Goal: Register for event/course

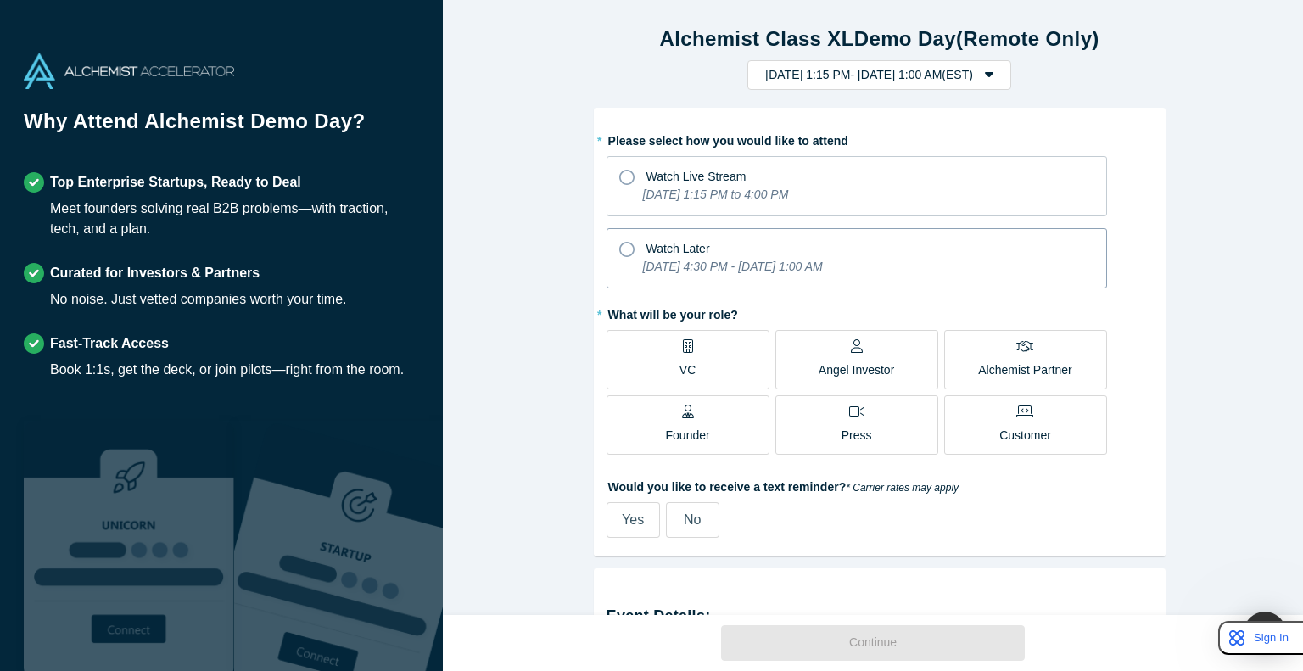
click at [650, 264] on icon "[DATE] 4:30 PM - [DATE] 1:00 AM" at bounding box center [733, 267] width 180 height 14
click at [0, 0] on input "Watch Later [DATE] 4:30 PM - [DATE] 1:00 AM" at bounding box center [0, 0] width 0 height 0
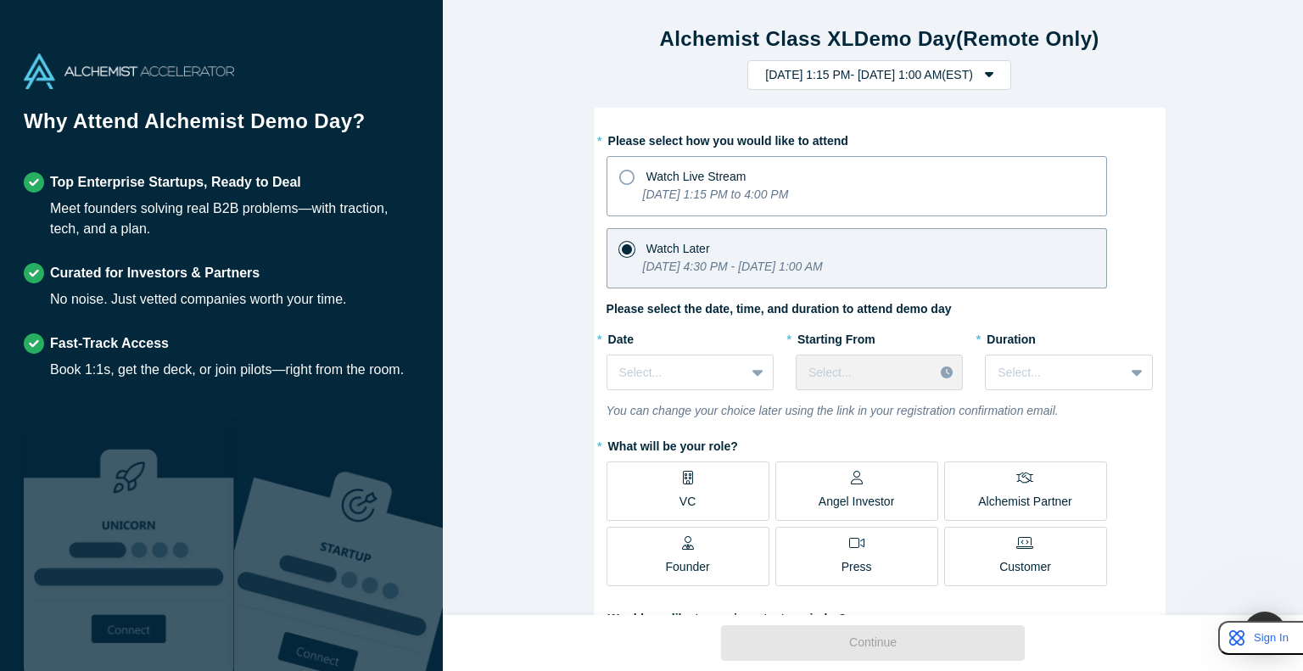
click at [650, 176] on div "Watch Live Stream" at bounding box center [856, 174] width 475 height 23
click at [0, 0] on input "Watch Live Stream [DATE] 1:15 PM to 4:00 PM" at bounding box center [0, 0] width 0 height 0
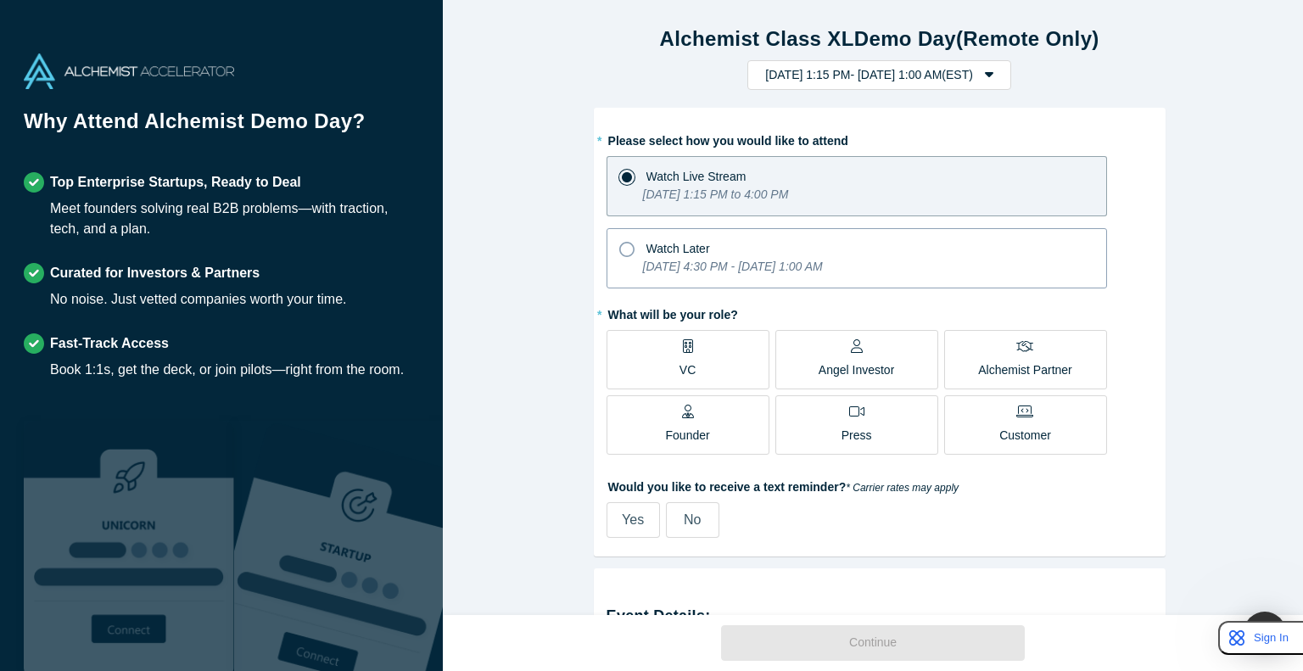
click at [650, 266] on icon "[DATE] 4:30 PM - [DATE] 1:00 AM" at bounding box center [733, 267] width 180 height 14
click at [0, 0] on input "Watch Later [DATE] 4:30 PM - [DATE] 1:00 AM" at bounding box center [0, 0] width 0 height 0
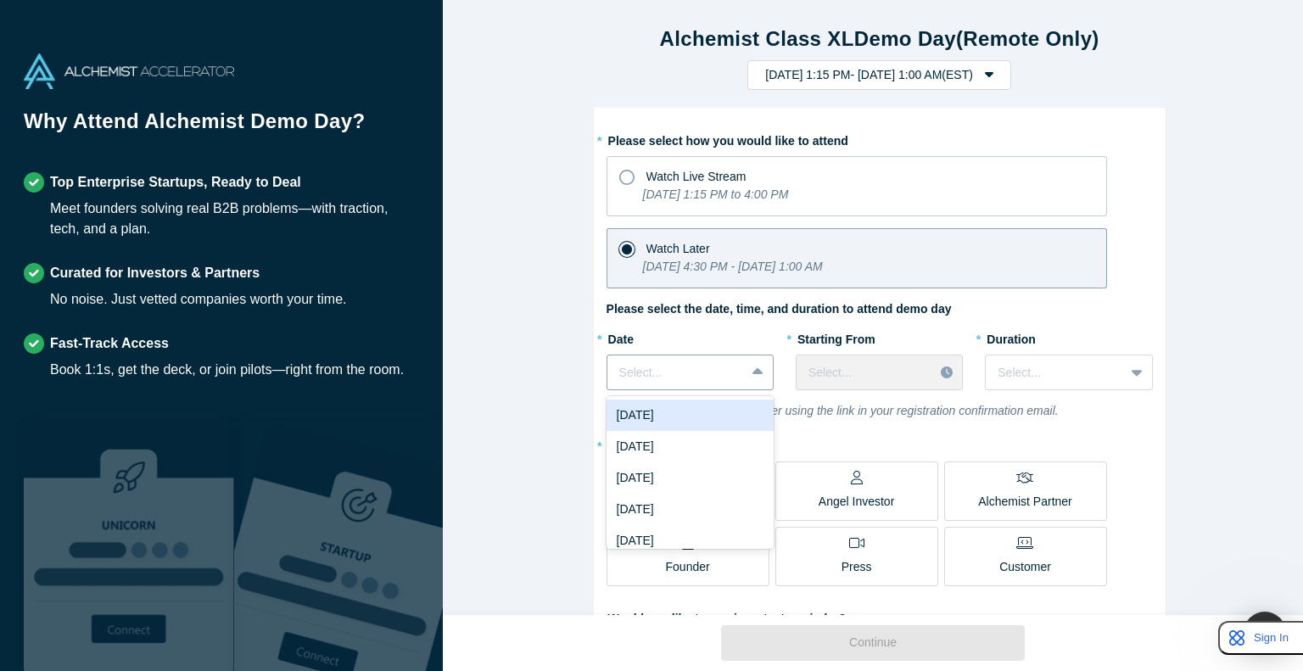
click at [650, 368] on div at bounding box center [676, 372] width 114 height 21
click at [650, 457] on div "[DATE]" at bounding box center [690, 446] width 167 height 31
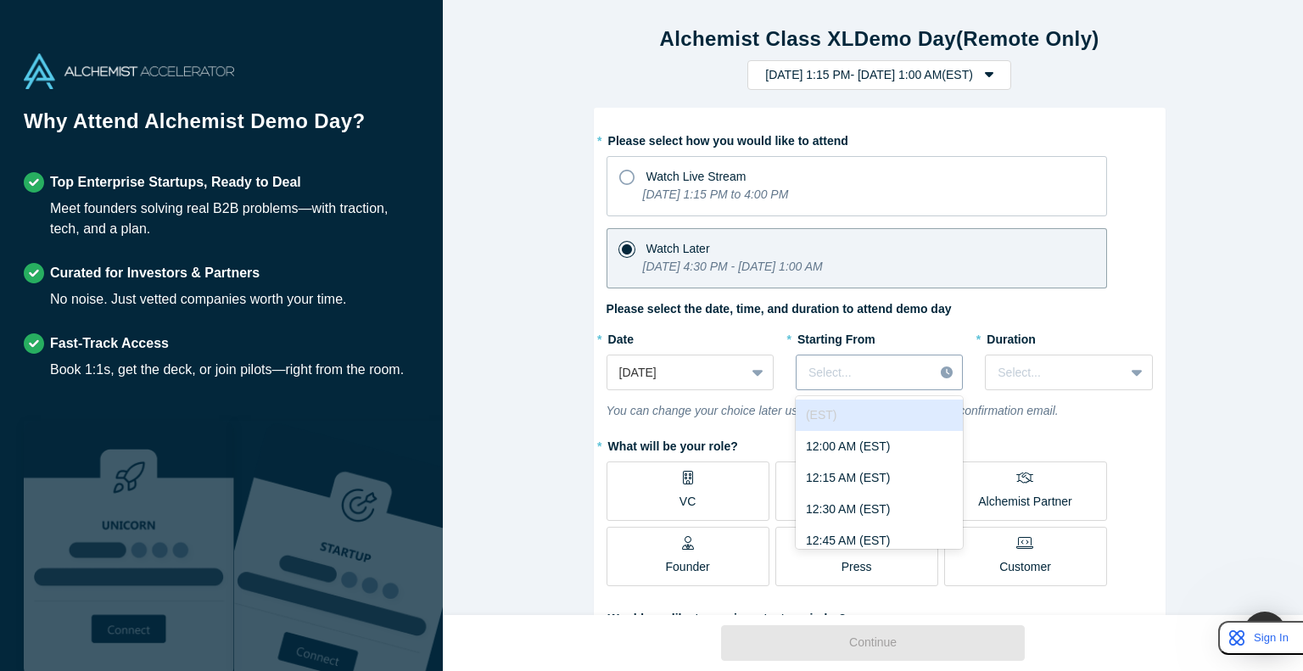
click at [650, 378] on div at bounding box center [865, 372] width 113 height 21
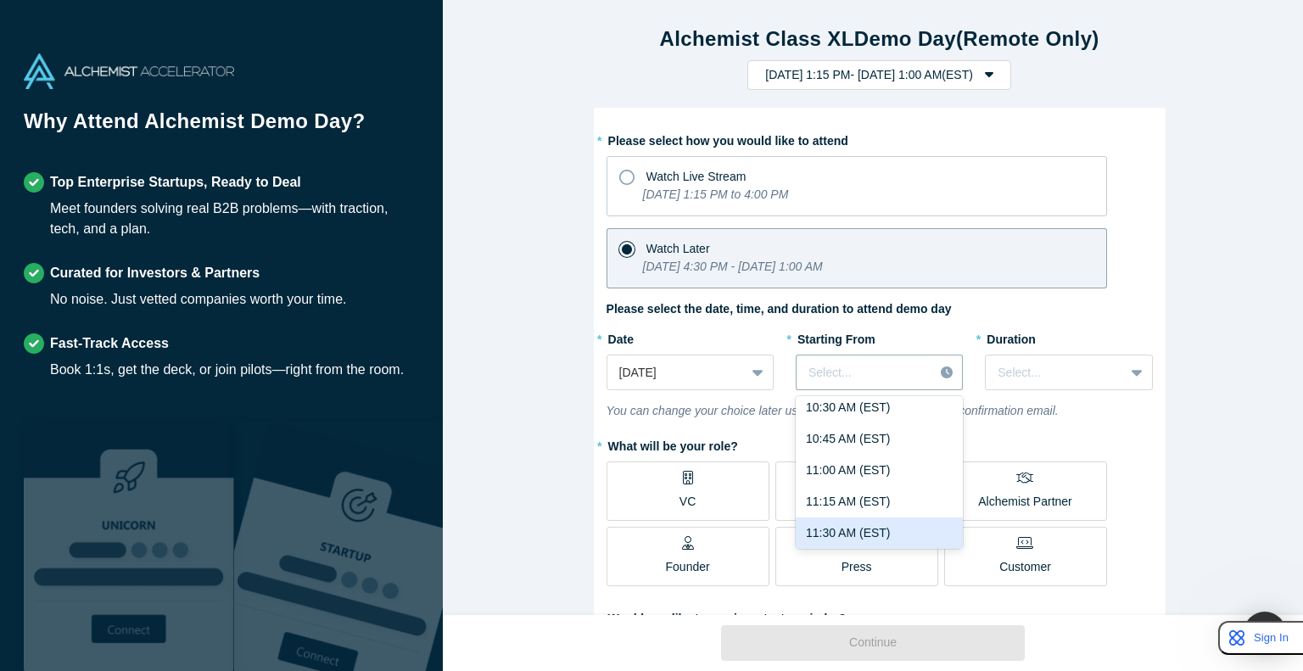
scroll to position [1325, 0]
click at [650, 510] on div "11:00 AM (EST)" at bounding box center [879, 502] width 167 height 31
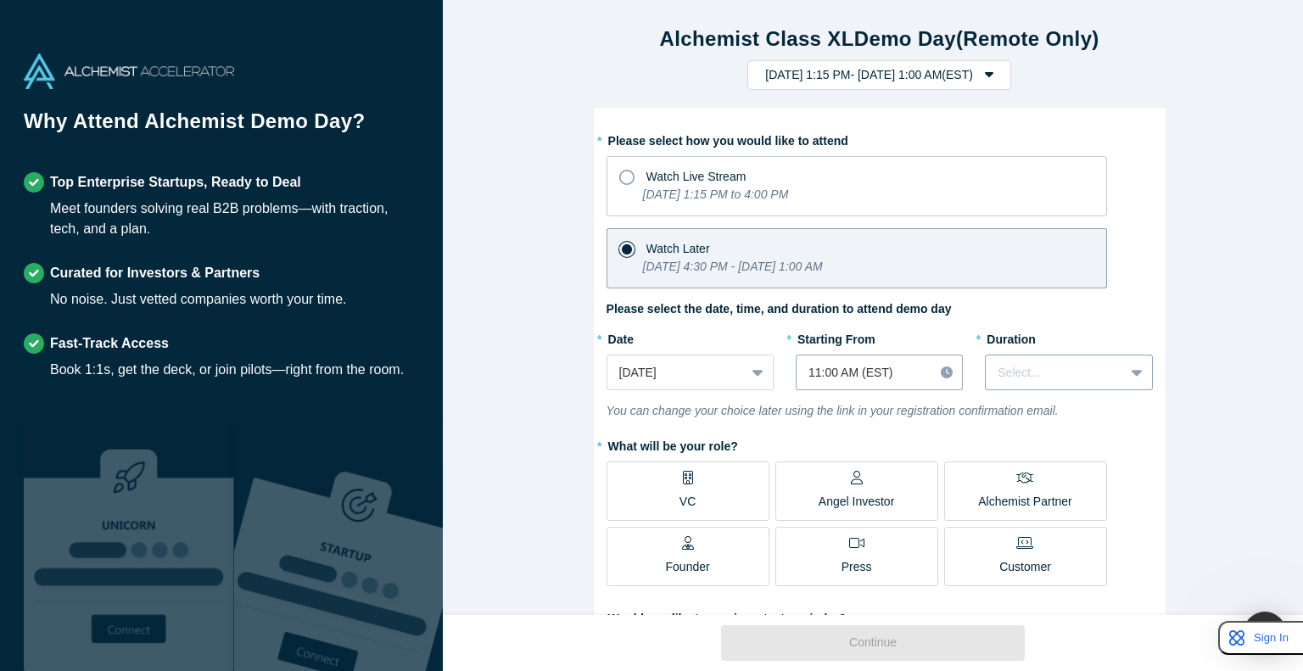
click at [650, 366] on div at bounding box center [1055, 372] width 114 height 21
click at [650, 522] on div "3 hours" at bounding box center [1068, 529] width 167 height 31
click at [650, 352] on div "Alchemist Class XL Demo Day (Remote Only) [DATE] 1:15 PM - [DATE] 1:00 AM ( EST…" at bounding box center [879, 314] width 873 height 628
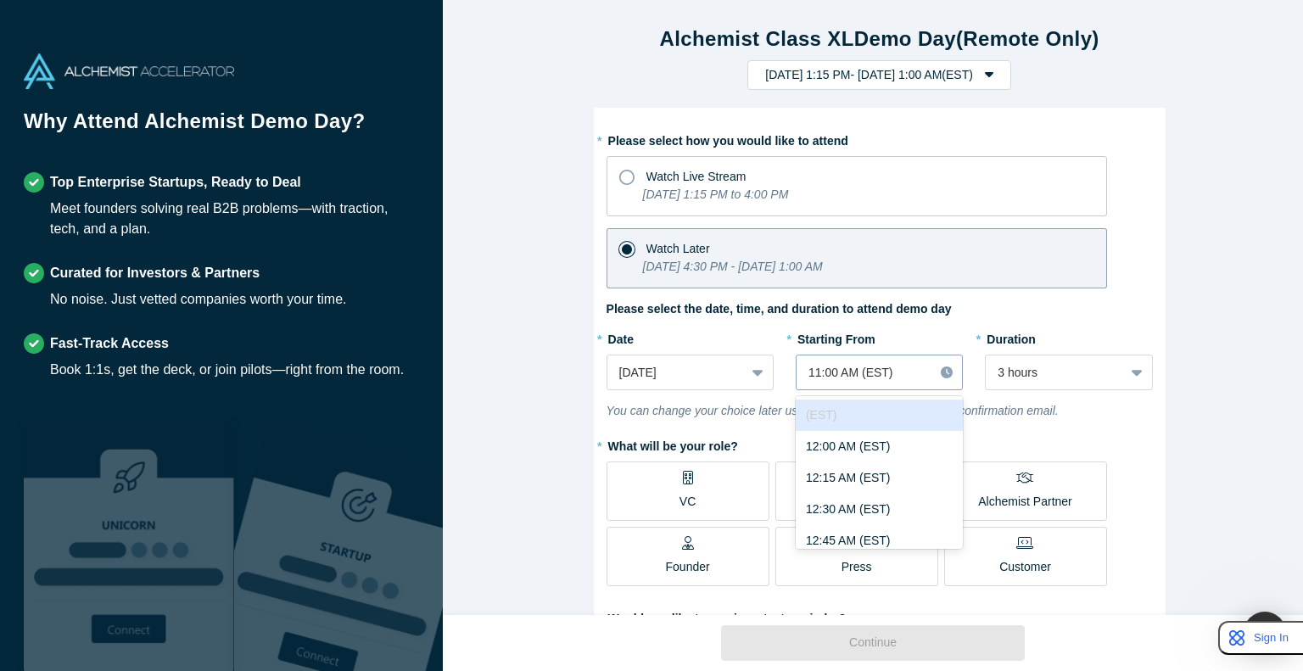
scroll to position [1305, 0]
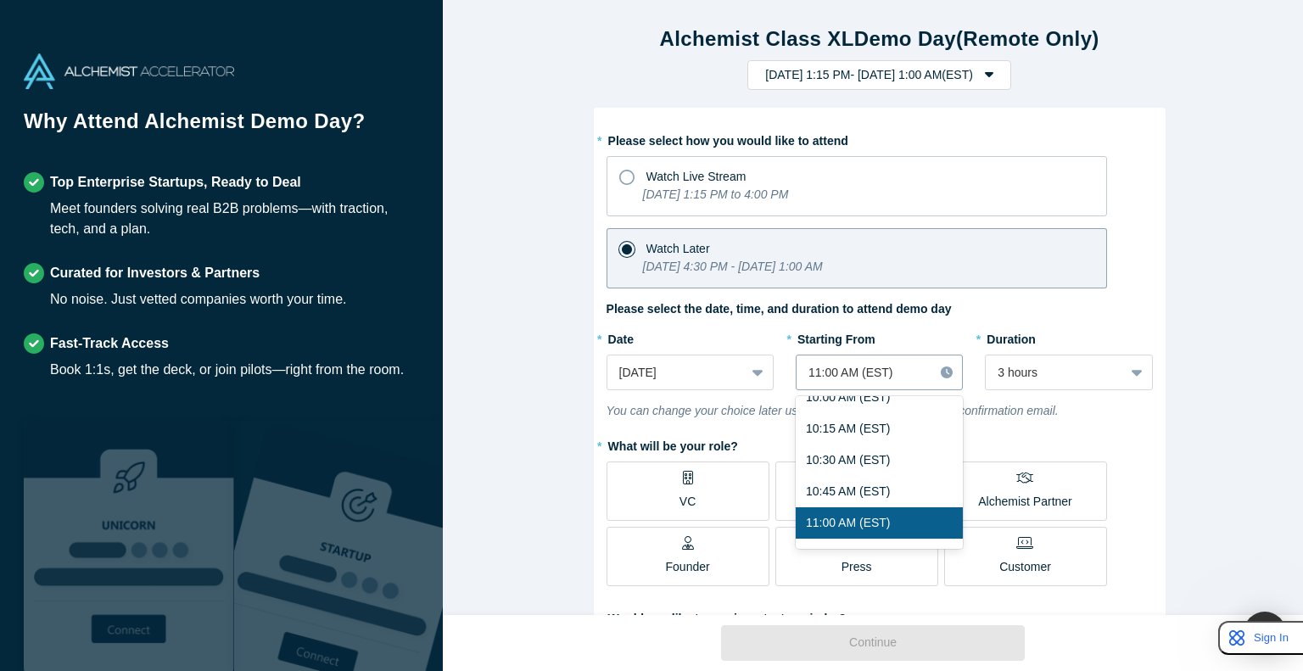
click at [650, 380] on div at bounding box center [865, 372] width 113 height 21
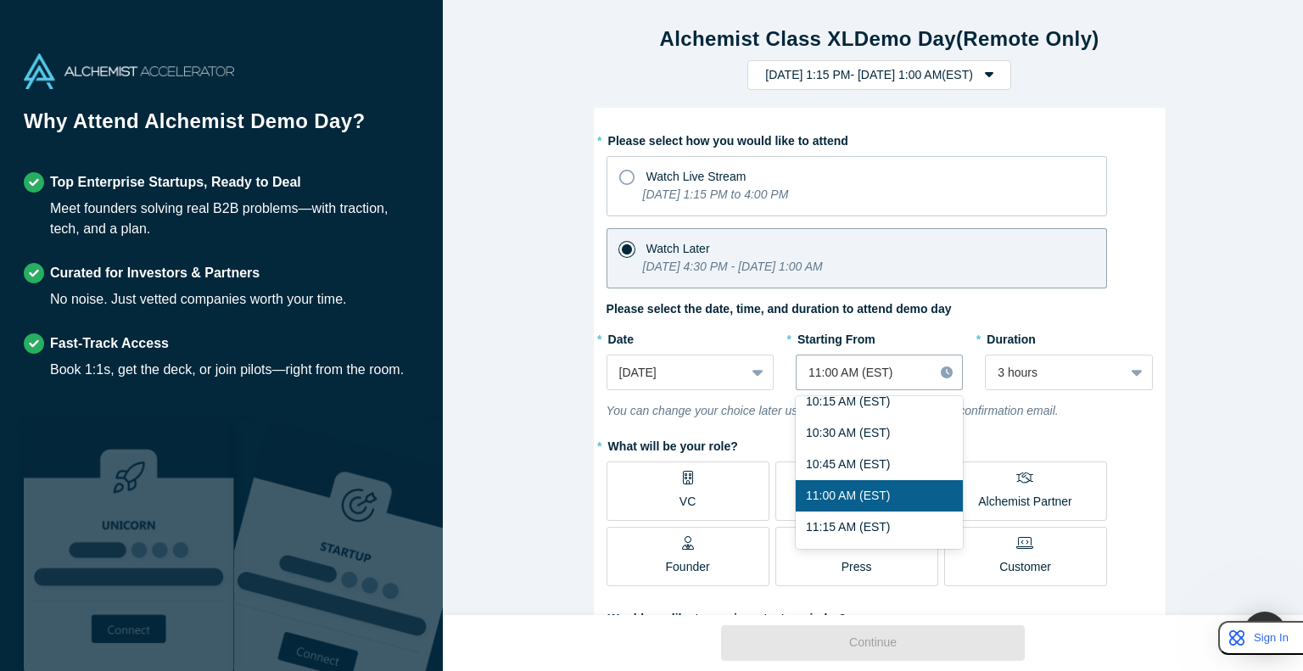
scroll to position [1331, 0]
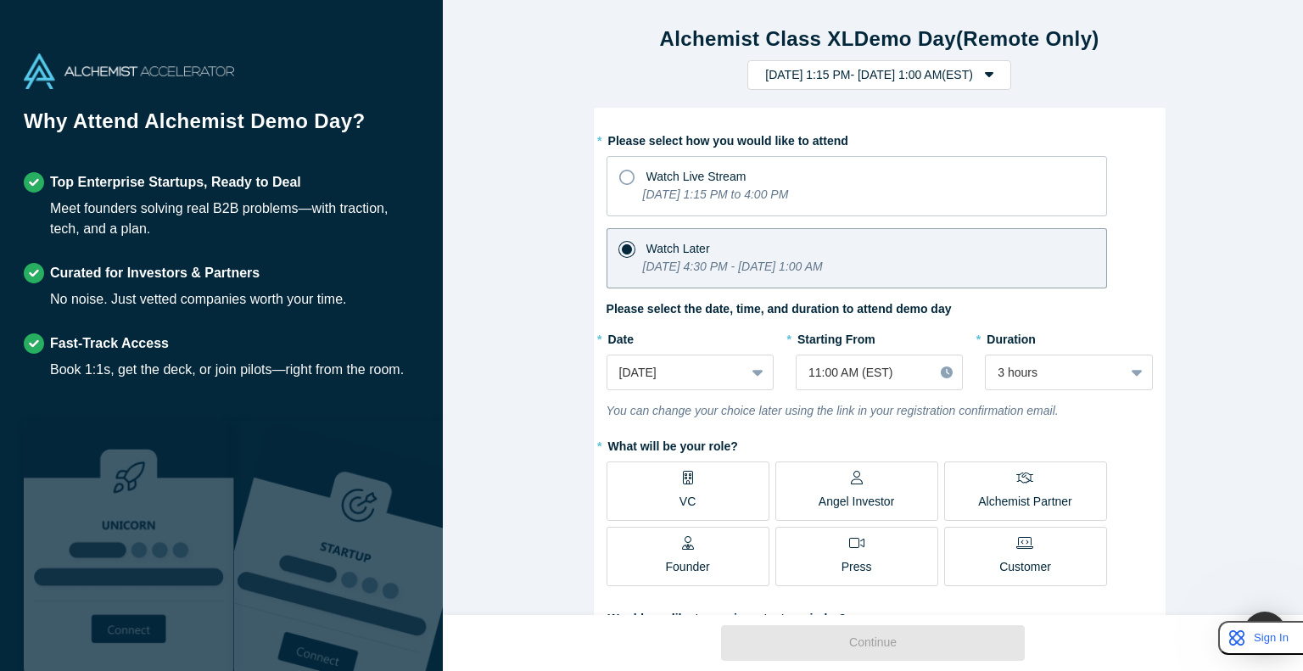
click at [650, 434] on div "Alchemist Class XL Demo Day (Remote Only) [DATE] 1:15 PM - [DATE] 1:00 AM ( EST…" at bounding box center [879, 314] width 873 height 628
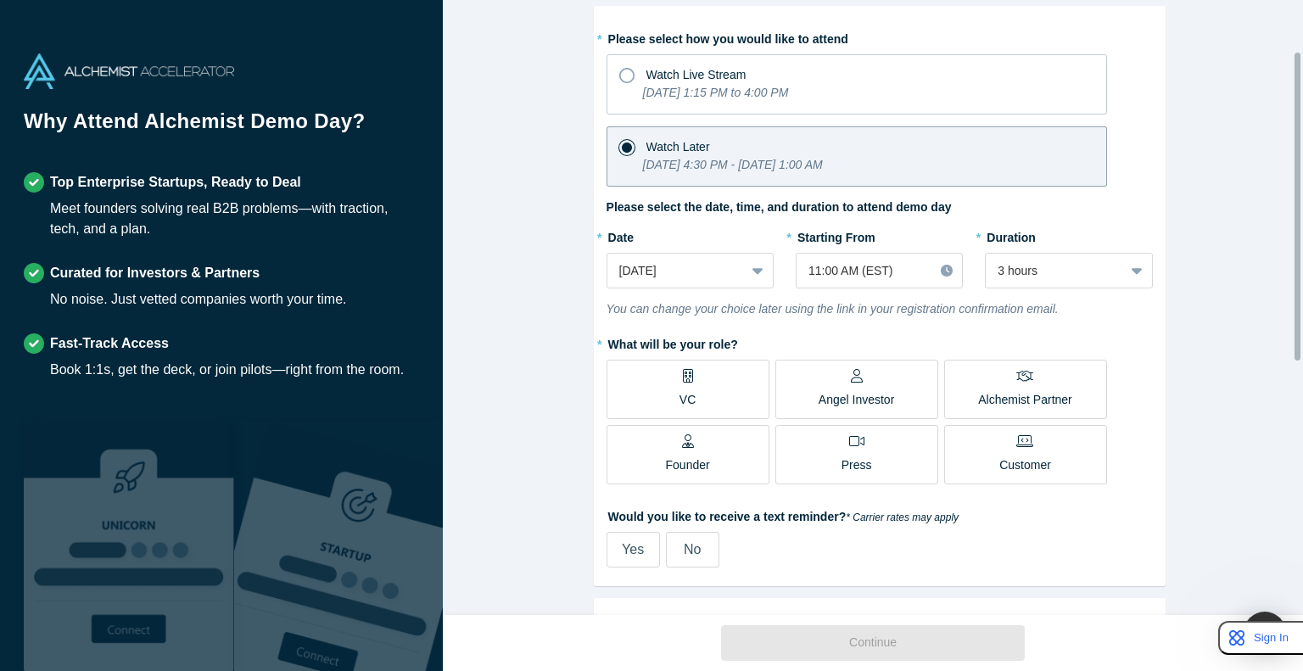
click at [650, 389] on label "VC" at bounding box center [688, 389] width 163 height 59
click at [0, 0] on input "VC" at bounding box center [0, 0] width 0 height 0
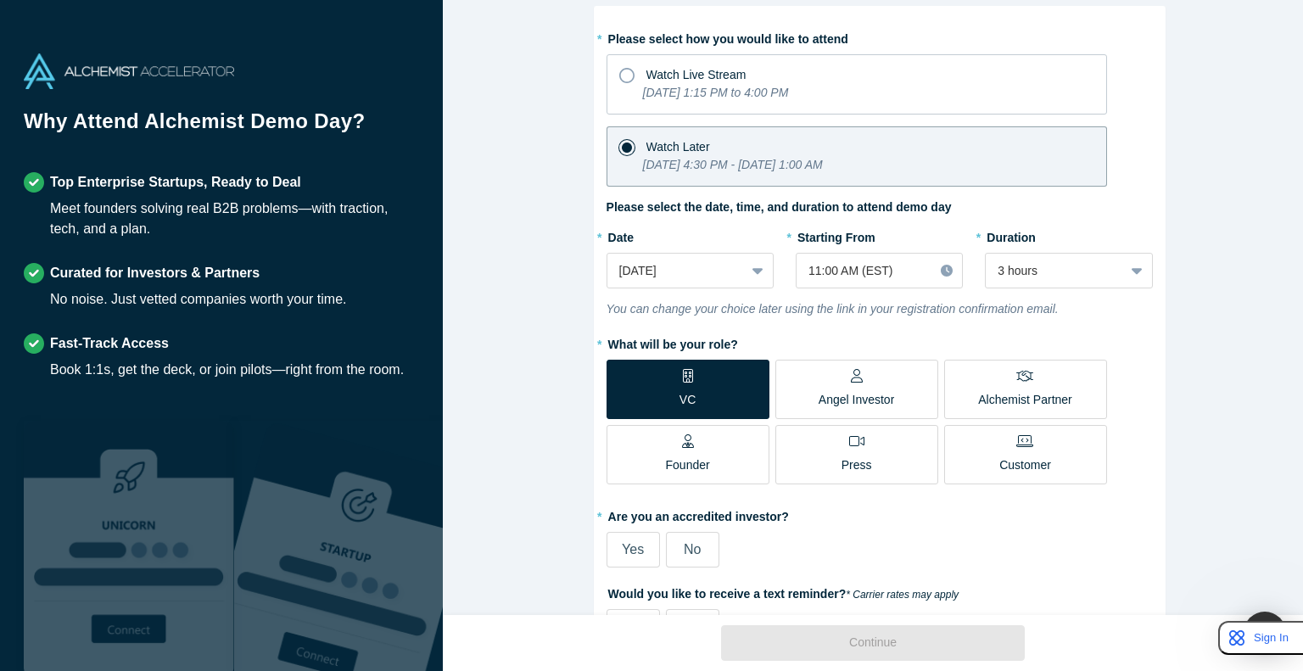
scroll to position [294, 0]
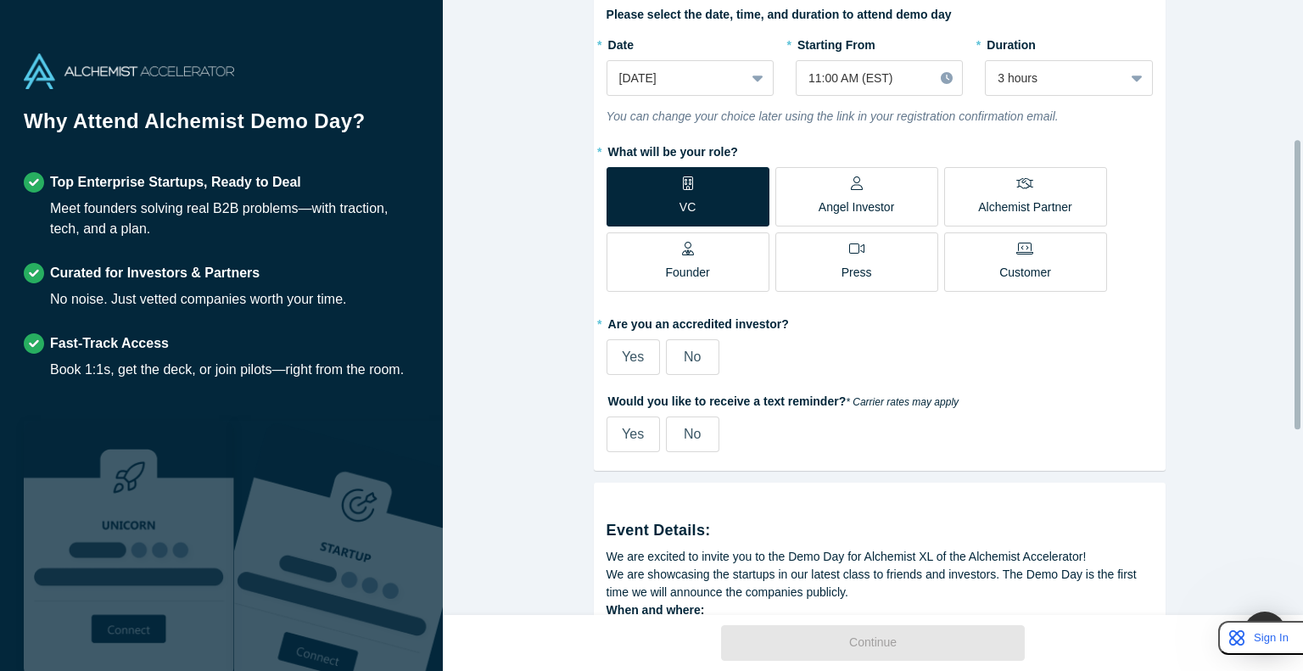
click at [622, 358] on span "Yes" at bounding box center [633, 357] width 22 height 14
click at [0, 0] on input "Yes" at bounding box center [0, 0] width 0 height 0
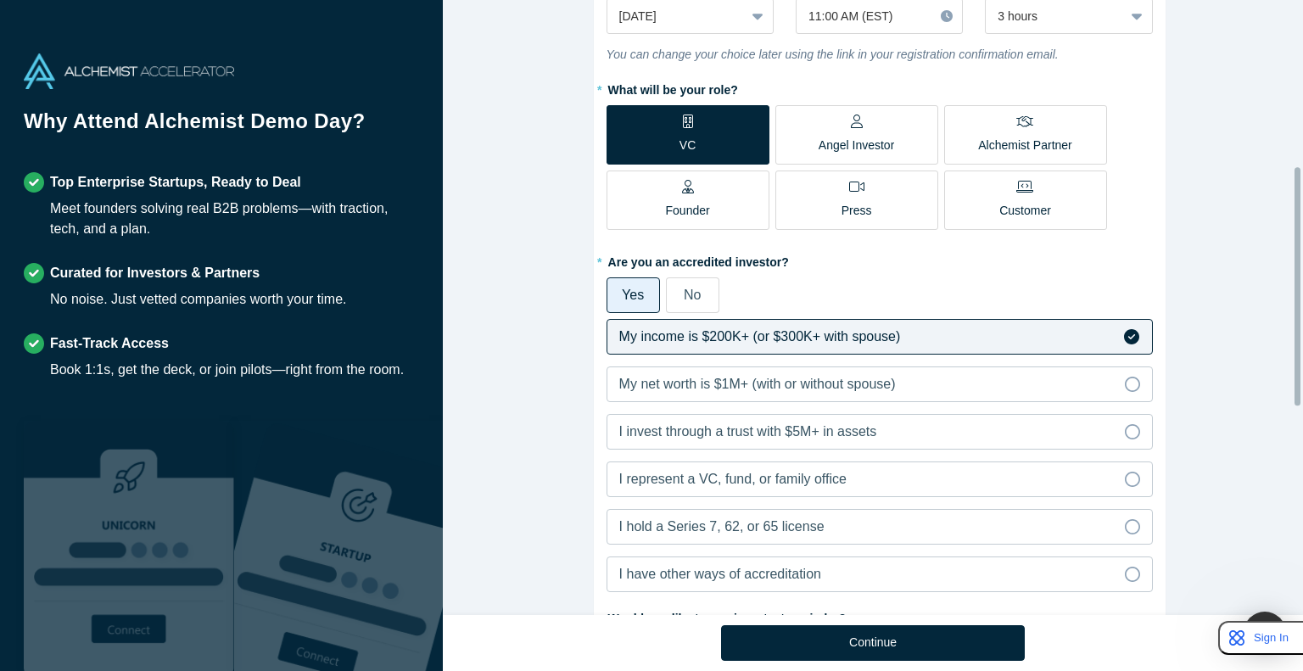
scroll to position [428, 0]
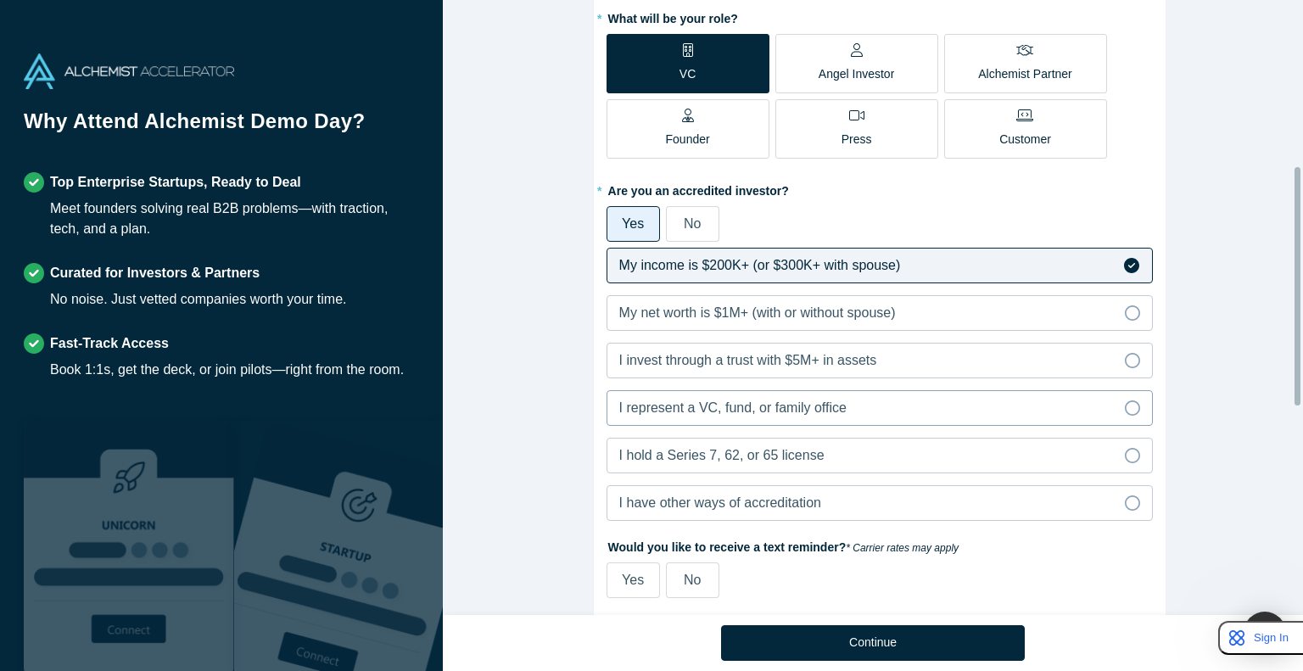
click at [650, 408] on span "I represent a VC, fund, or family office" at bounding box center [732, 407] width 227 height 14
click at [0, 0] on input "I represent a VC, fund, or family office" at bounding box center [0, 0] width 0 height 0
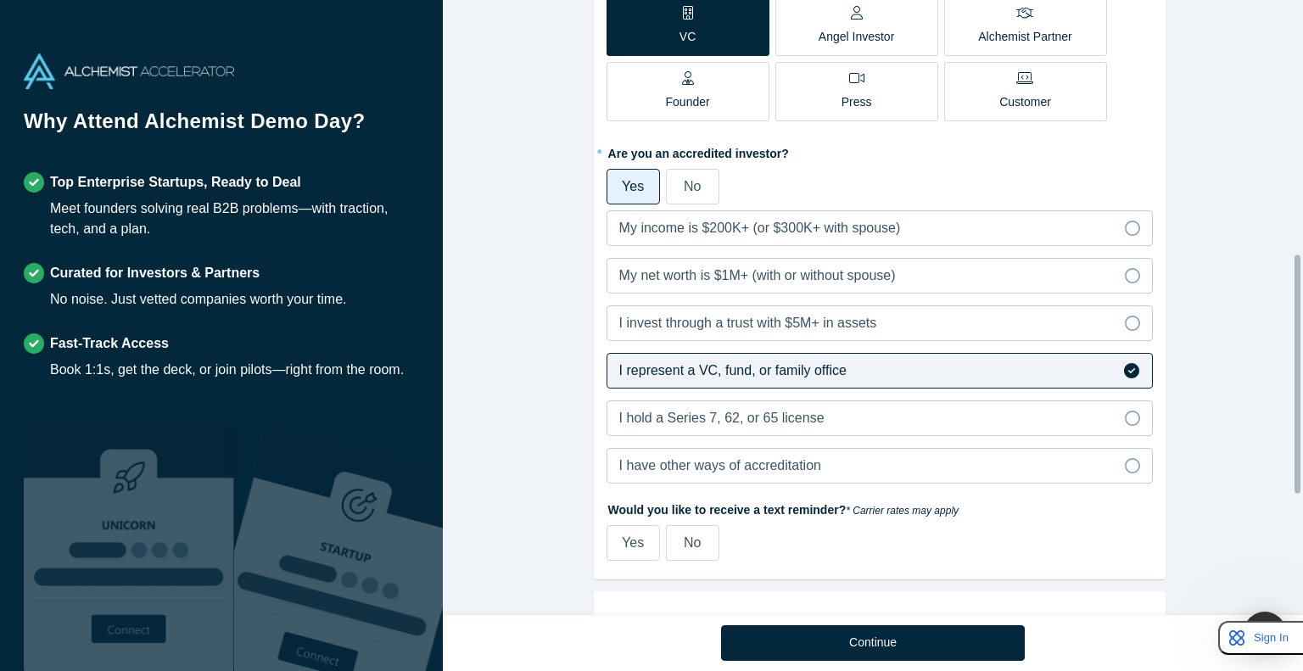
scroll to position [669, 0]
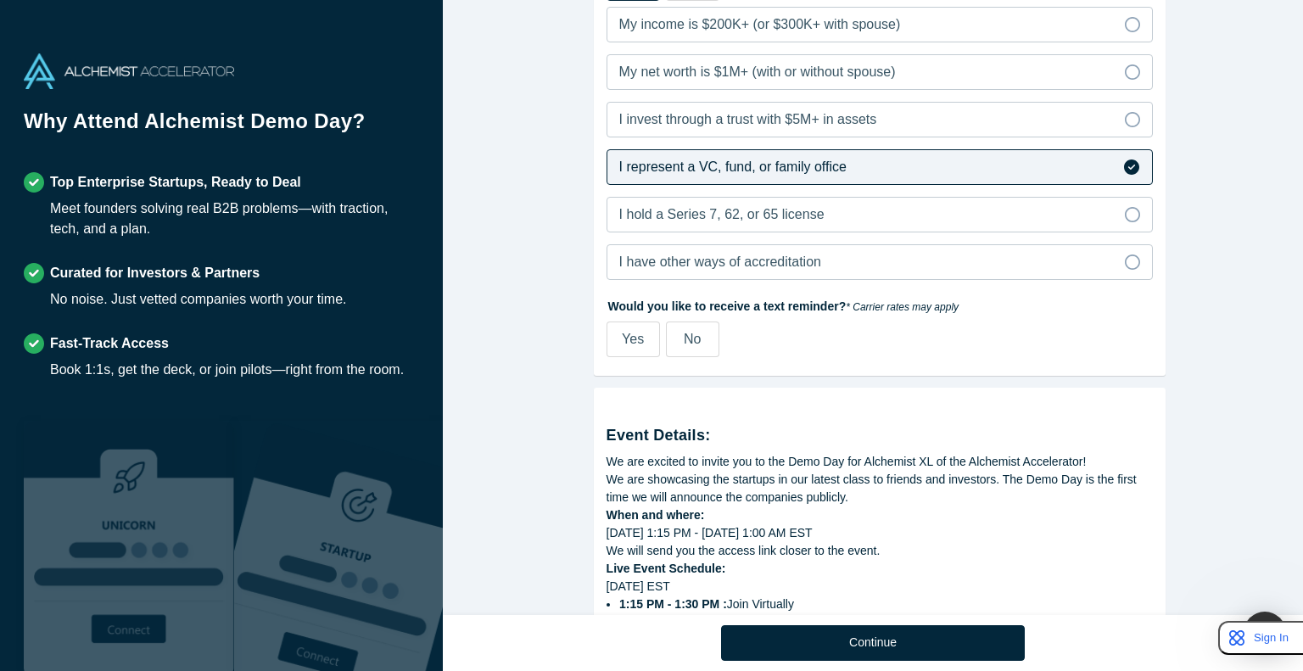
click at [643, 339] on label "Yes" at bounding box center [633, 340] width 53 height 36
click at [0, 0] on input "Yes" at bounding box center [0, 0] width 0 height 0
select select "US"
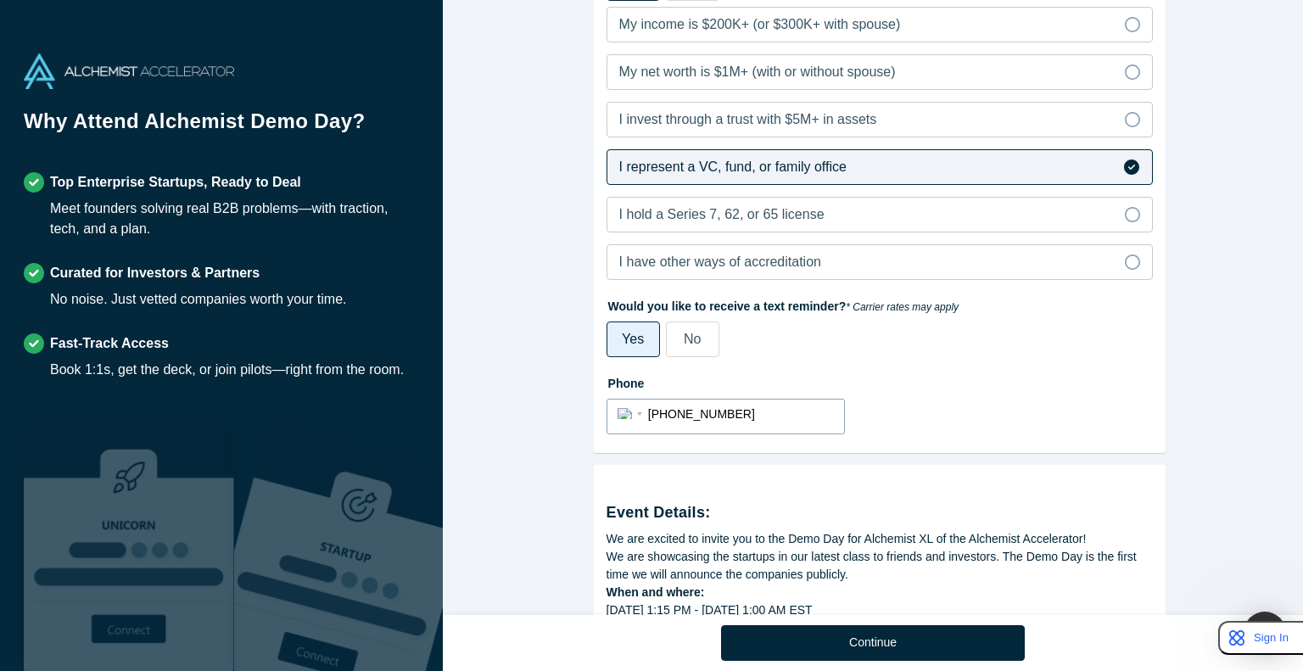
click at [650, 421] on input "[PHONE_NUMBER]" at bounding box center [741, 414] width 186 height 25
click at [650, 332] on label "No" at bounding box center [692, 340] width 53 height 36
click at [0, 0] on input "No" at bounding box center [0, 0] width 0 height 0
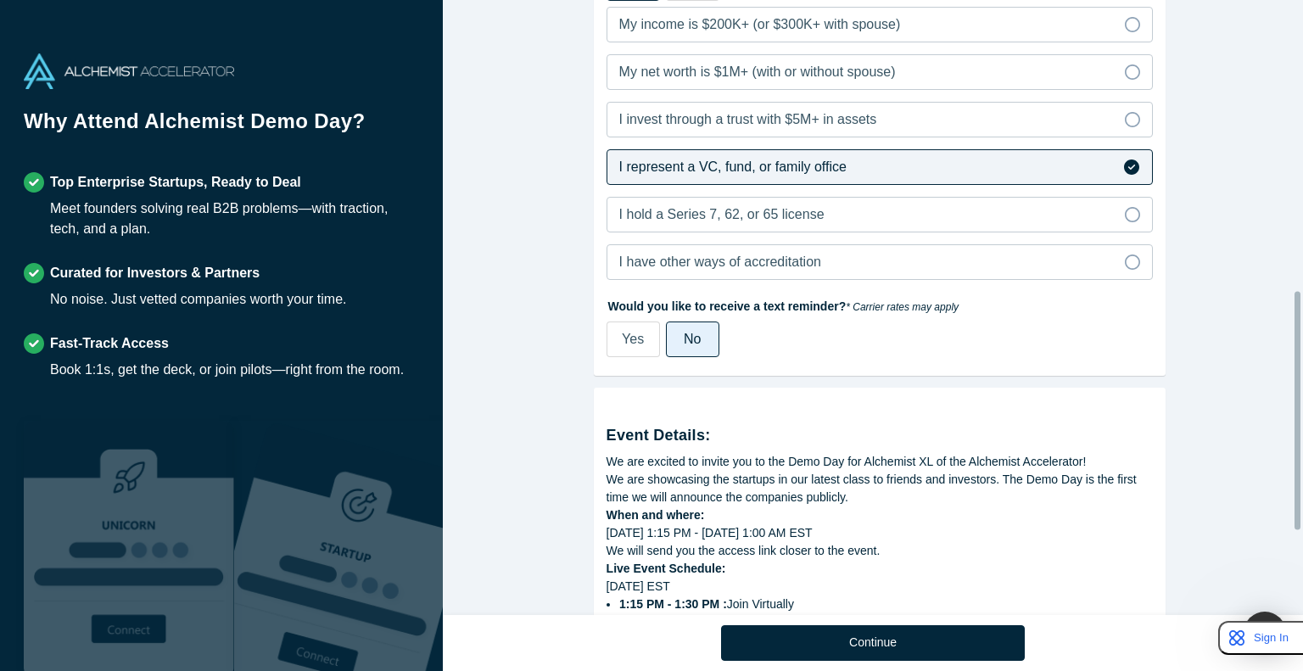
scroll to position [894, 0]
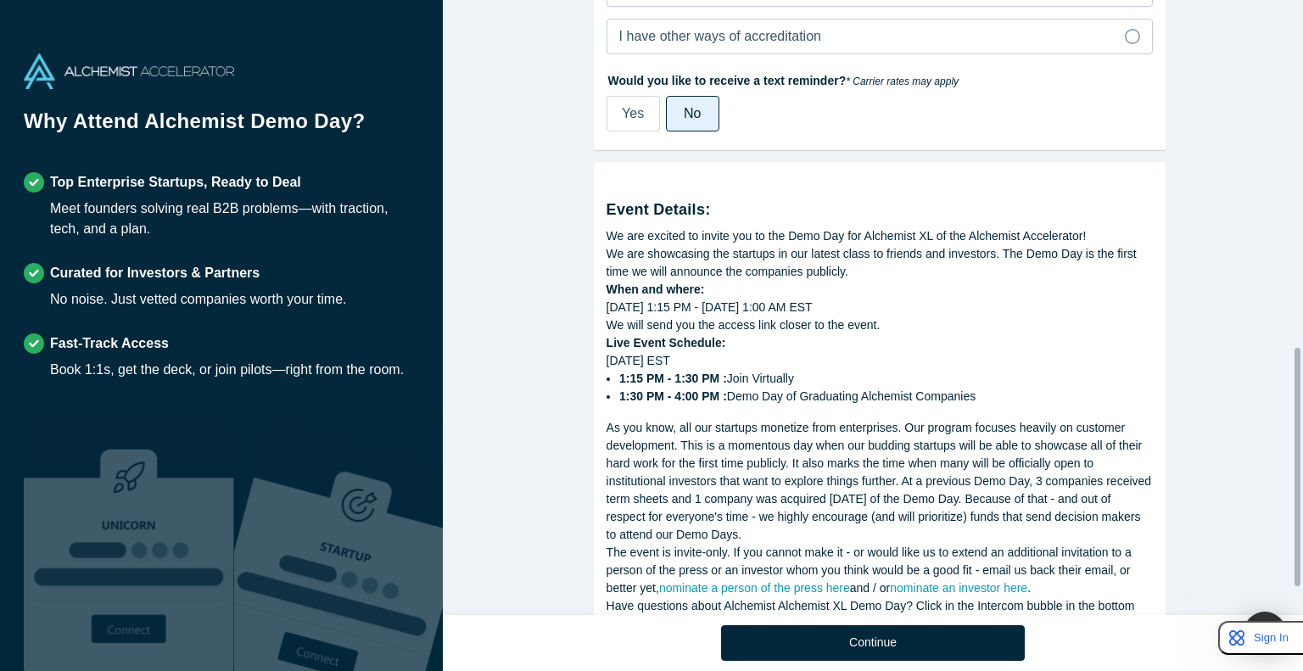
click at [650, 274] on div "We are showcasing the startups in our latest class to friends and investors. Th…" at bounding box center [880, 263] width 546 height 36
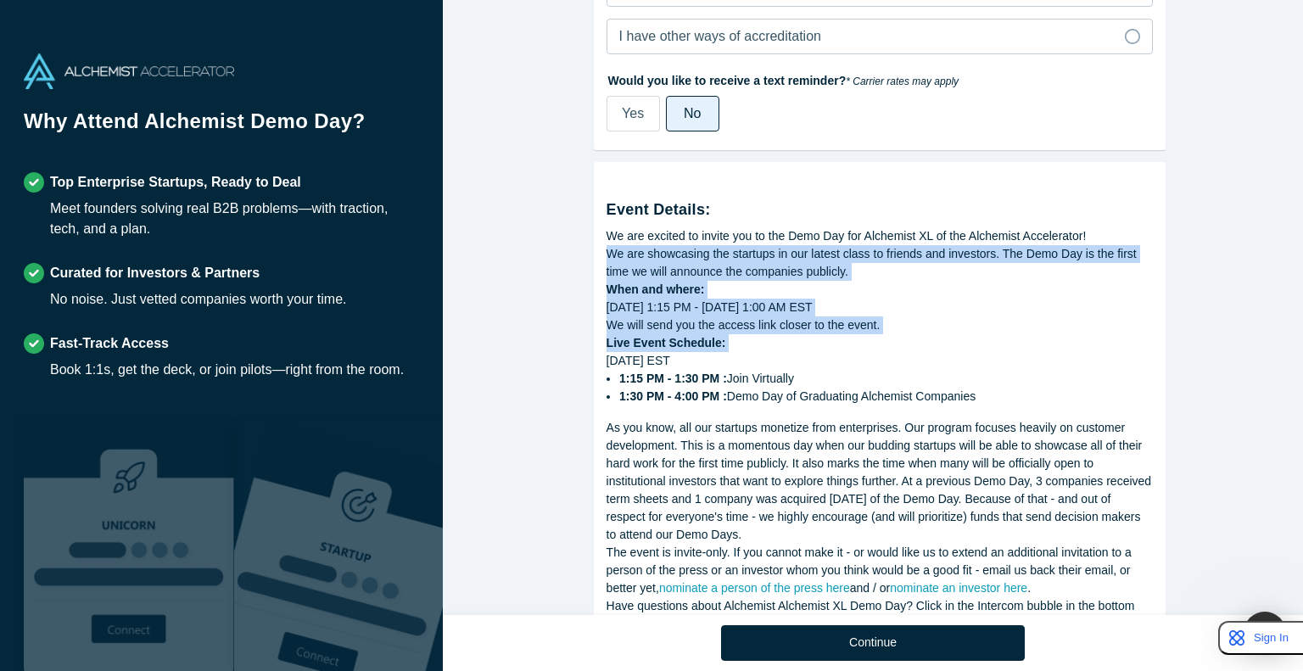
drag, startPoint x: 899, startPoint y: 274, endPoint x: 894, endPoint y: 356, distance: 81.6
click at [650, 356] on div "Event Details: We are excited to invite you to the Demo Day for Alchemist XL of…" at bounding box center [880, 404] width 546 height 458
click at [650, 356] on div "[DATE] EST 1:15 PM - 1:30 PM : Join Virtually 1:30 PM - 4:00 PM : Demo Day of G…" at bounding box center [880, 378] width 546 height 53
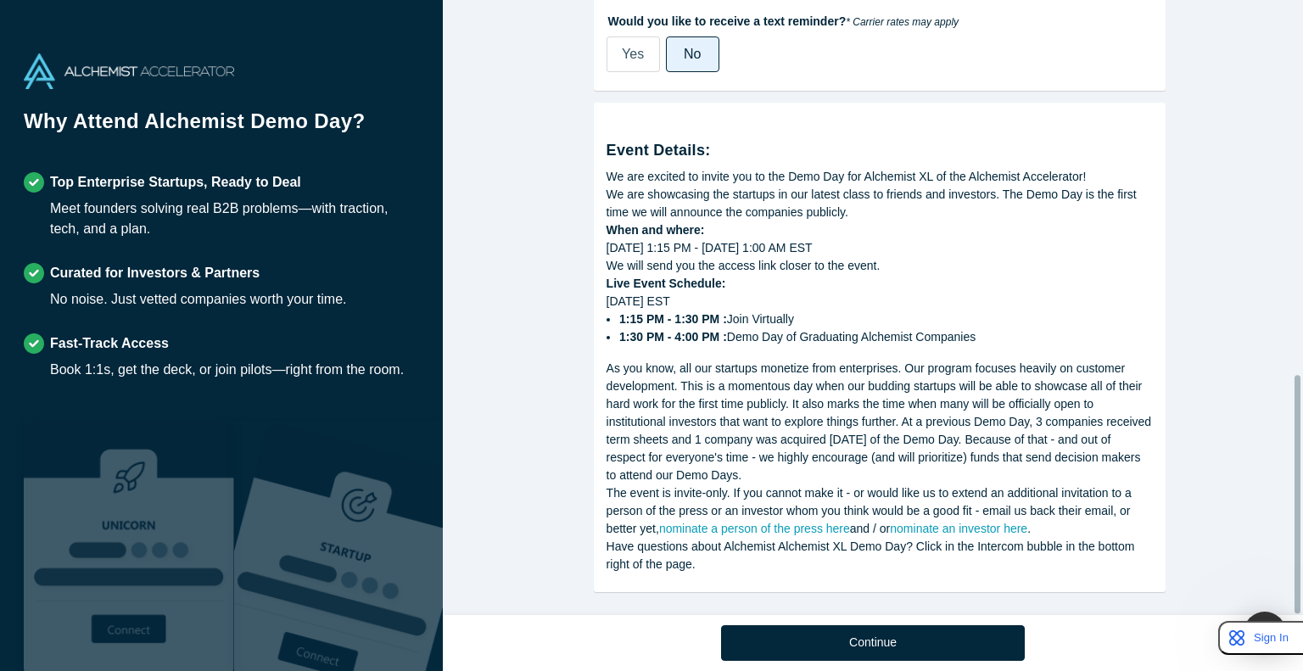
scroll to position [965, 0]
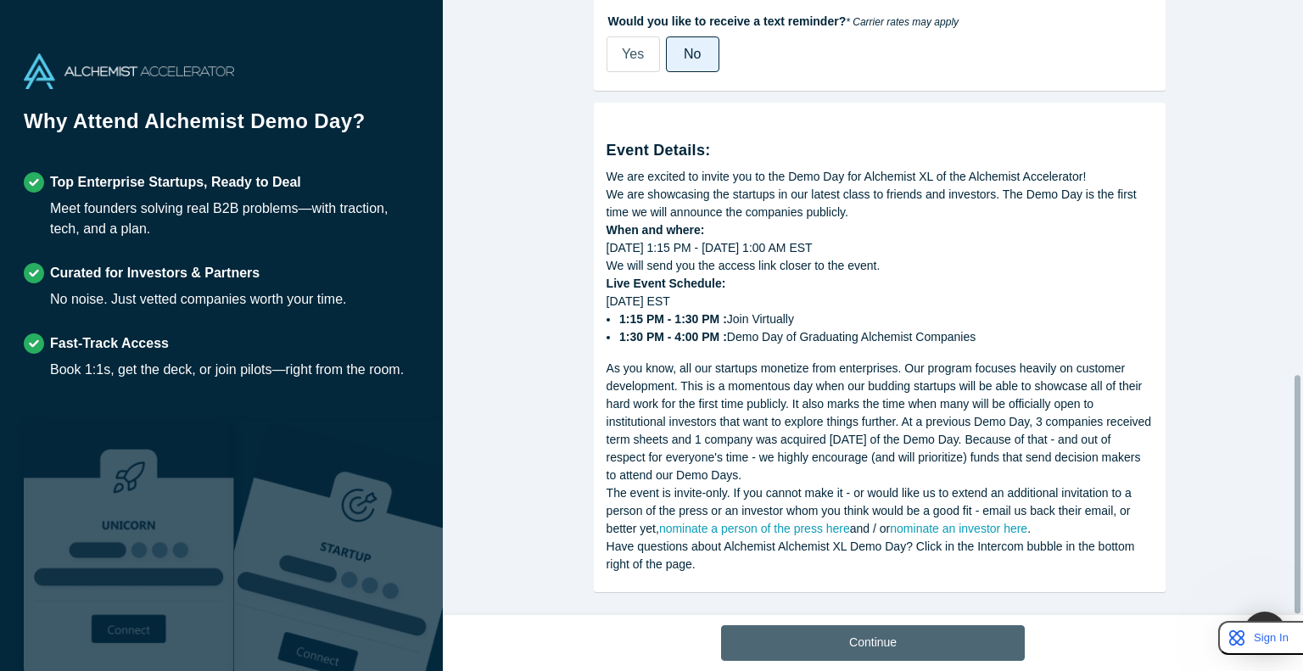
click at [650, 633] on button "Continue" at bounding box center [873, 643] width 304 height 36
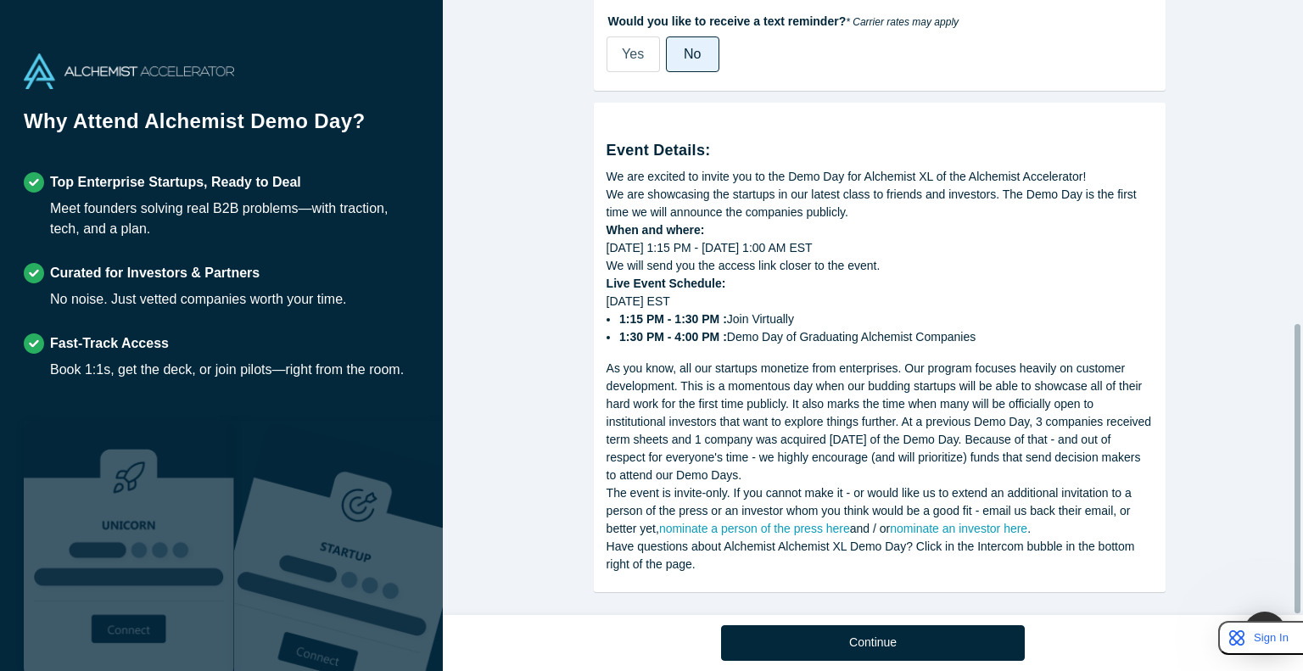
scroll to position [686, 0]
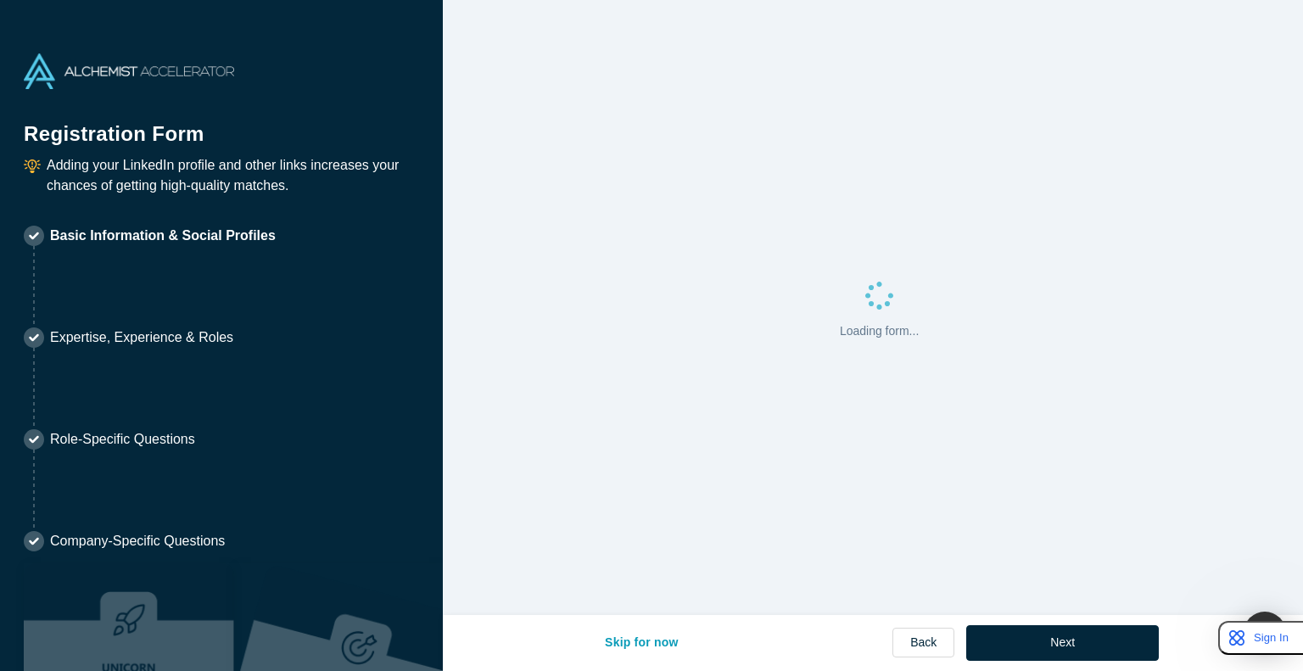
select select "US"
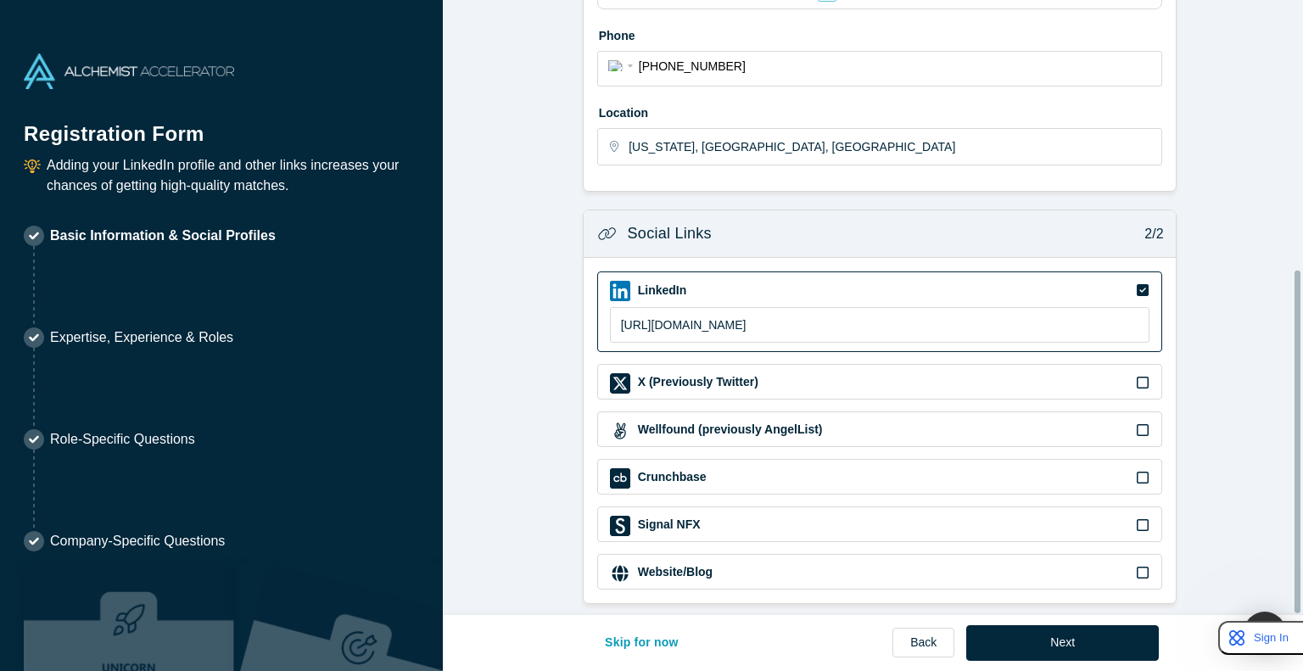
scroll to position [482, 0]
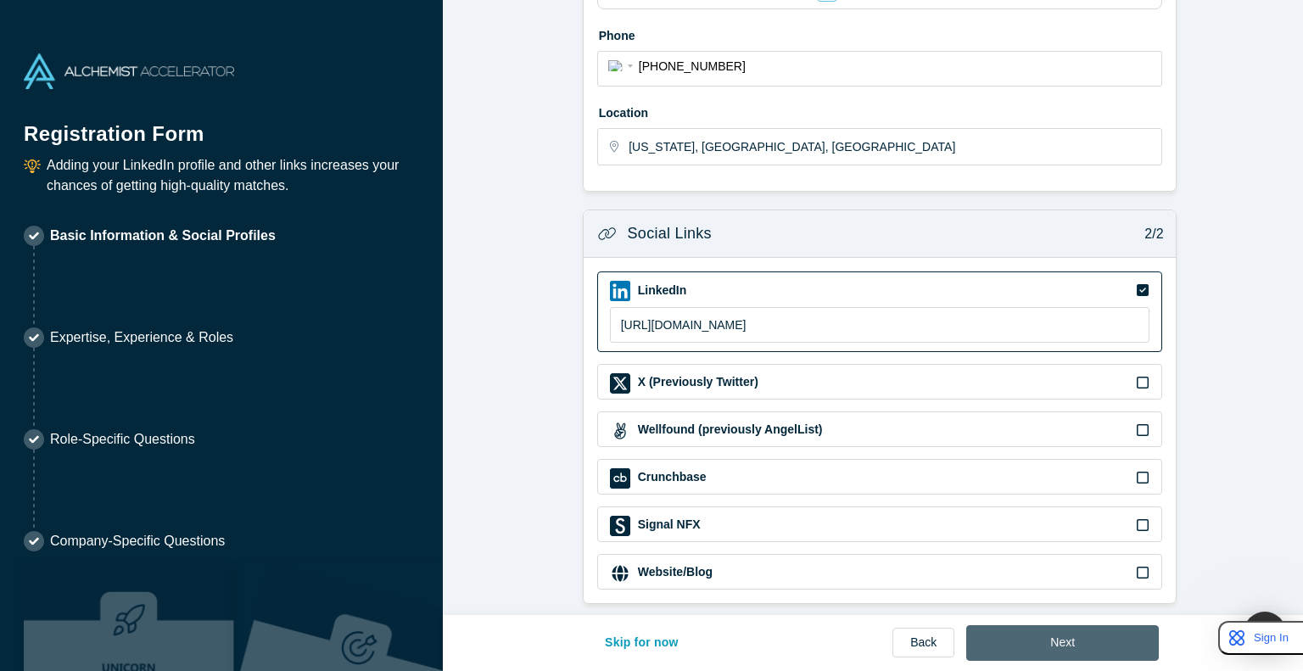
click at [650, 652] on button "Next" at bounding box center [1062, 643] width 193 height 36
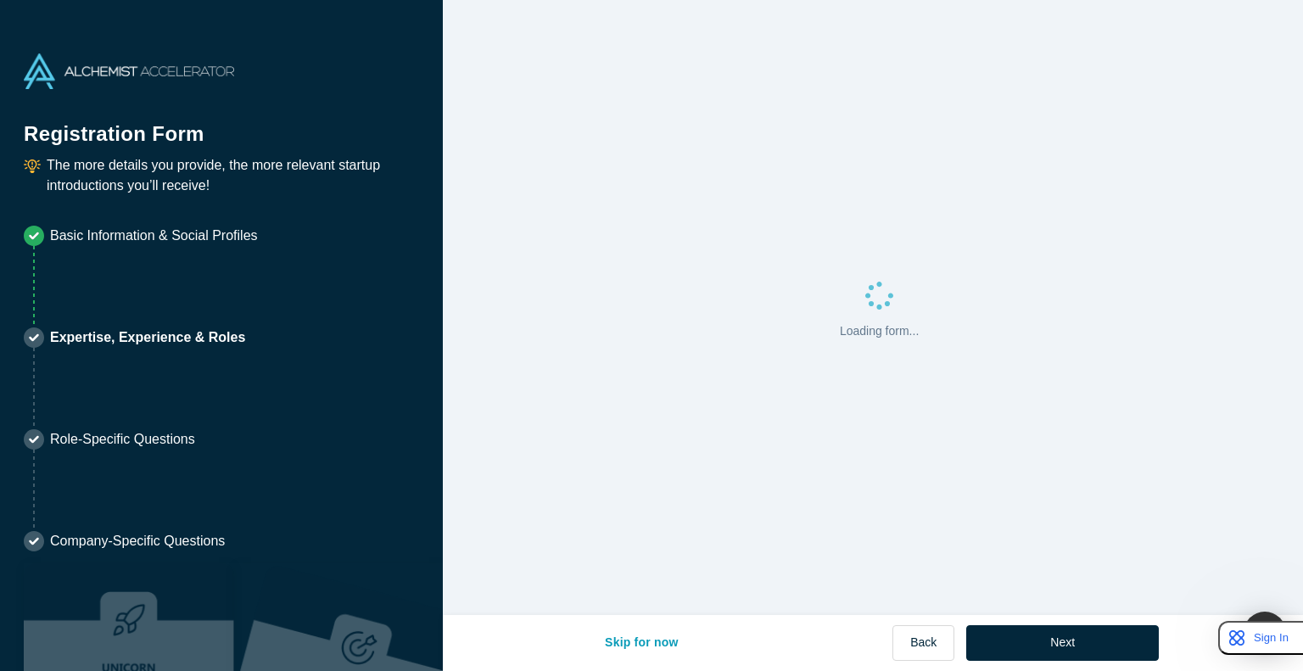
scroll to position [0, 0]
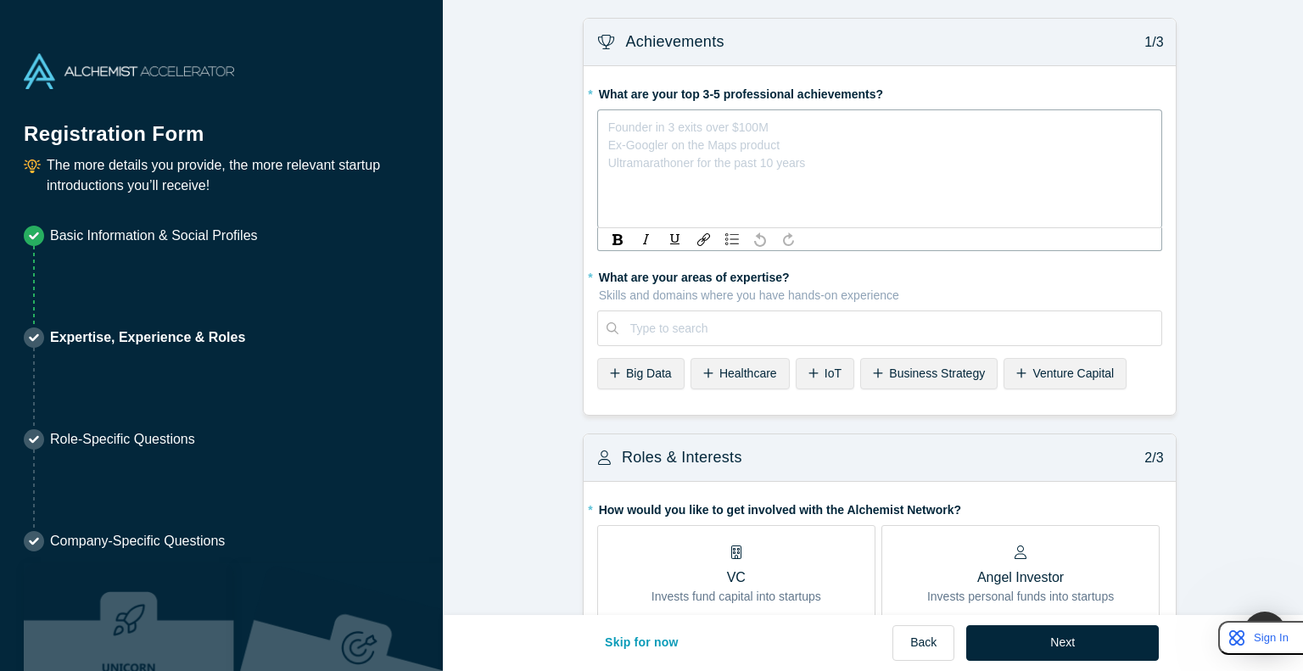
click at [650, 117] on div "rdw-editor" at bounding box center [880, 124] width 542 height 18
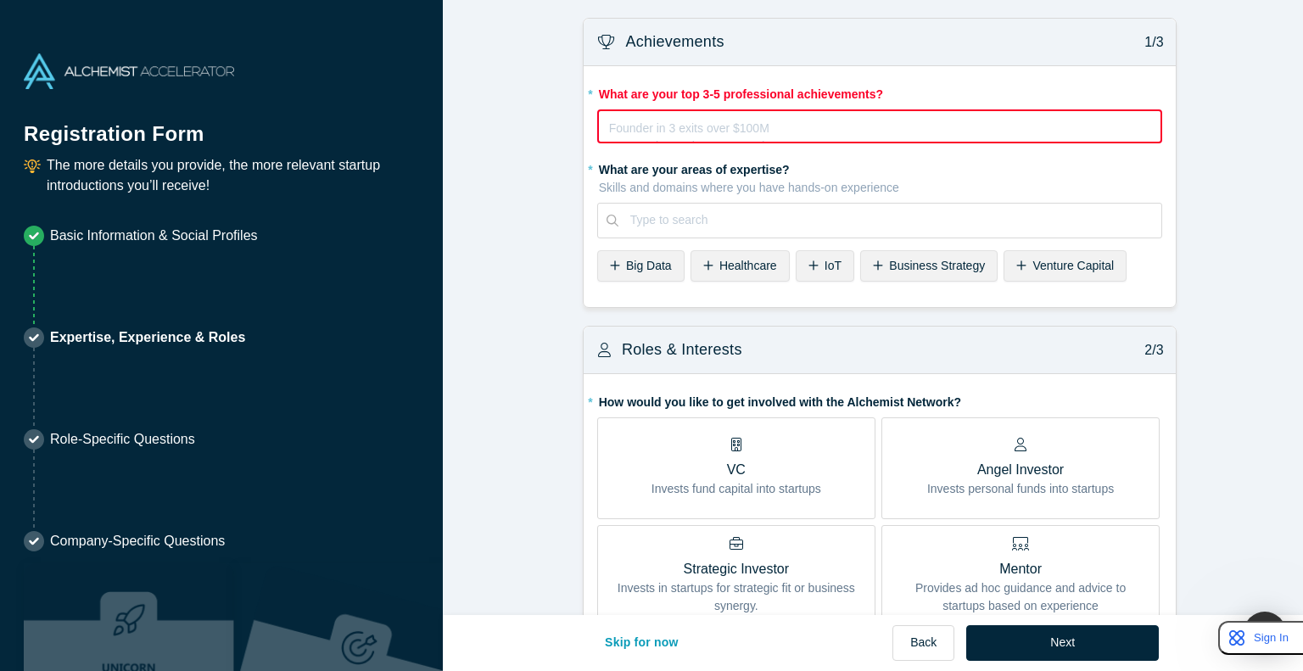
click at [650, 126] on div "rdw-editor" at bounding box center [880, 125] width 540 height 18
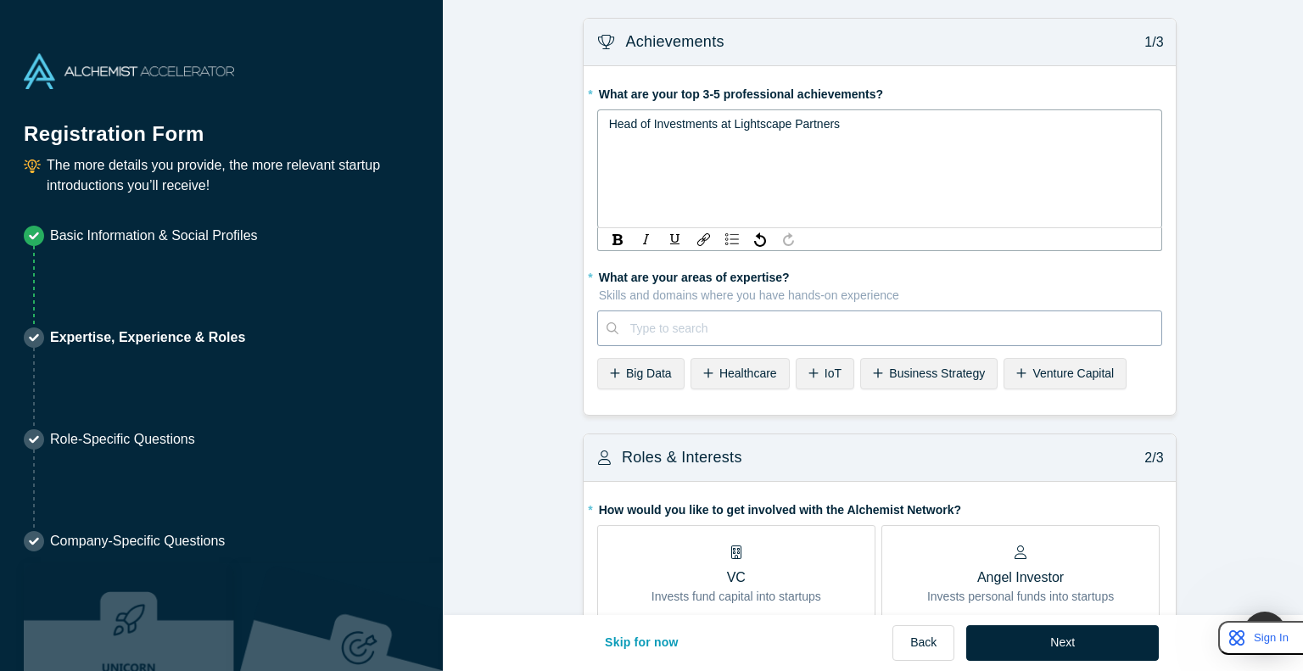
click at [650, 327] on div "Type to search" at bounding box center [879, 329] width 565 height 36
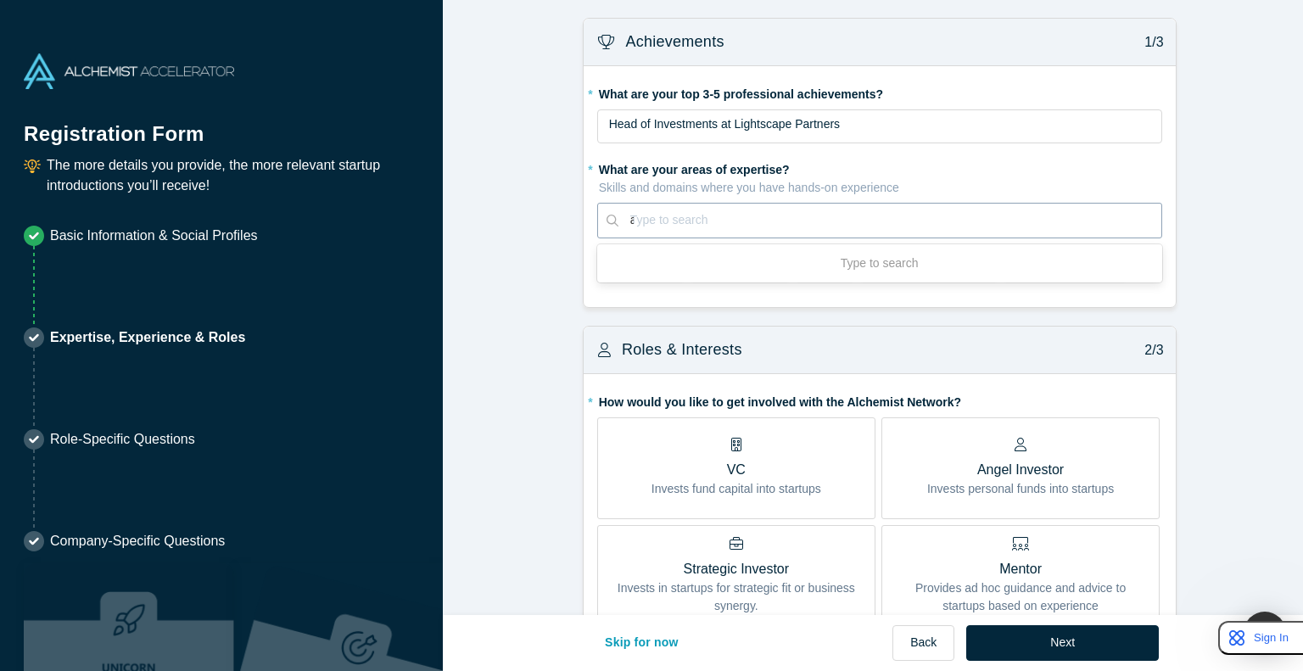
type input "ai"
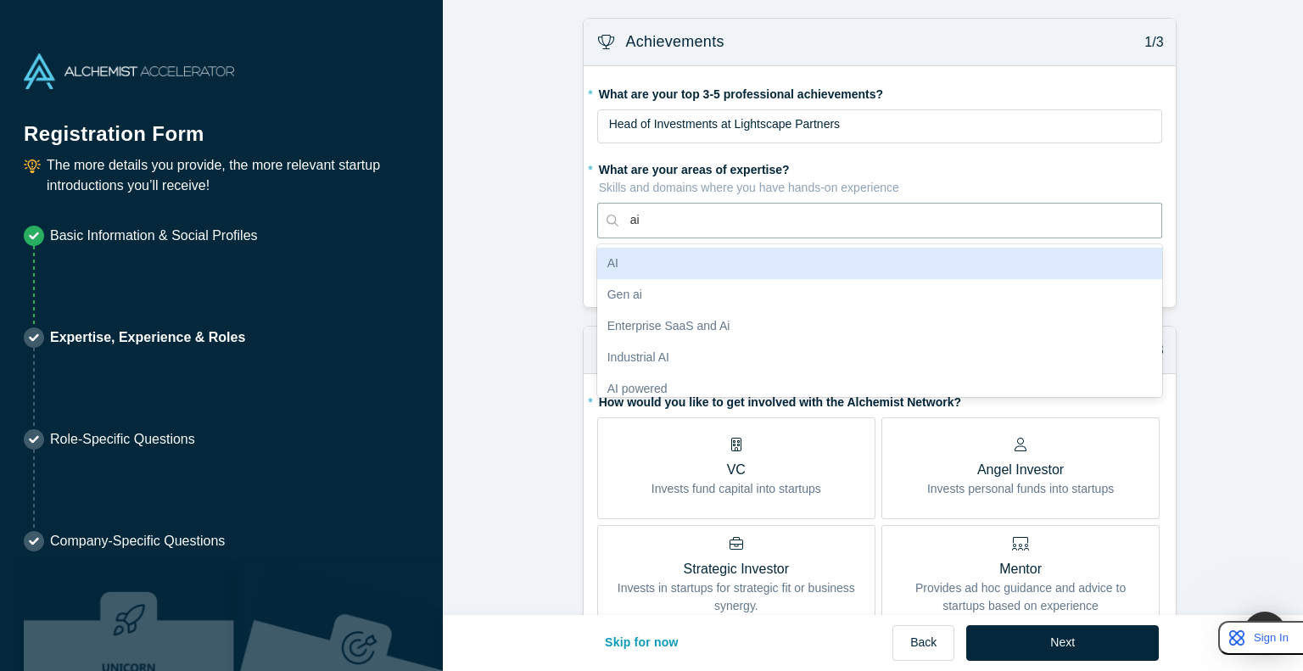
click at [650, 261] on div "AI" at bounding box center [879, 263] width 565 height 31
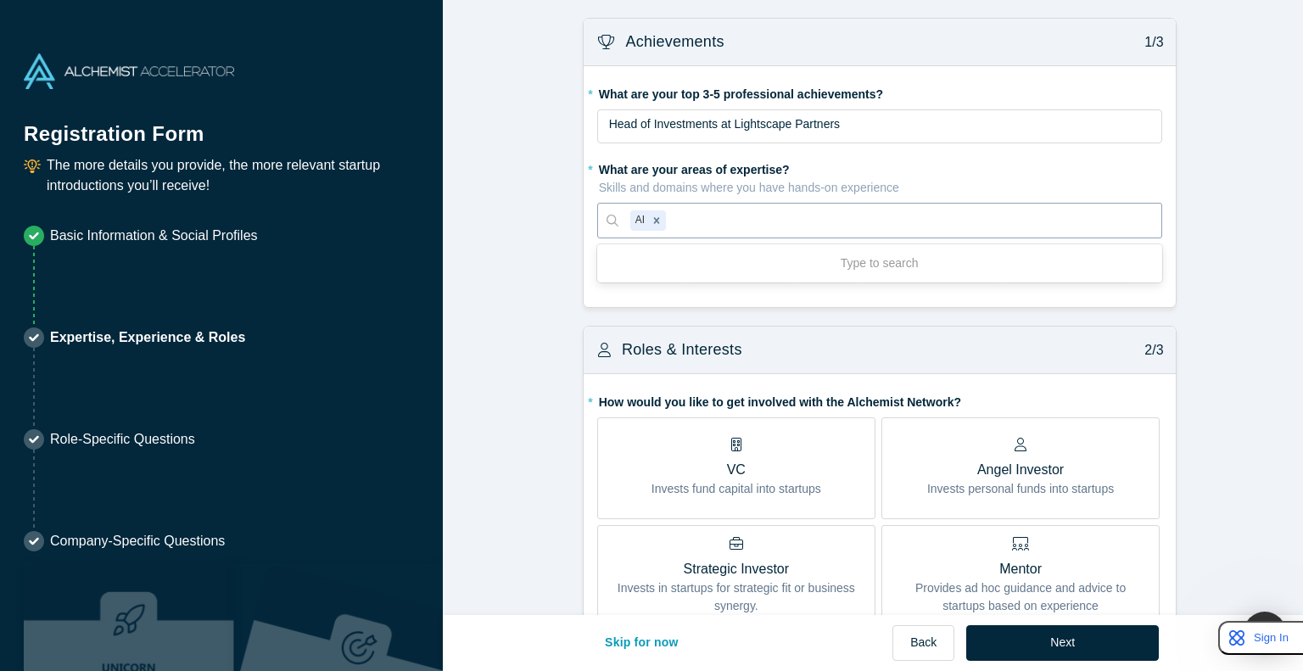
click at [650, 222] on div at bounding box center [909, 220] width 480 height 21
type input "robotics"
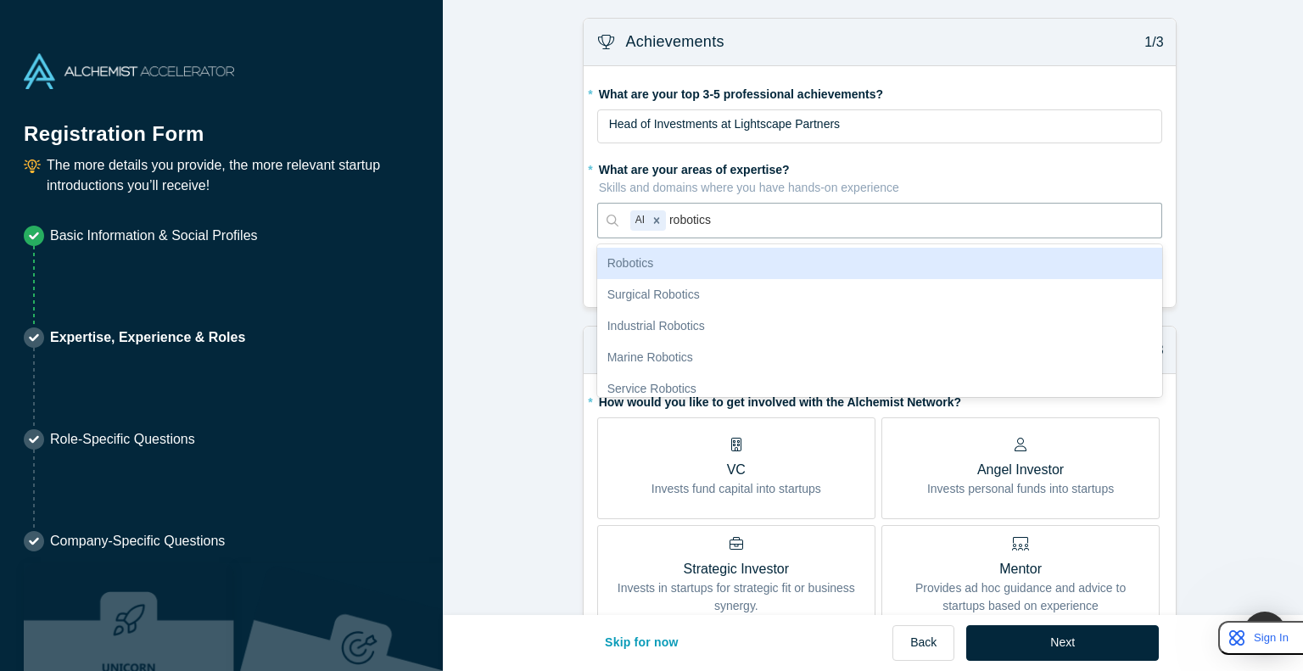
click at [650, 257] on div "Robotics" at bounding box center [879, 263] width 565 height 31
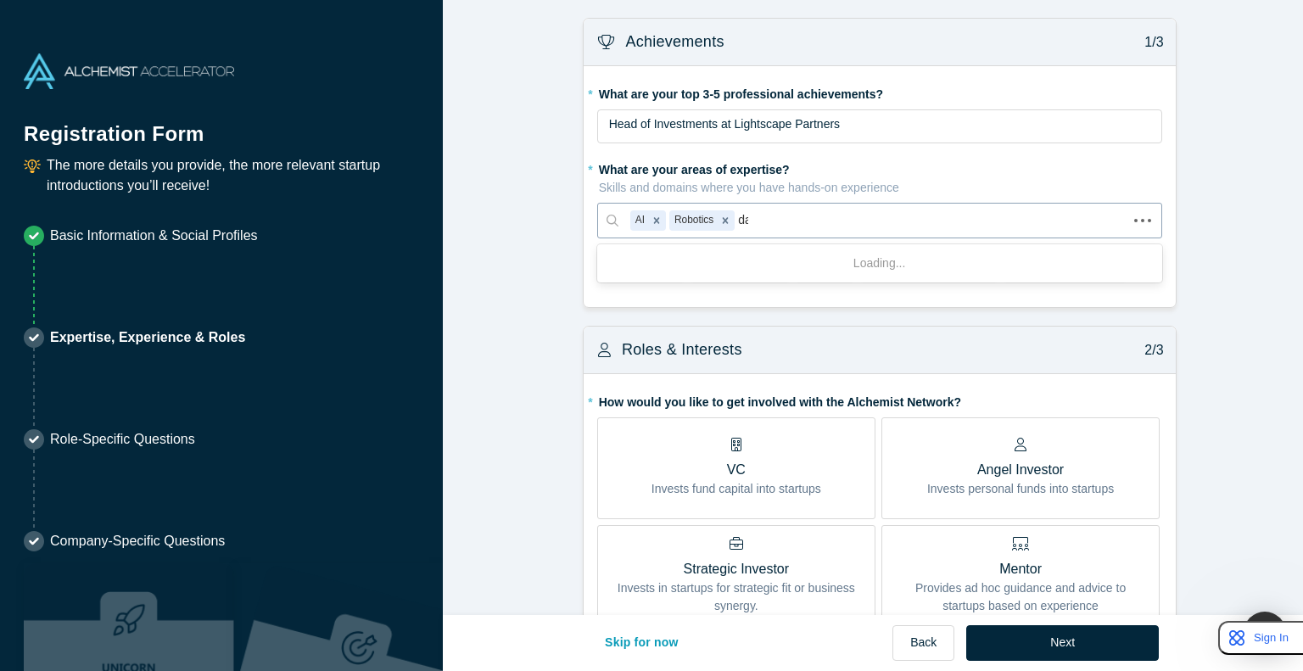
type input "data"
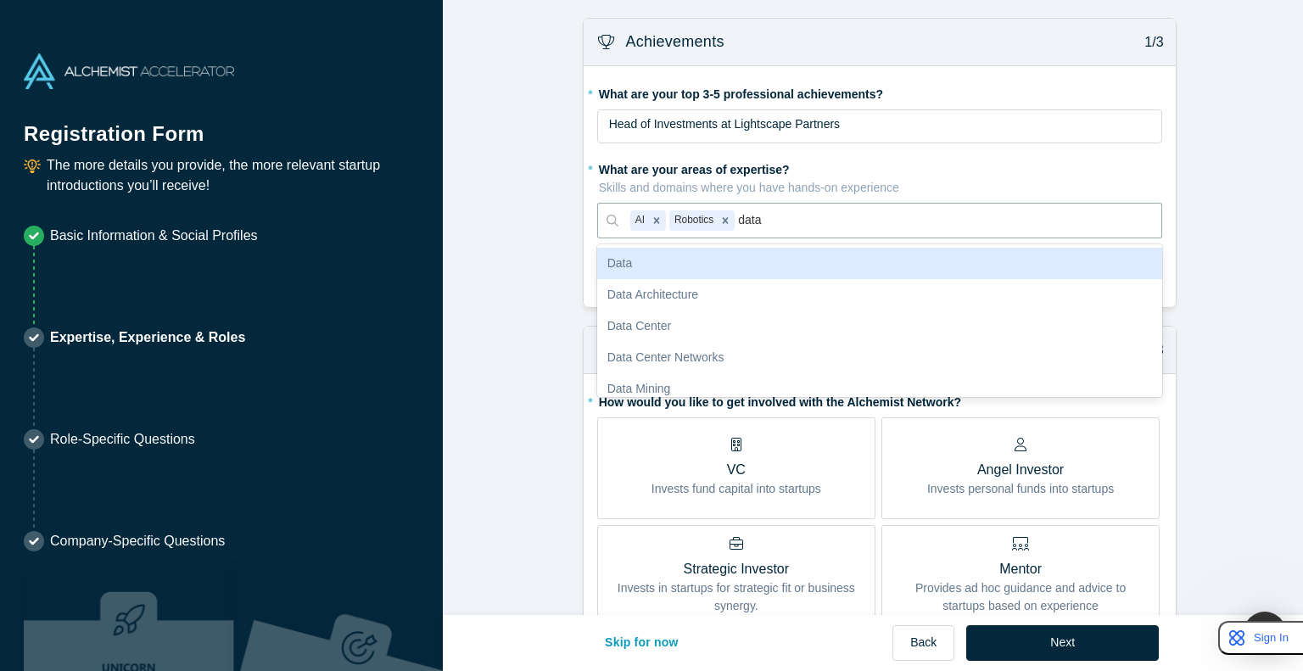
click at [650, 256] on div "Data" at bounding box center [879, 263] width 565 height 31
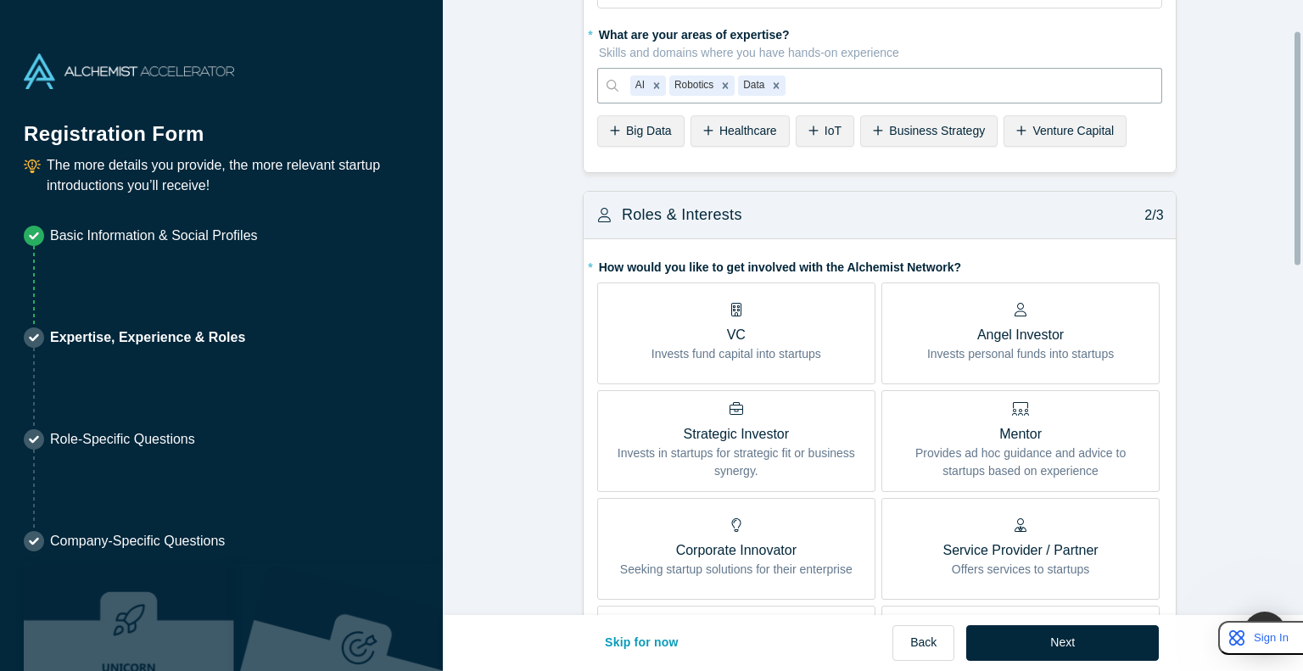
scroll to position [132, 0]
click at [650, 356] on p "Invests fund capital into startups" at bounding box center [737, 357] width 170 height 18
click at [0, 0] on input "VC Invests fund capital into startups" at bounding box center [0, 0] width 0 height 0
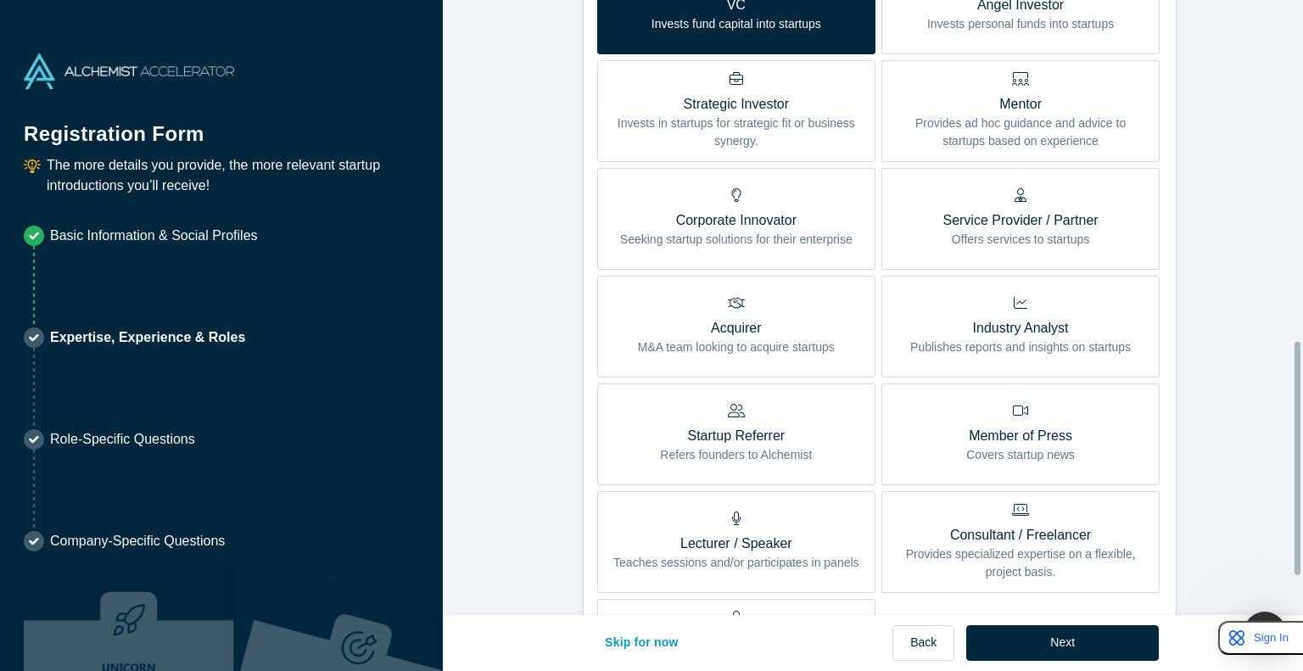
scroll to position [925, 0]
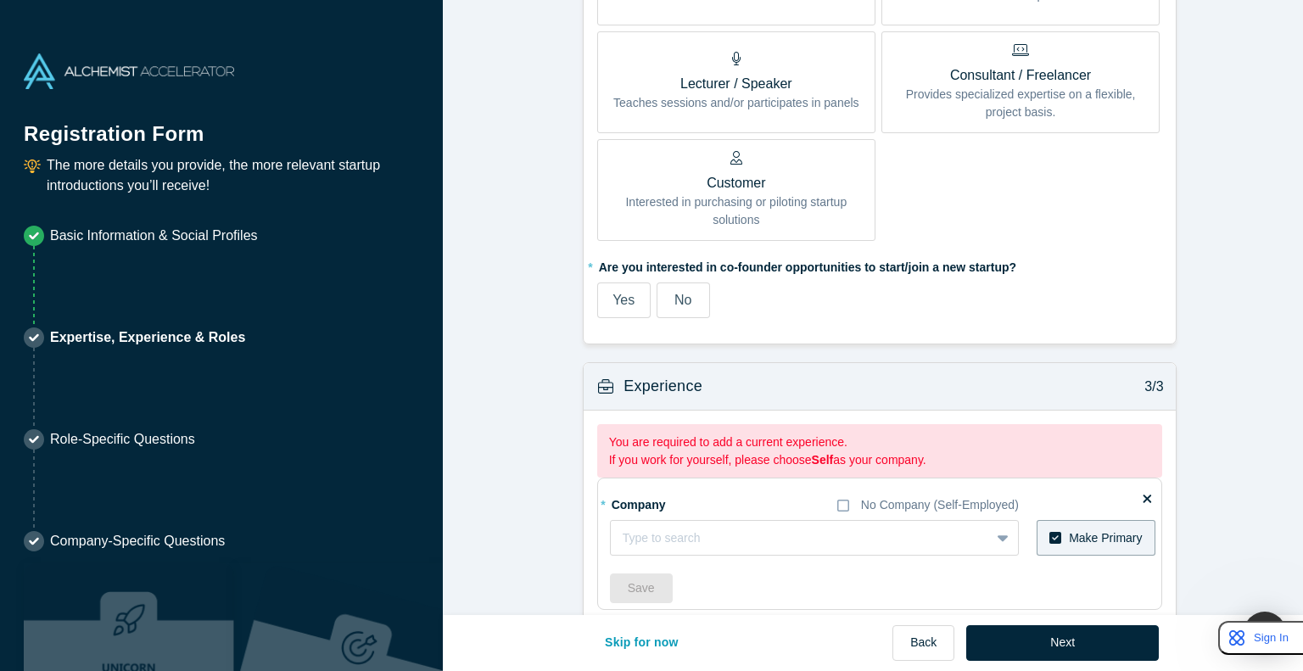
click at [650, 305] on label "No" at bounding box center [683, 301] width 53 height 36
click at [0, 0] on input "No" at bounding box center [0, 0] width 0 height 0
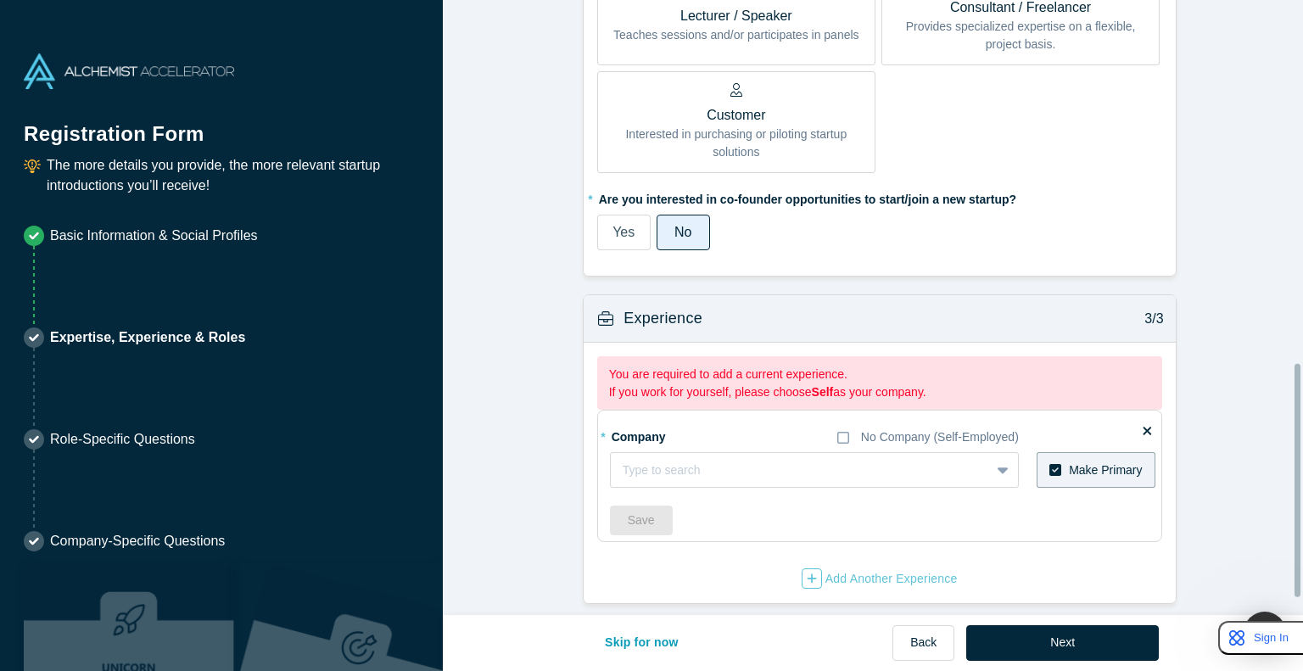
scroll to position [1000, 0]
click at [650, 456] on div "Type to search" at bounding box center [783, 470] width 345 height 28
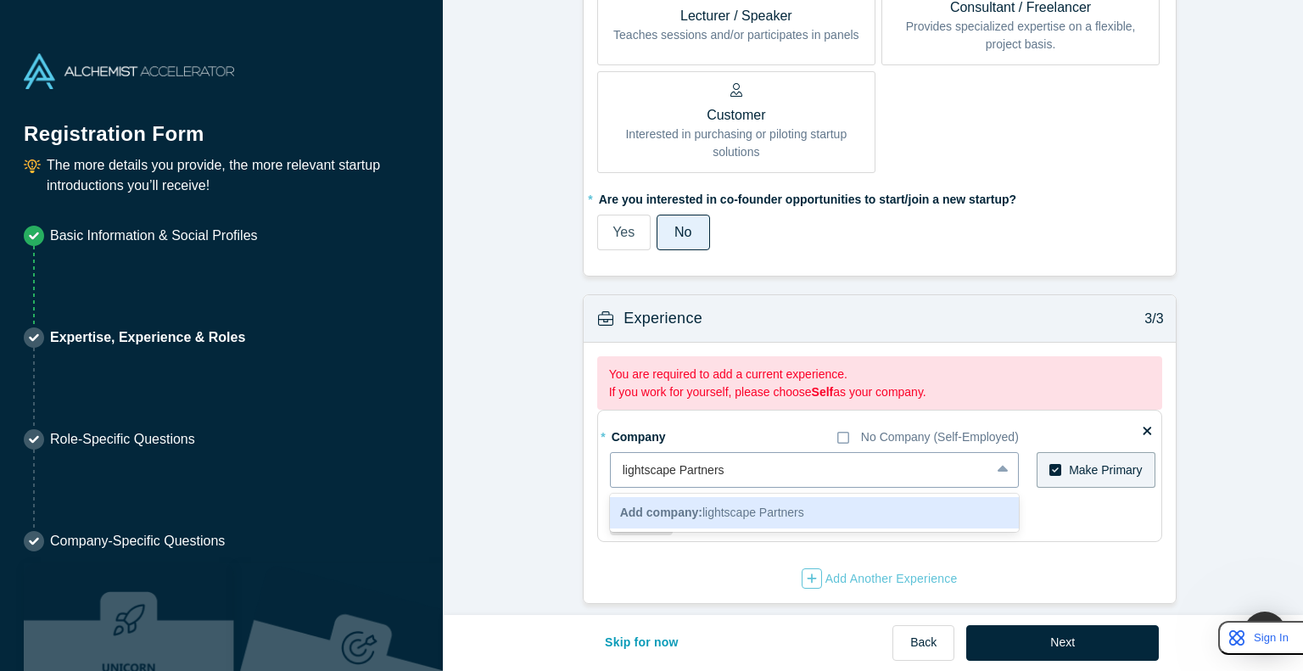
click at [623, 466] on input "lightscape Partners" at bounding box center [675, 471] width 105 height 18
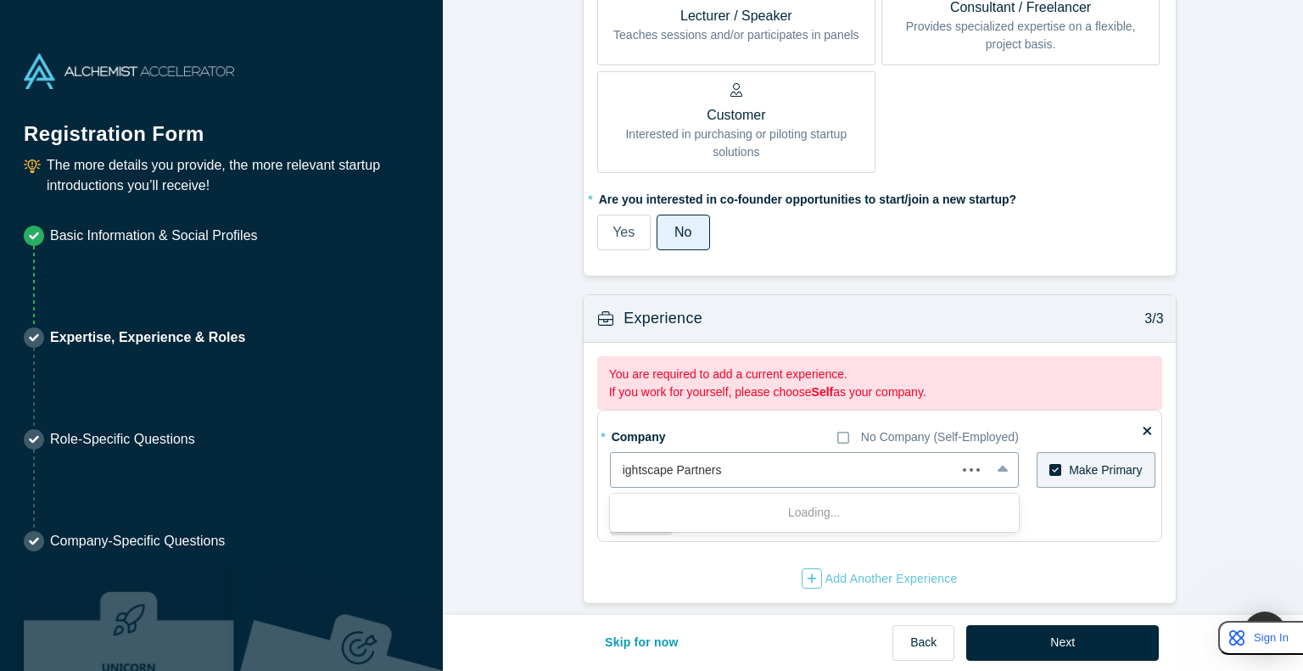
type input "Lightscape Partners"
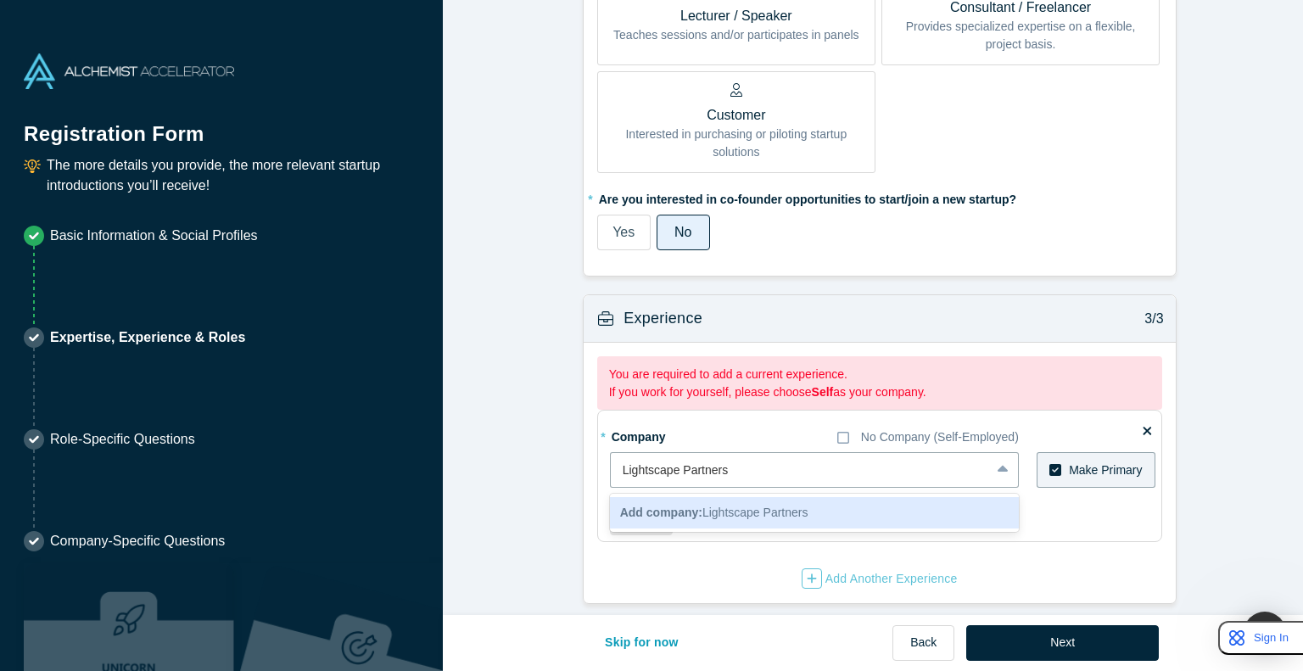
click at [650, 506] on div "Add company: Lightscape Partners" at bounding box center [814, 512] width 409 height 31
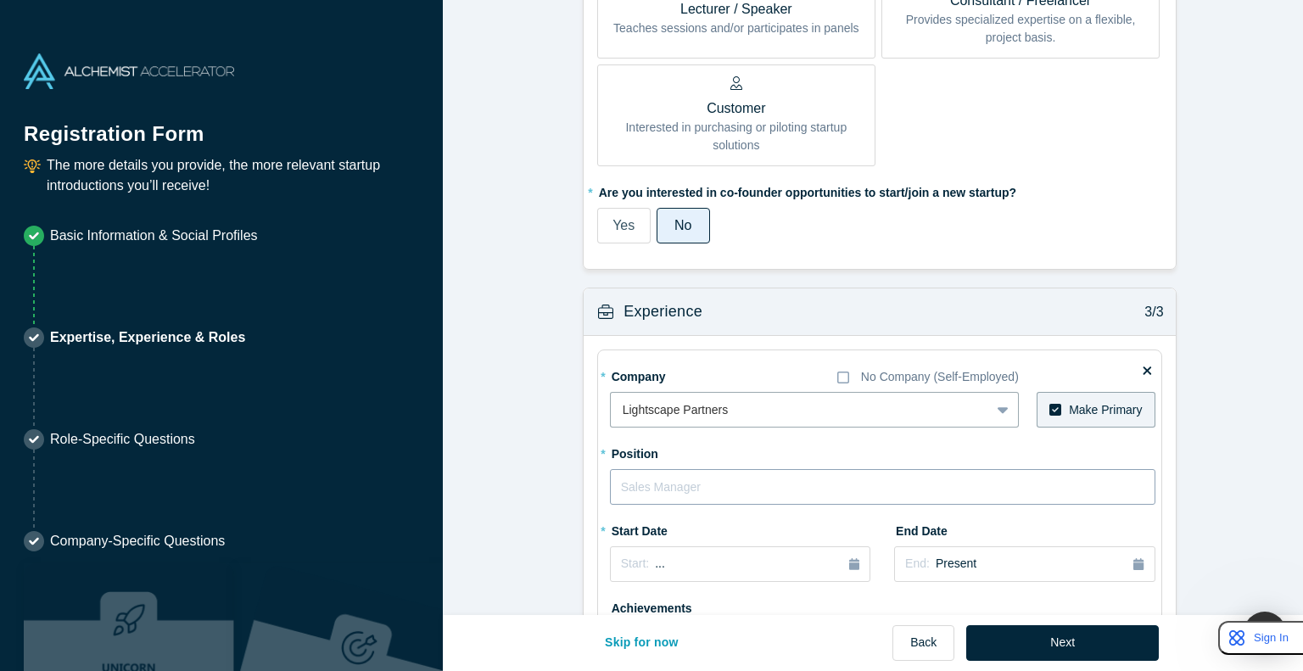
scroll to position [1128, 0]
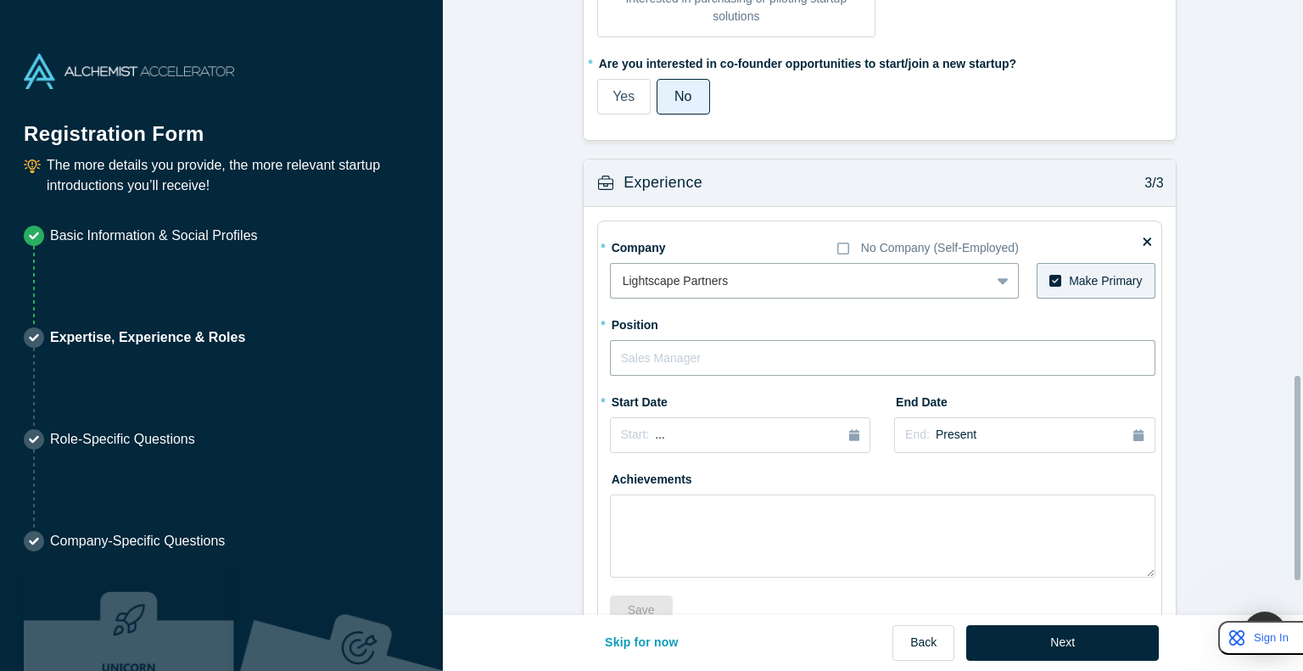
click at [650, 355] on input "text" at bounding box center [883, 358] width 546 height 36
type input "Investor"
click at [650, 438] on icon "button" at bounding box center [854, 435] width 10 height 12
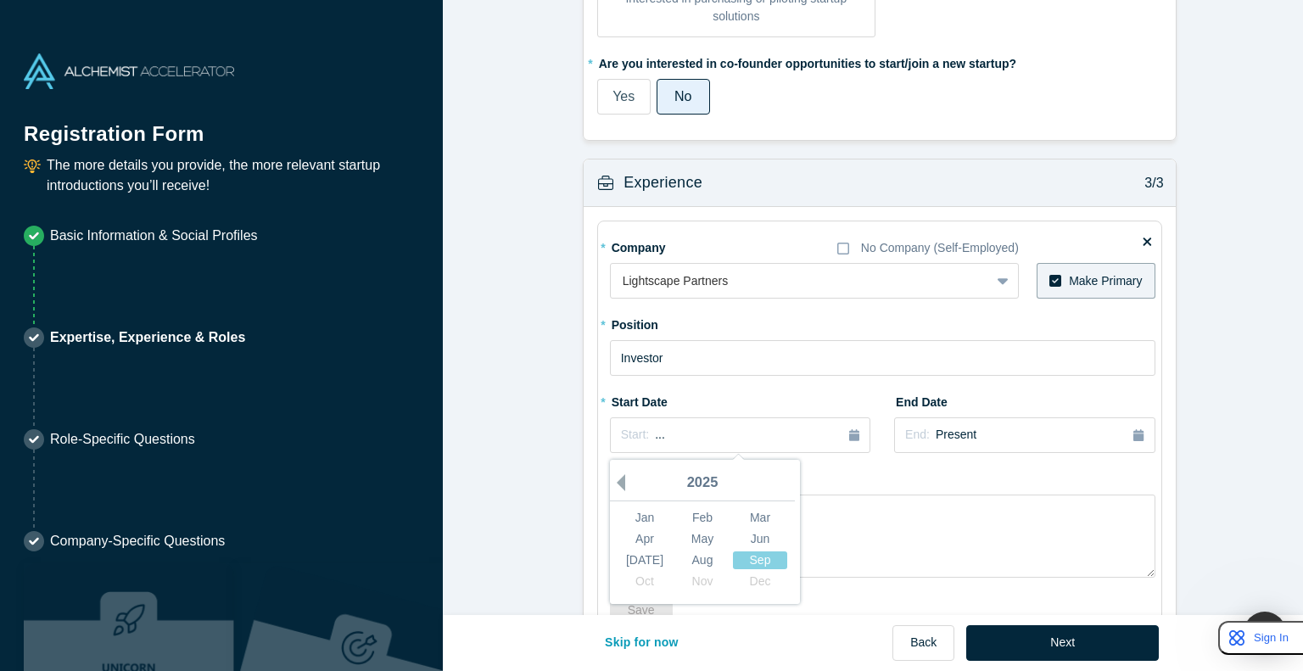
click at [613, 484] on button "Previous Year" at bounding box center [616, 482] width 17 height 17
click at [635, 515] on div "Jan" at bounding box center [645, 518] width 54 height 18
click at [650, 433] on div "Start: [DATE]" at bounding box center [740, 436] width 238 height 18
click at [650, 518] on div "Feb" at bounding box center [702, 518] width 54 height 18
click at [650, 431] on span "Present" at bounding box center [956, 435] width 41 height 14
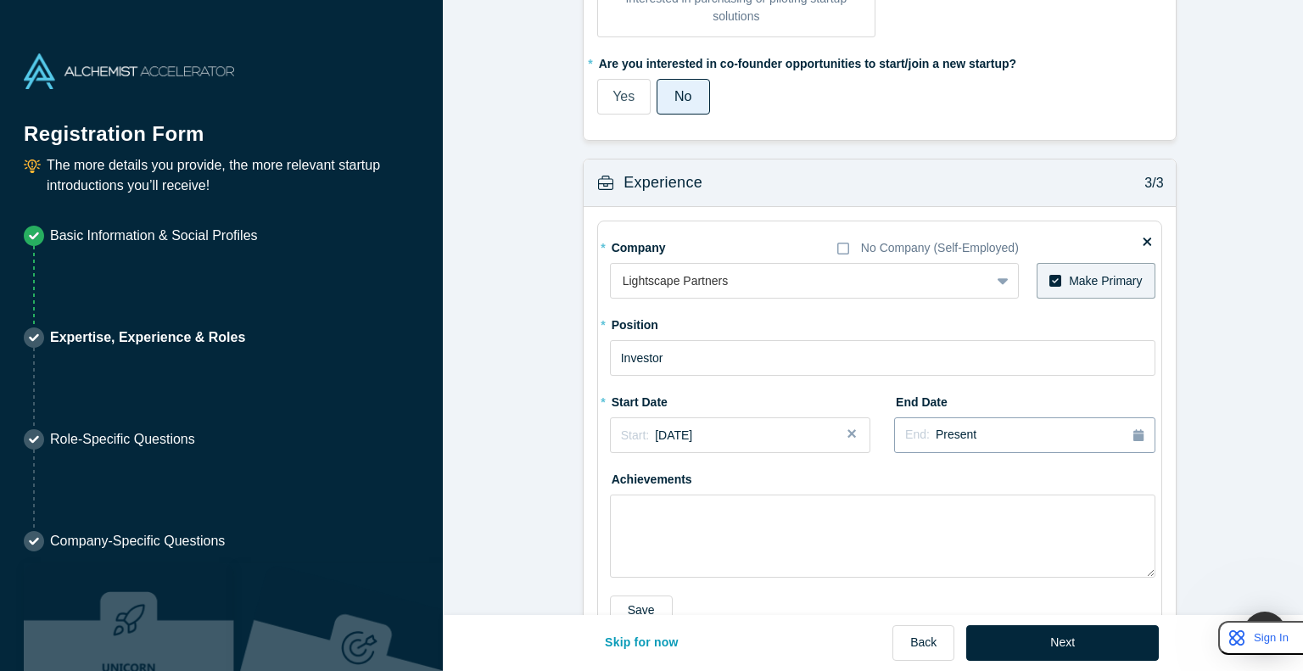
click at [650, 445] on button "End: Present" at bounding box center [1024, 435] width 260 height 36
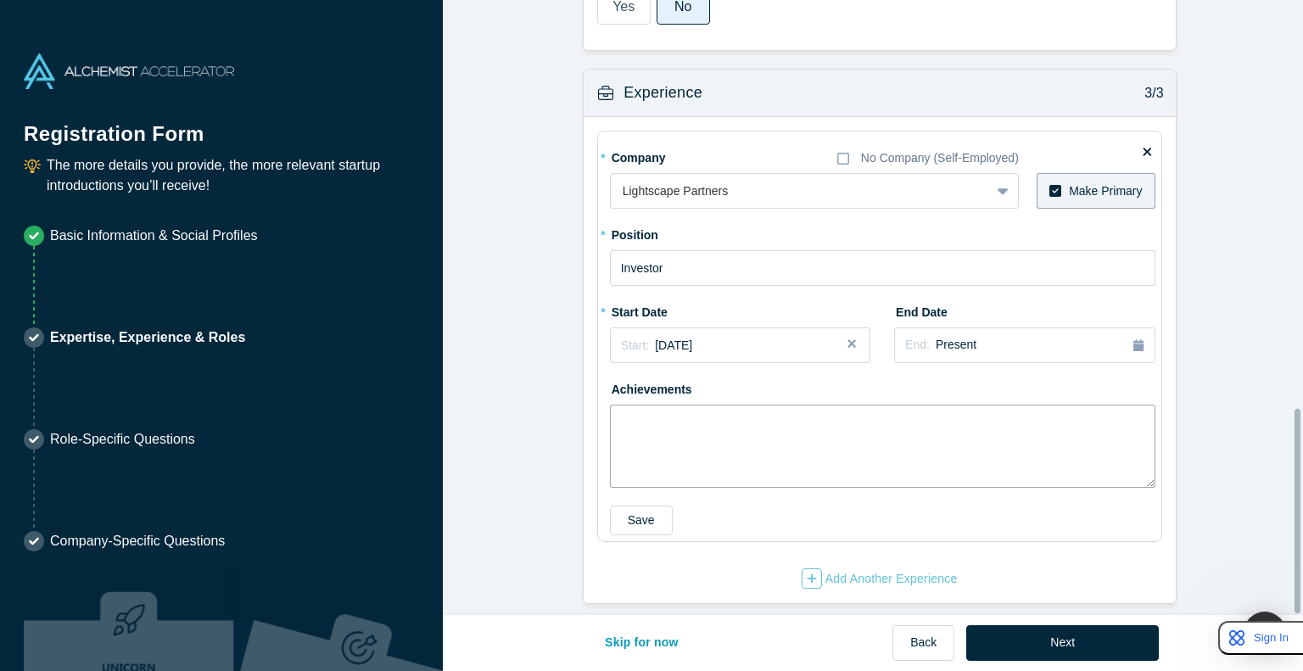
click at [650, 427] on textarea at bounding box center [883, 446] width 546 height 83
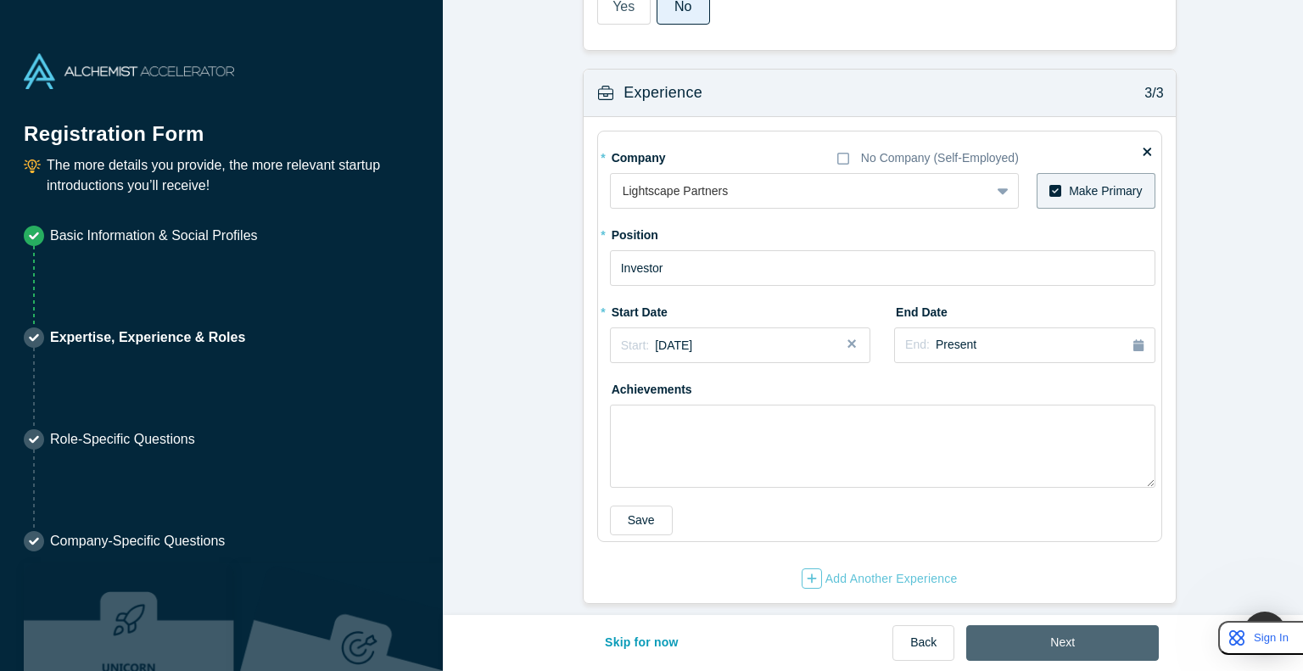
click at [650, 650] on button "Next" at bounding box center [1062, 643] width 193 height 36
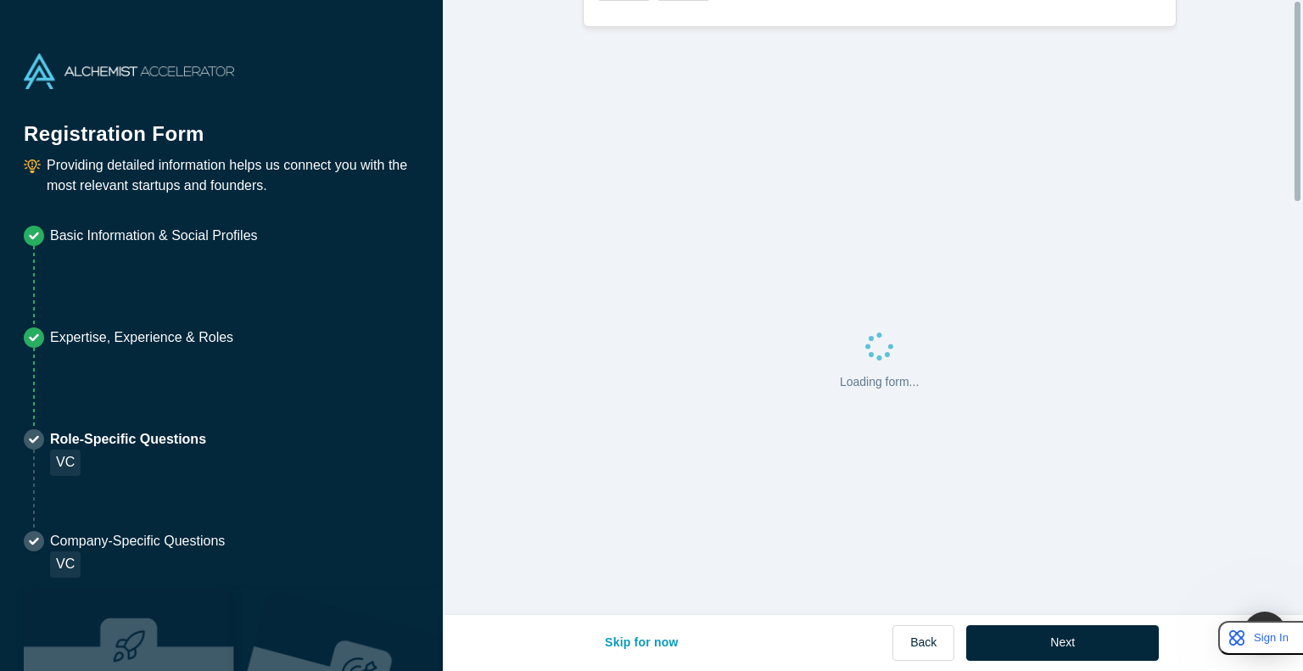
scroll to position [0, 0]
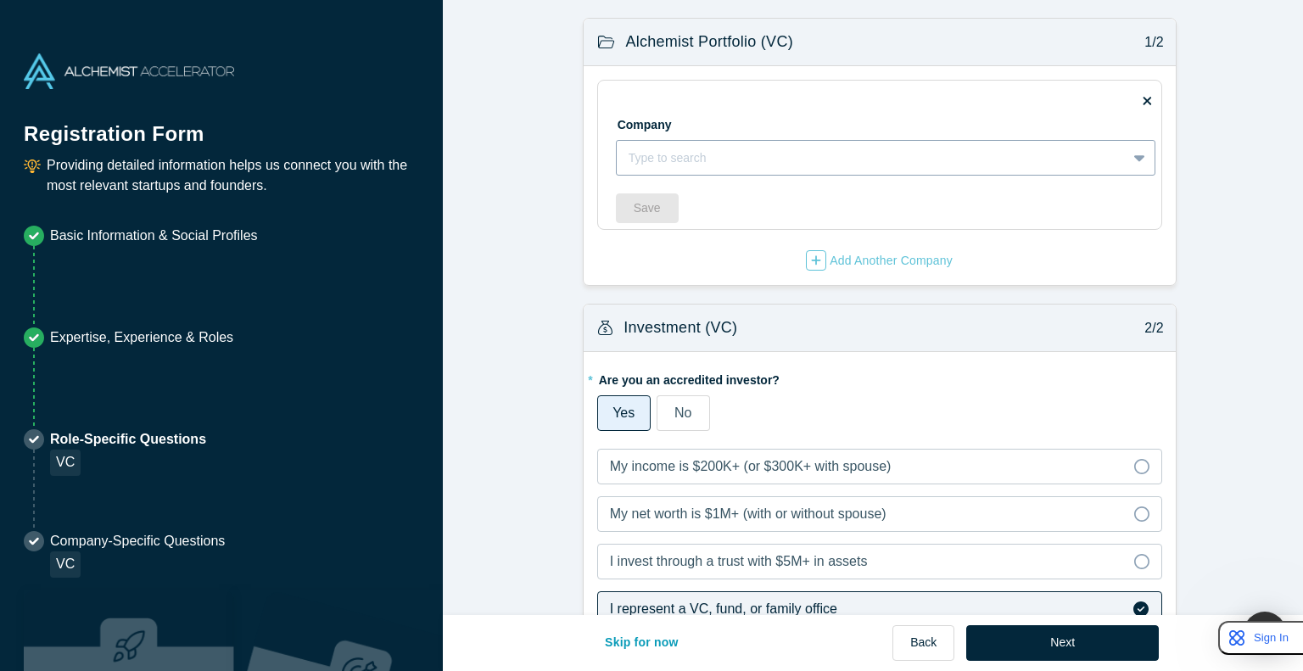
click at [650, 165] on div at bounding box center [872, 158] width 486 height 21
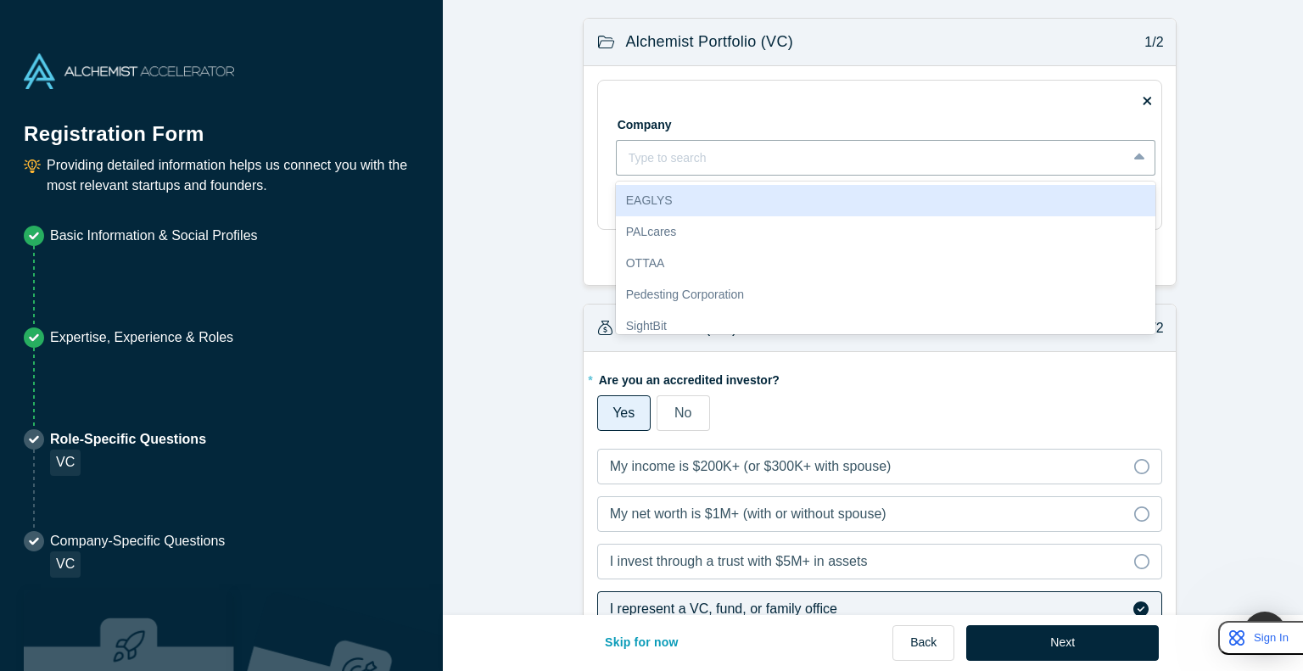
click at [650, 87] on fieldset "Company 10 results available. Use Up and Down to choose options, press Enter to…" at bounding box center [879, 155] width 565 height 150
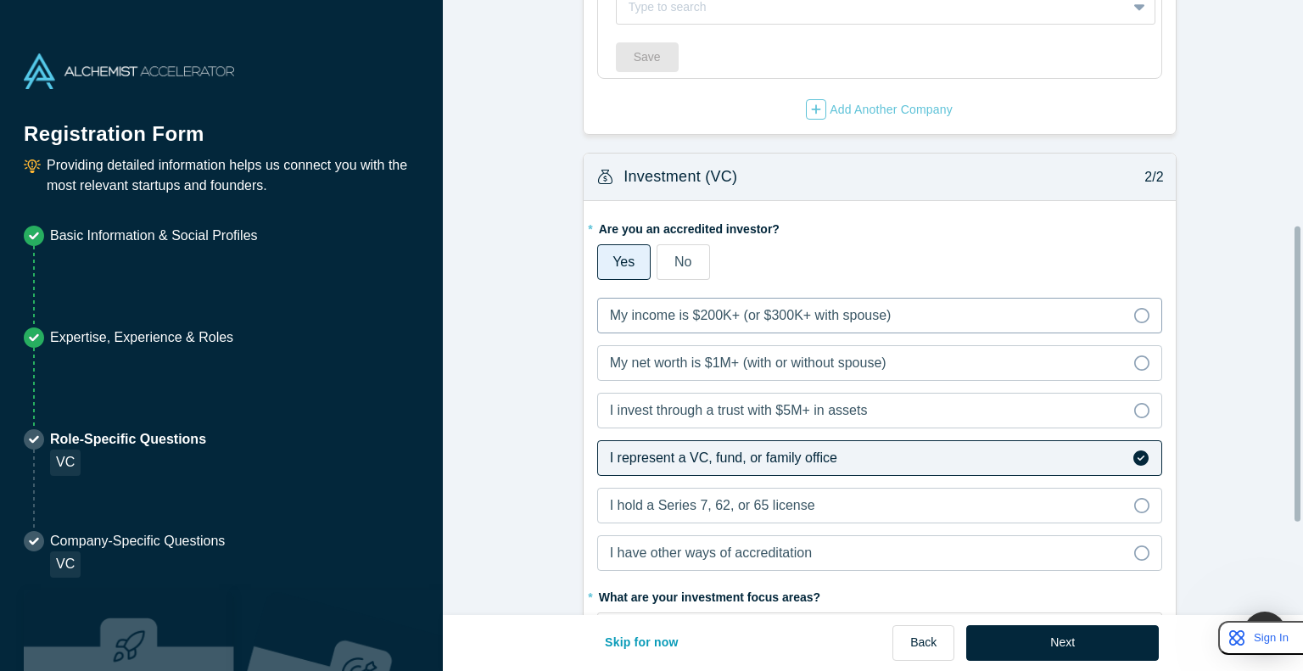
scroll to position [596, 0]
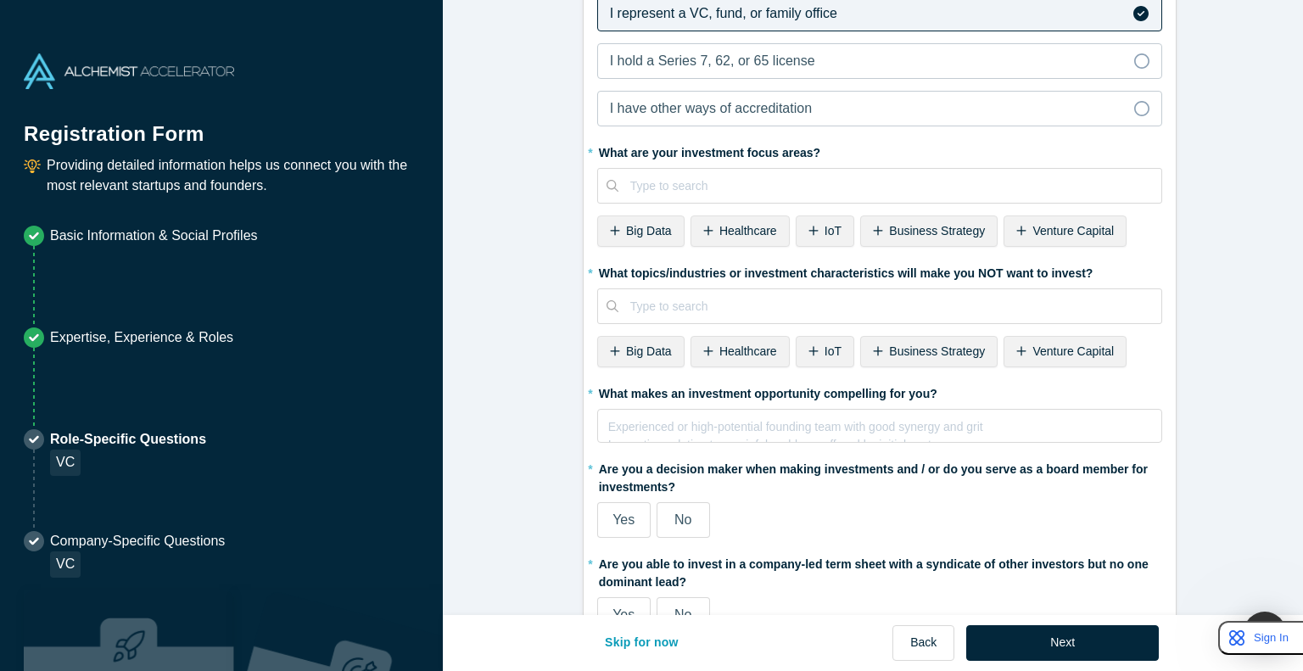
click at [631, 234] on span "Big Data" at bounding box center [649, 231] width 46 height 14
click at [650, 195] on div "Big Data" at bounding box center [890, 186] width 543 height 28
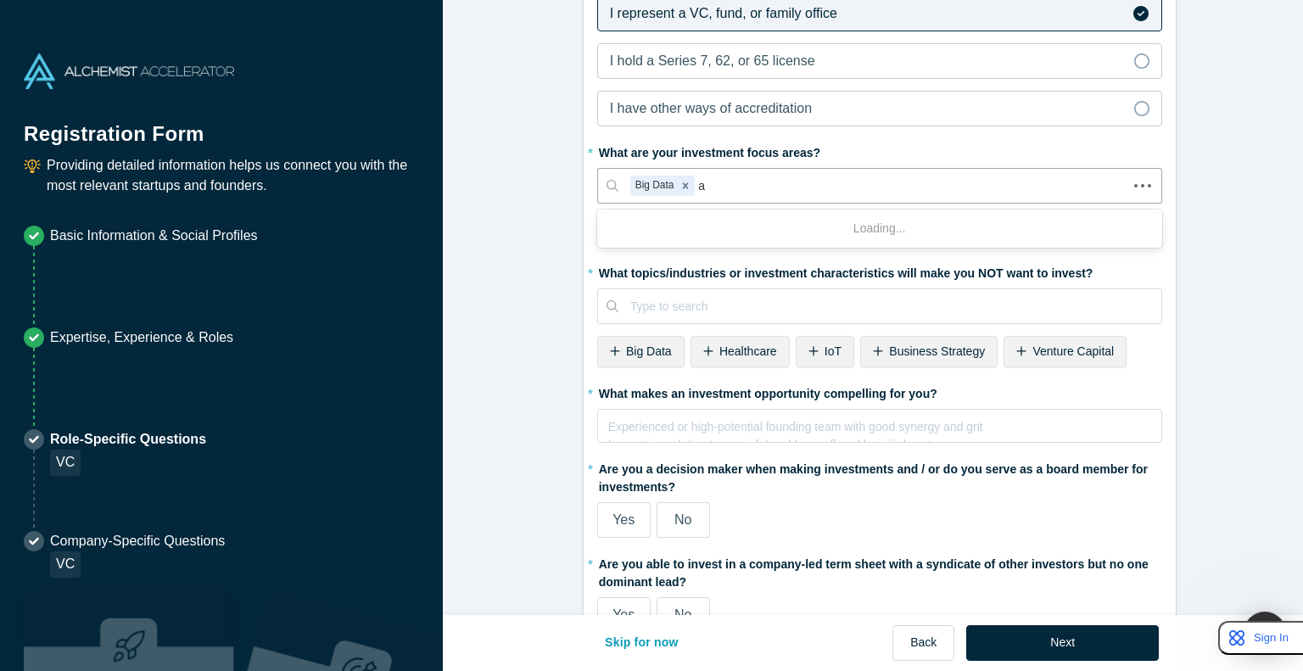
type input "ai"
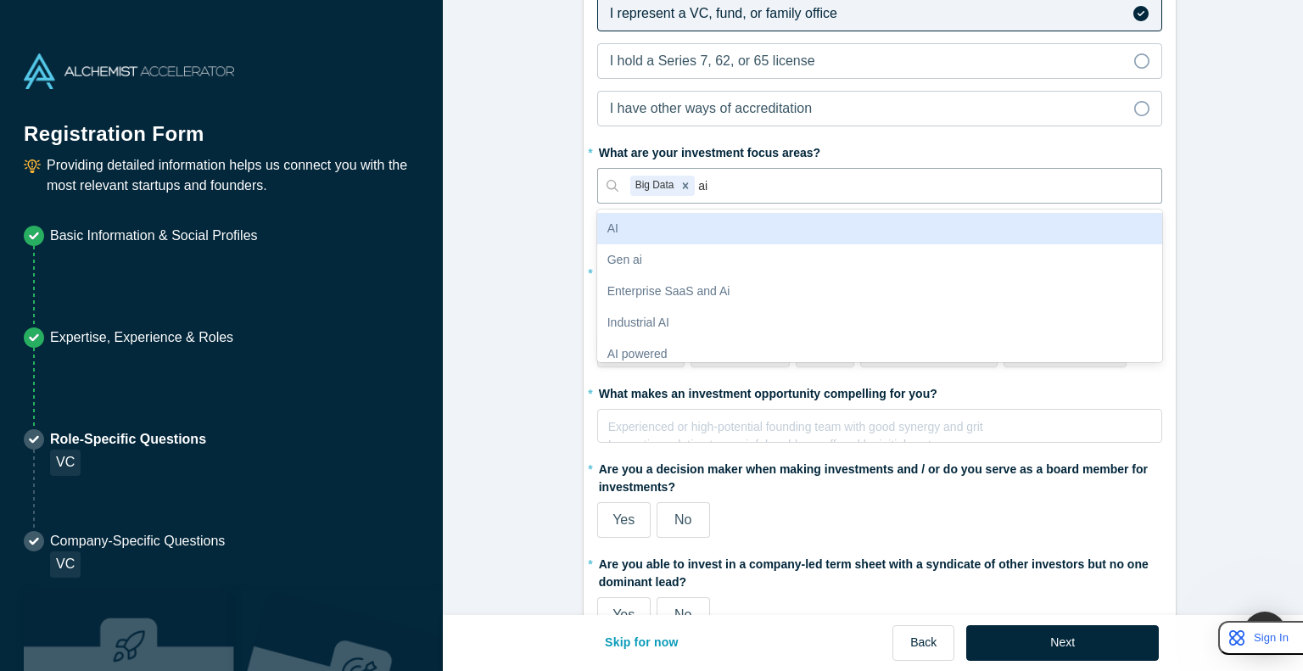
click at [650, 217] on div "AI" at bounding box center [879, 228] width 565 height 31
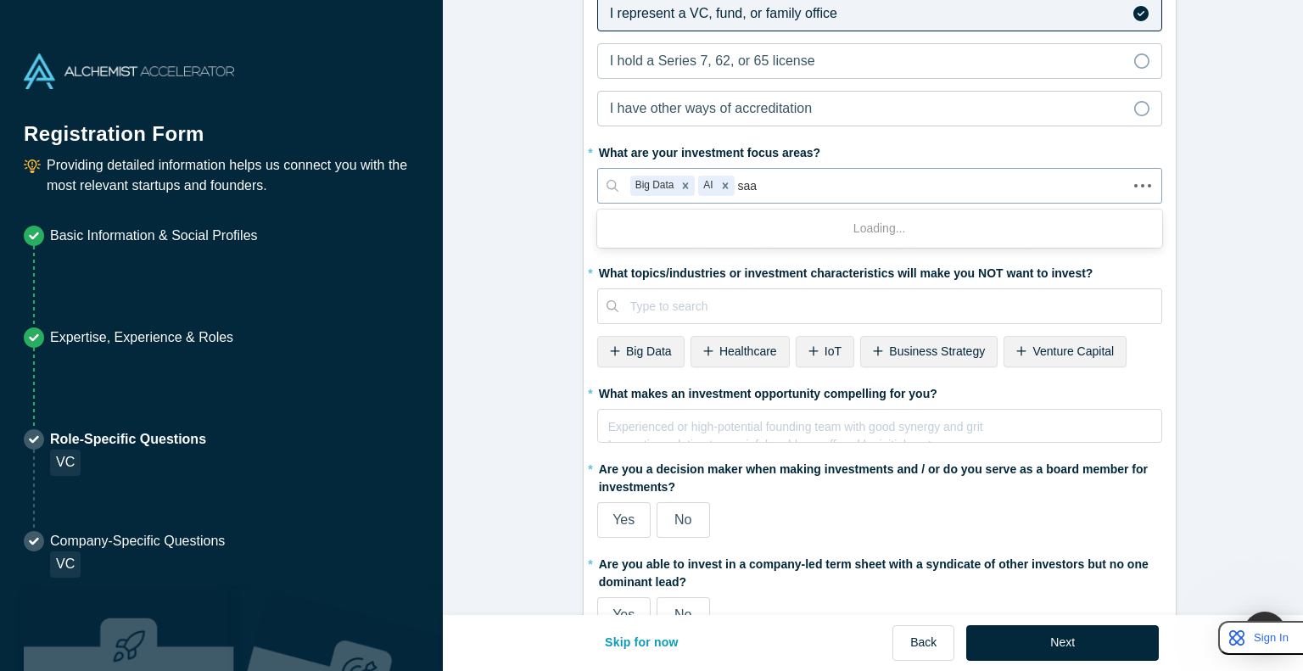
type input "saas"
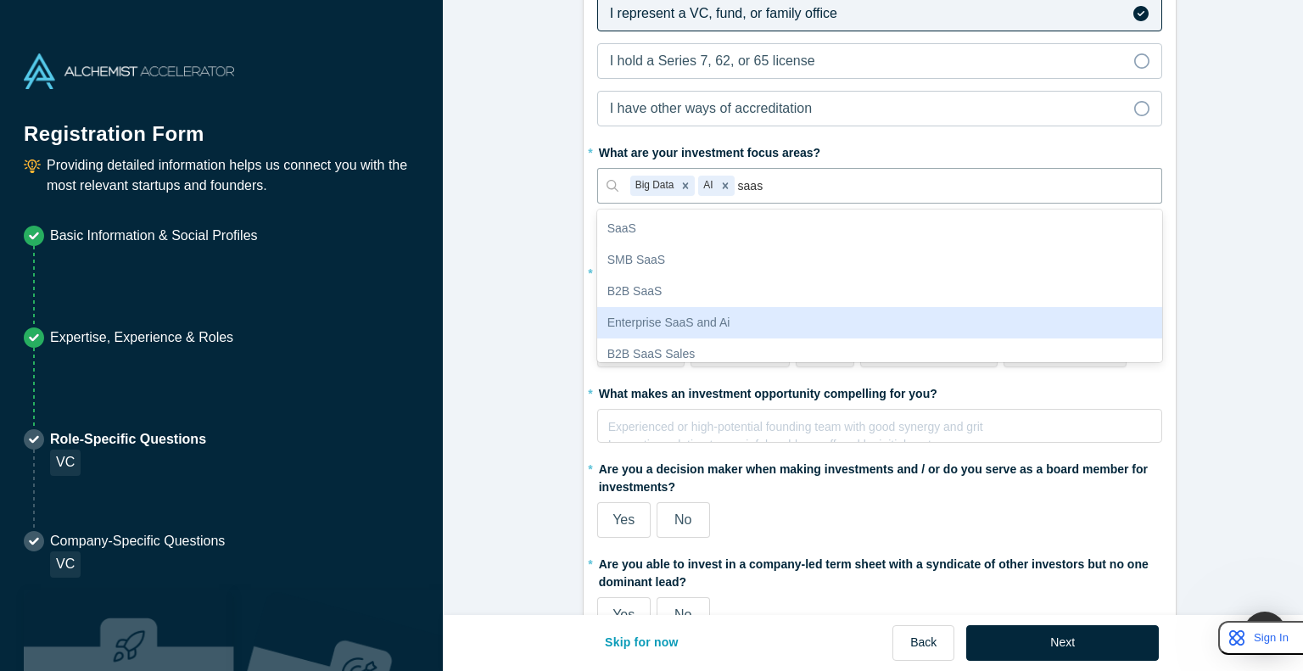
click at [650, 322] on div "Enterprise SaaS and Ai" at bounding box center [879, 322] width 565 height 31
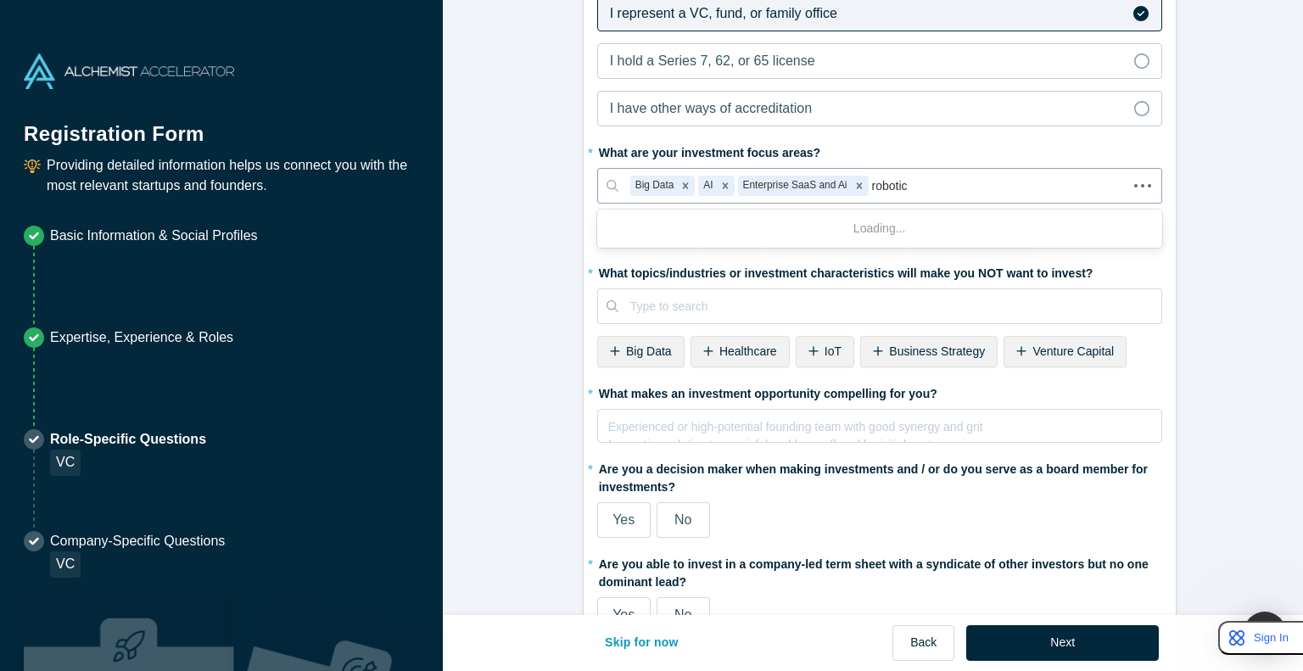
type input "robotics"
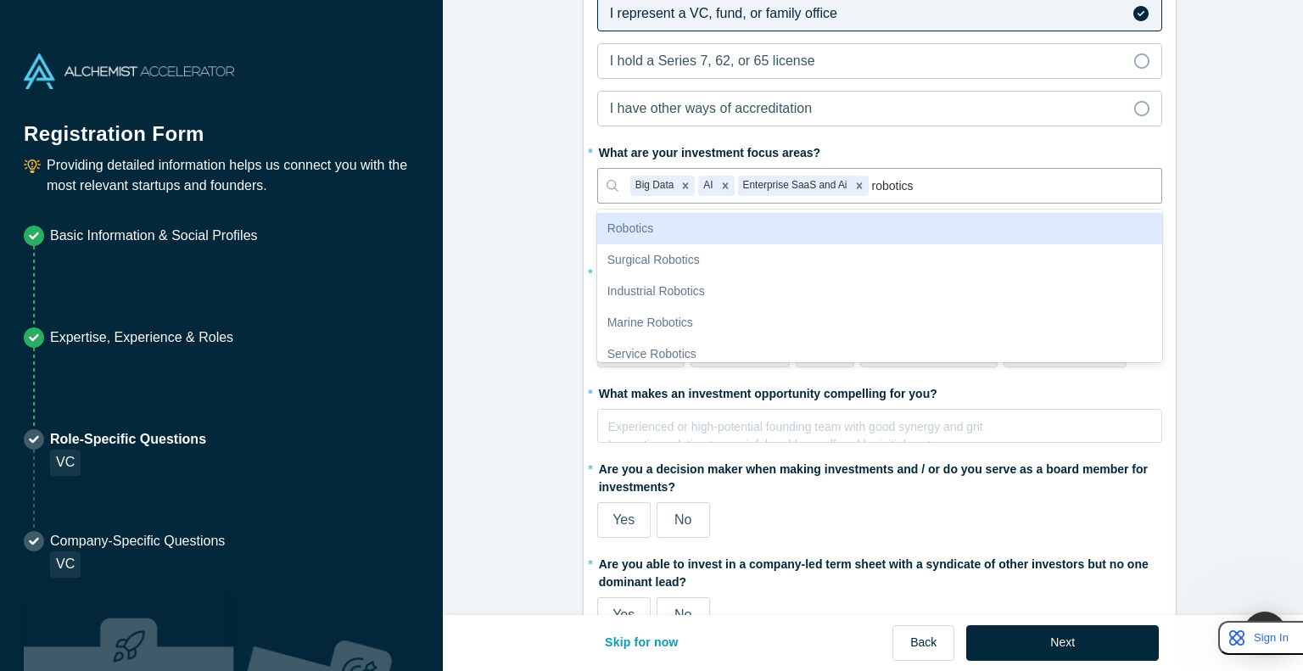
click at [650, 221] on div "Robotics" at bounding box center [879, 228] width 565 height 31
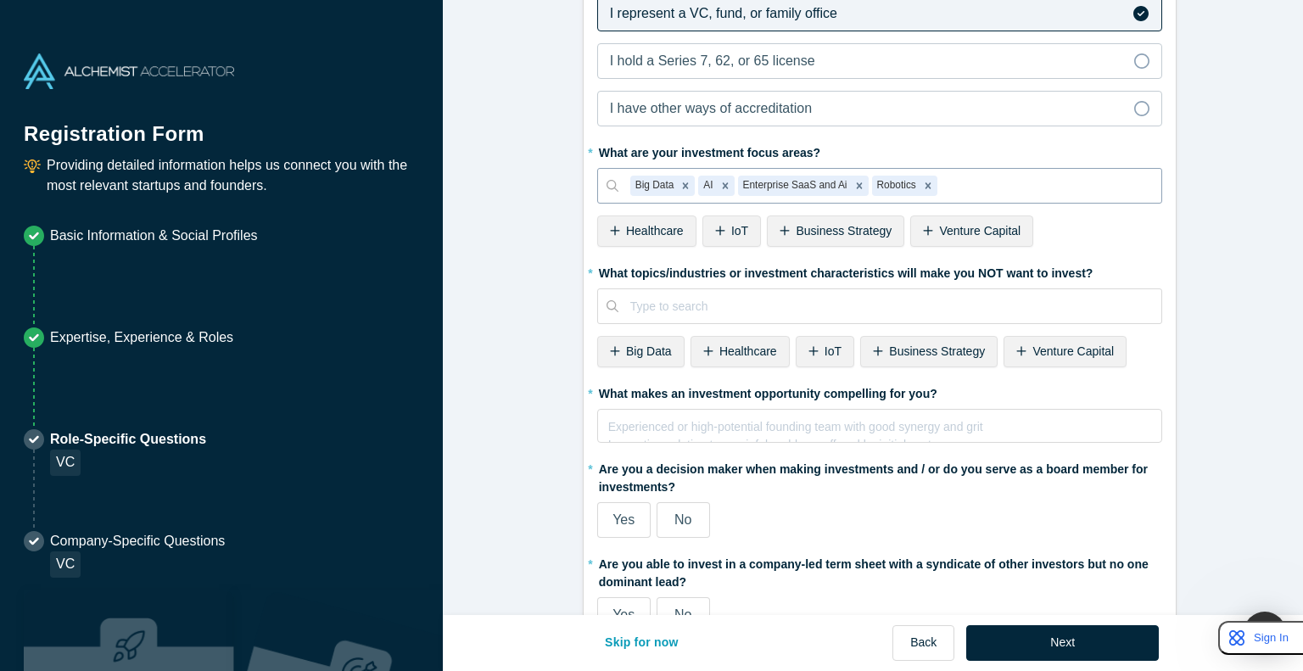
click at [650, 186] on div at bounding box center [1045, 186] width 209 height 21
type input "data"
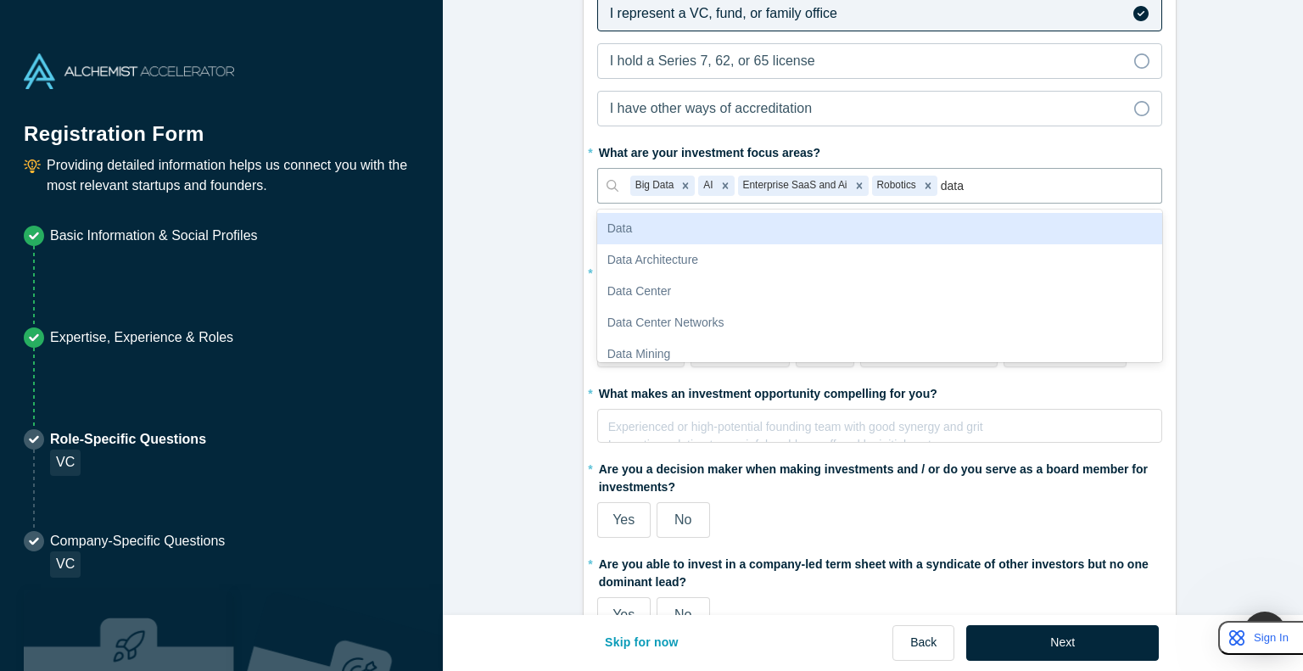
click at [650, 220] on div "Data" at bounding box center [879, 228] width 565 height 31
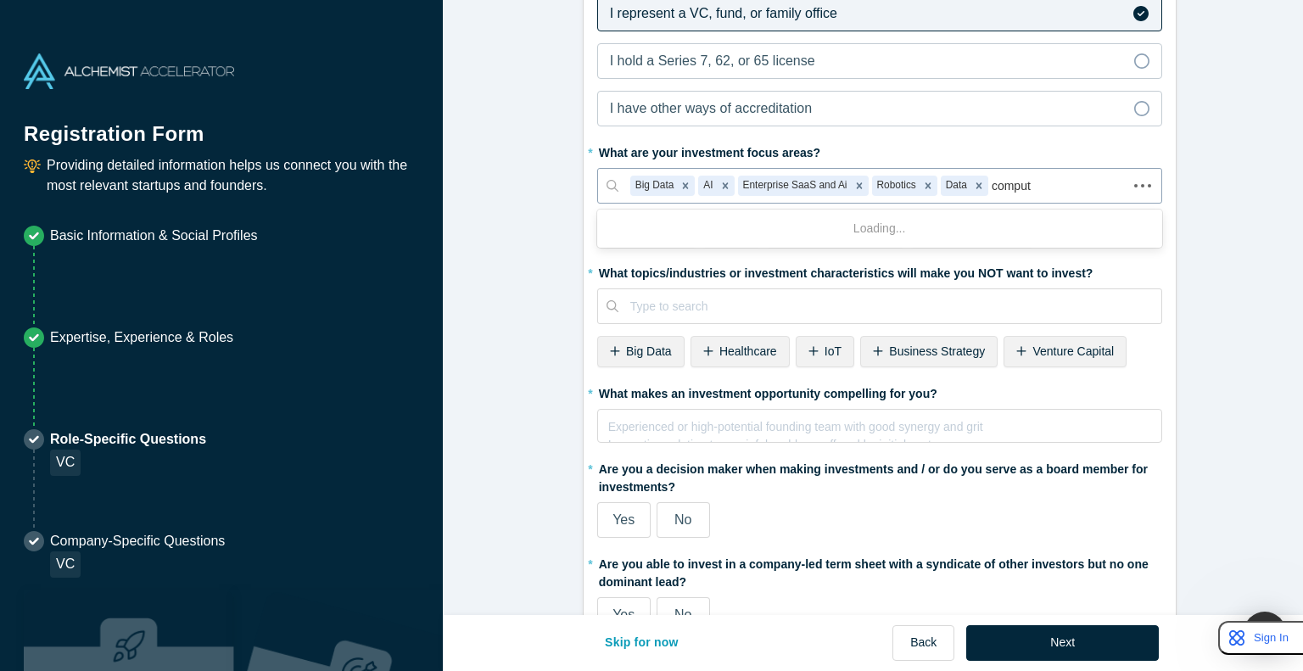
type input "compute"
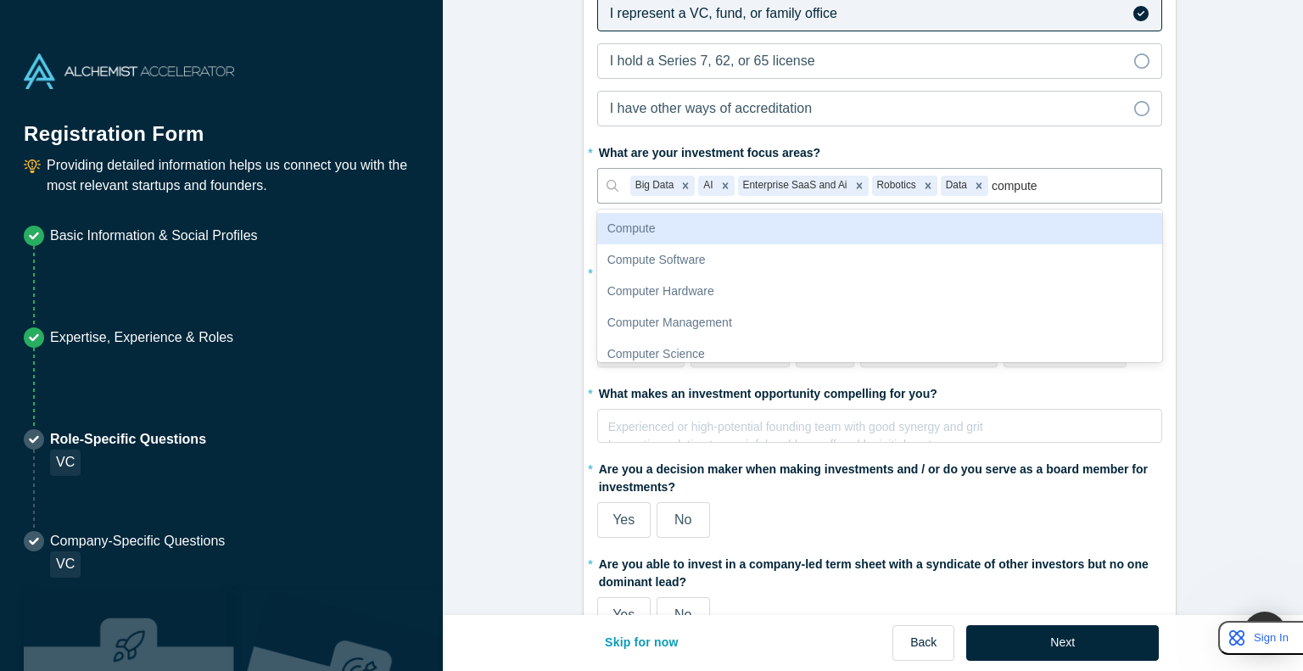
click at [650, 213] on div "Compute" at bounding box center [879, 228] width 565 height 31
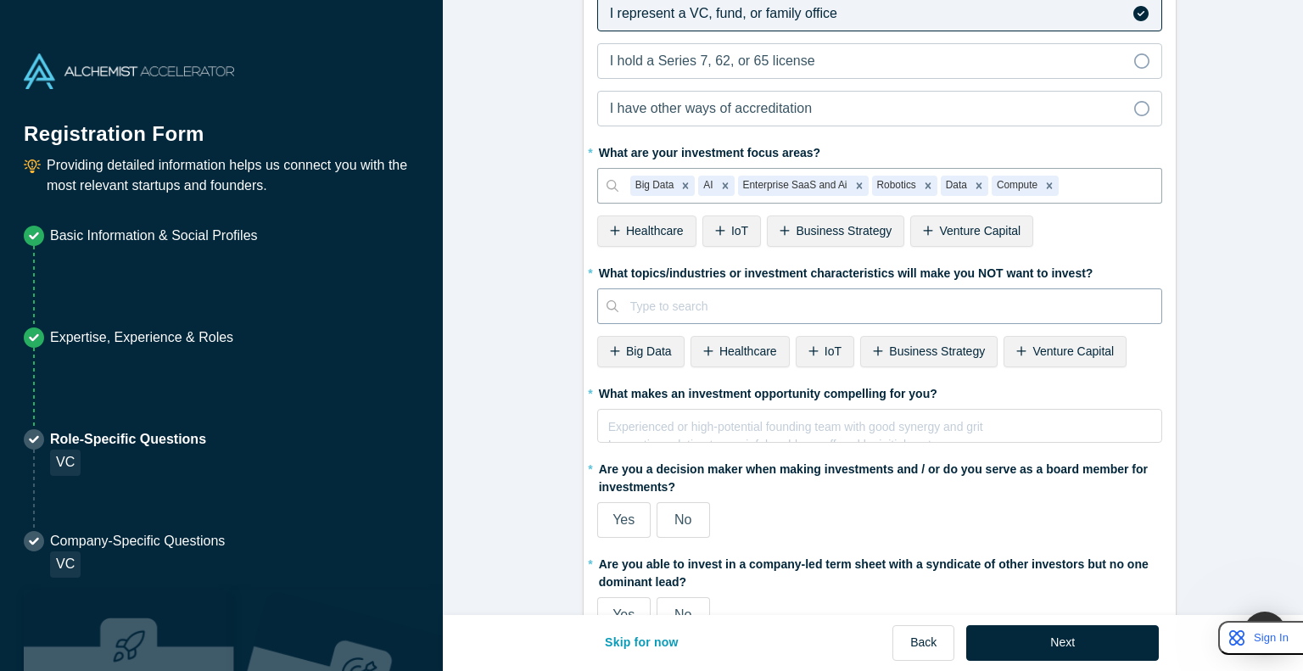
scroll to position [628, 0]
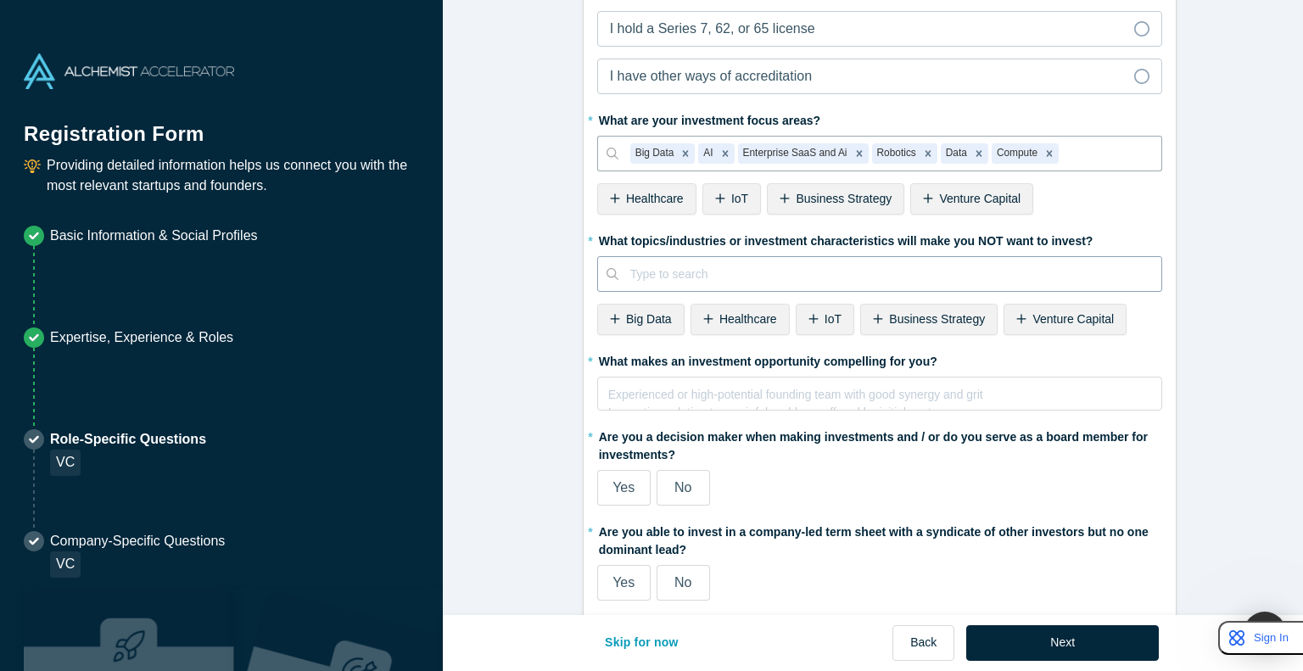
click at [650, 267] on div at bounding box center [889, 274] width 519 height 21
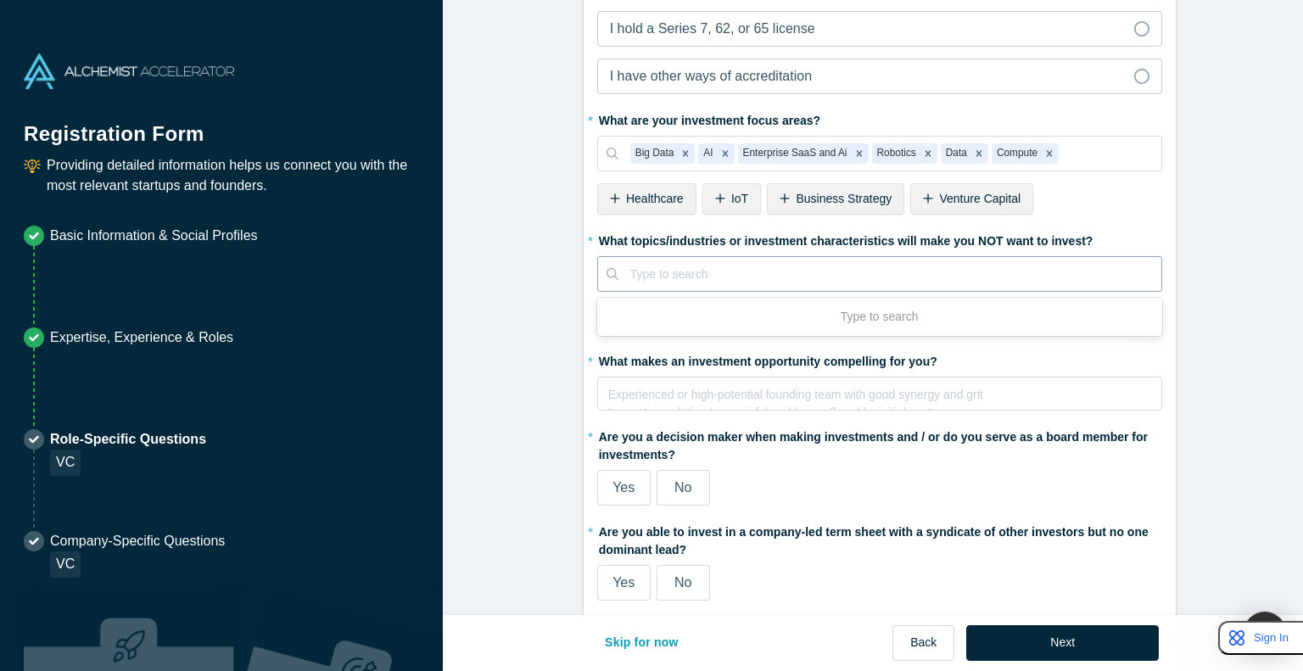
click at [650, 267] on div at bounding box center [889, 274] width 519 height 21
click at [650, 288] on div "Type to search" at bounding box center [879, 274] width 565 height 36
type input "N"
click at [650, 215] on div "* Are you an accredited investor? Yes No My income is $200K+ (or $300K+ with sp…" at bounding box center [880, 175] width 592 height 902
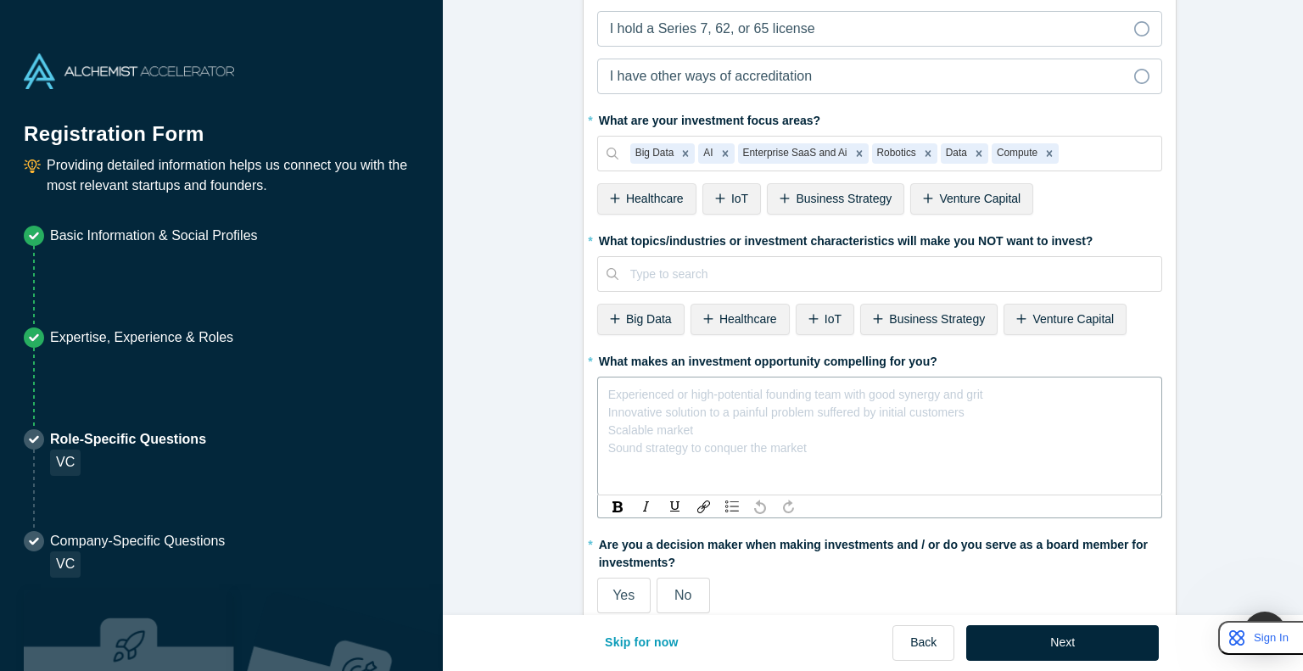
click at [650, 399] on div "Experienced or high-potential founding team with good synergy and grit Innovati…" at bounding box center [879, 392] width 543 height 18
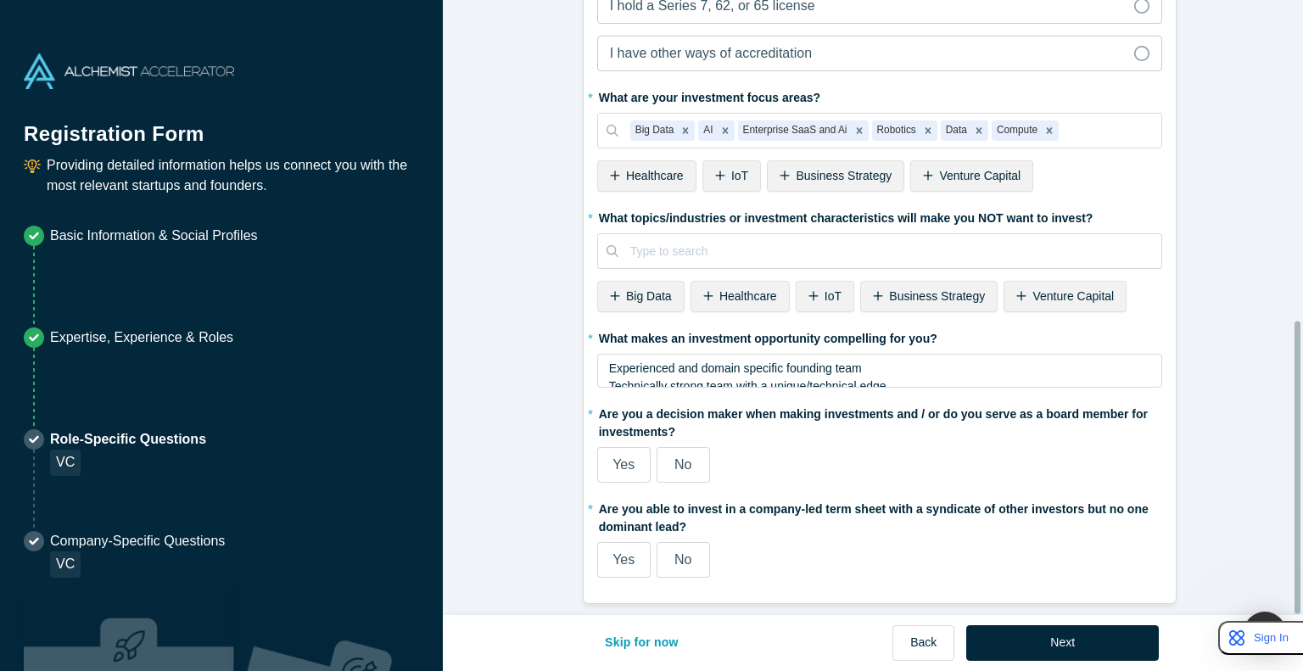
click at [613, 546] on fieldset "* Are you an accredited investor? Yes No My income is $200K+ (or $300K+ with sp…" at bounding box center [879, 152] width 565 height 875
click at [615, 458] on span "Yes" at bounding box center [624, 464] width 22 height 14
click at [0, 0] on input "Yes" at bounding box center [0, 0] width 0 height 0
click at [598, 542] on label "Yes" at bounding box center [623, 560] width 53 height 36
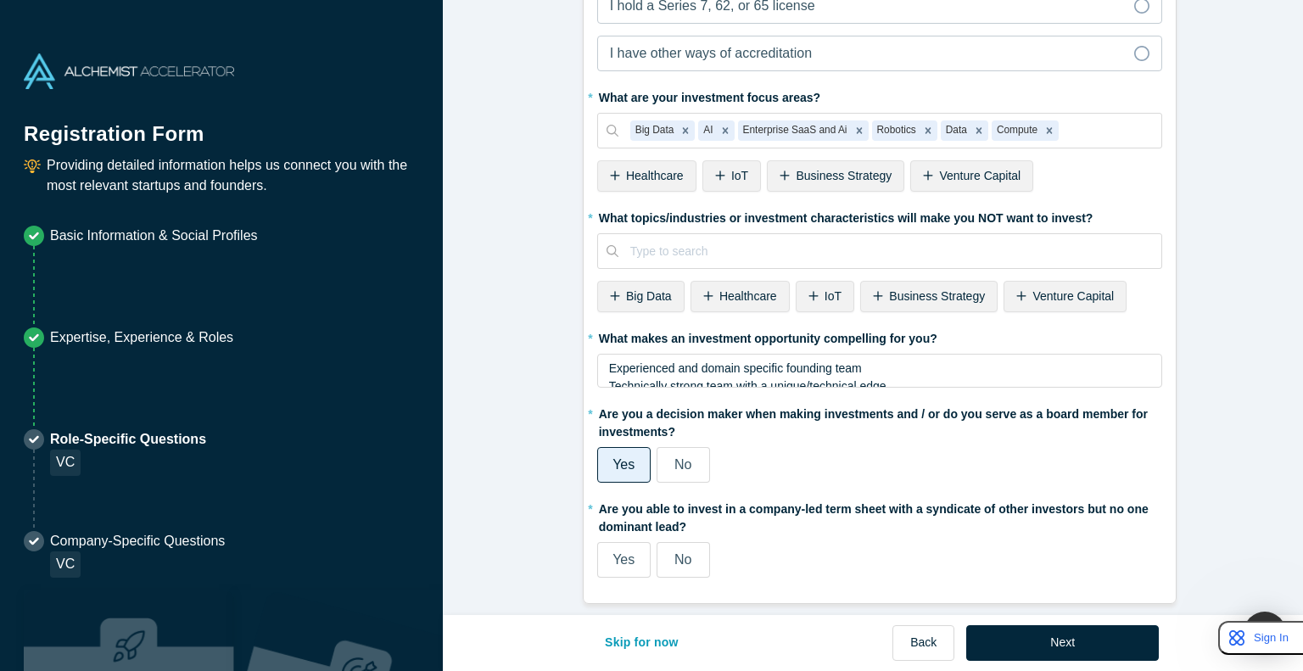
click at [0, 0] on input "Yes" at bounding box center [0, 0] width 0 height 0
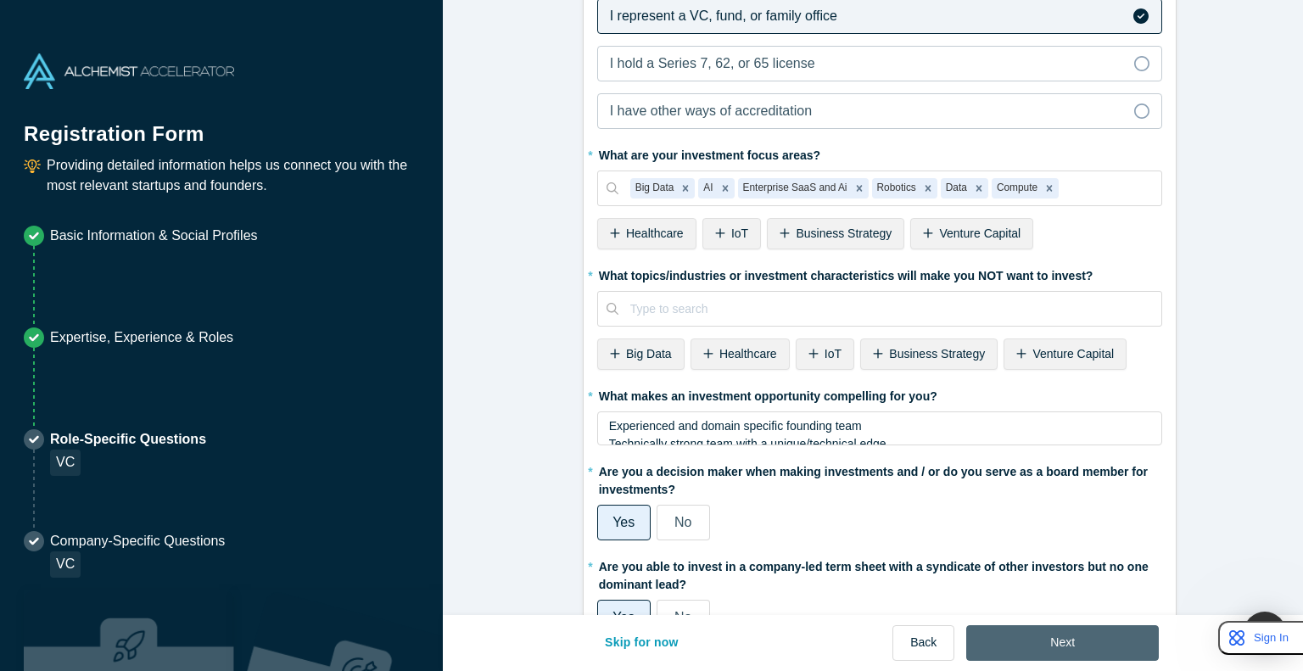
click at [650, 648] on button "Next" at bounding box center [1062, 643] width 193 height 36
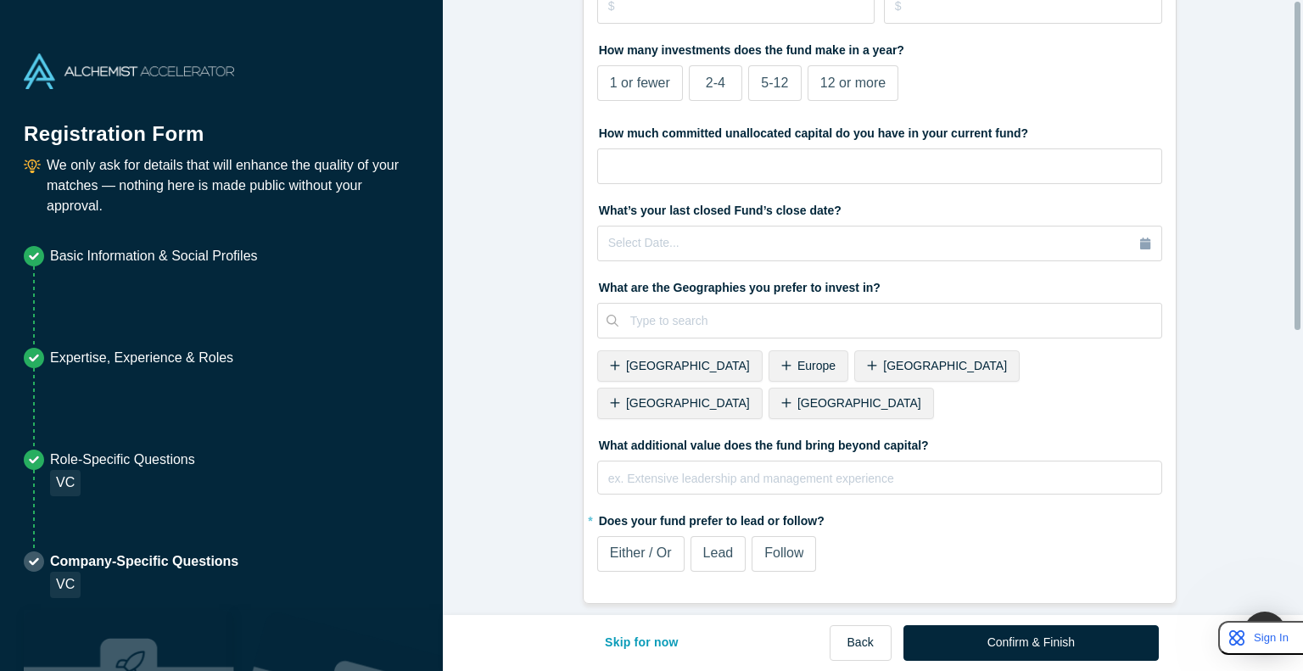
scroll to position [0, 0]
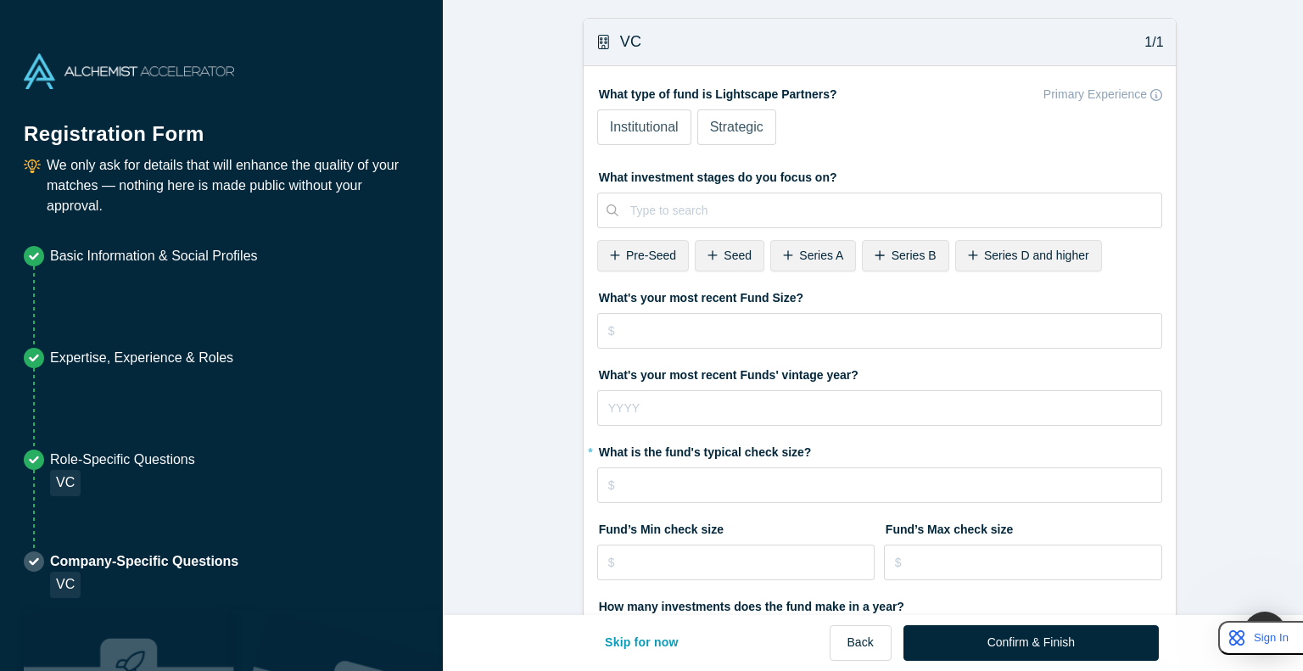
click at [641, 130] on span "Institutional" at bounding box center [644, 127] width 69 height 14
click at [0, 0] on input "Institutional" at bounding box center [0, 0] width 0 height 0
click at [645, 252] on span "Pre-Seed" at bounding box center [651, 256] width 50 height 14
click at [614, 252] on div "Seed" at bounding box center [632, 255] width 70 height 31
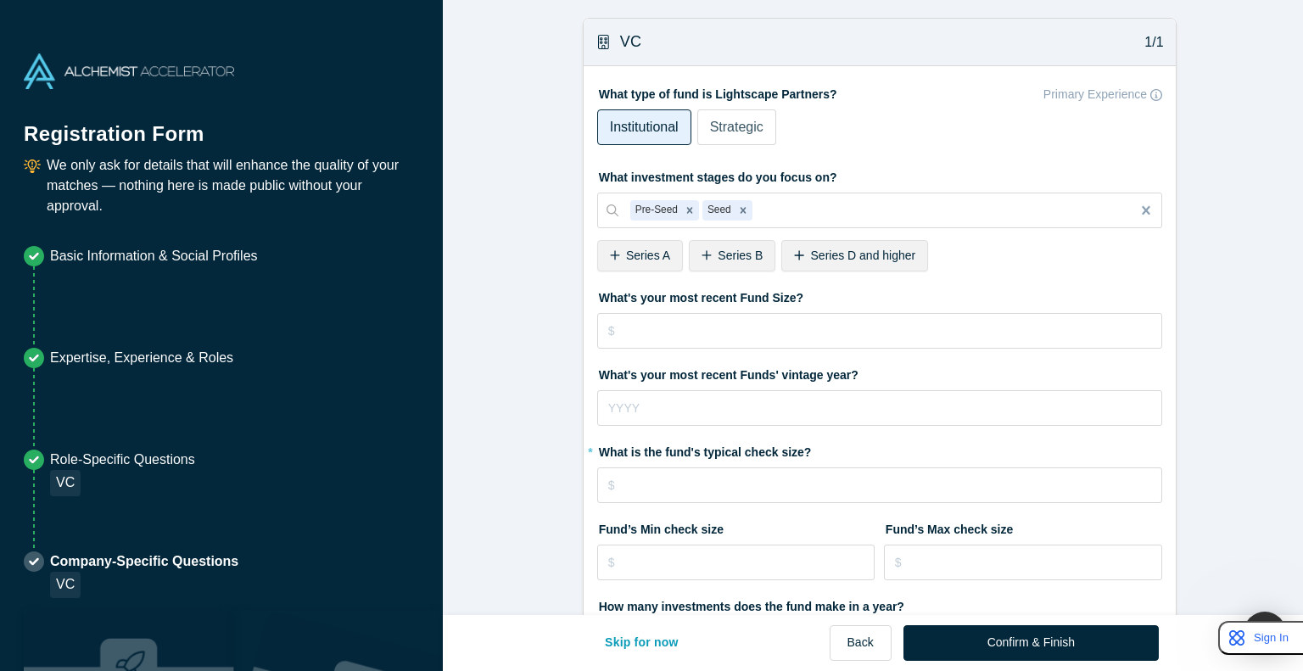
click at [614, 252] on div "Series A" at bounding box center [640, 255] width 86 height 31
click at [650, 336] on input "tel" at bounding box center [879, 331] width 565 height 36
click at [650, 273] on div "What investment stages do you focus on? Pre-Seed Seed Series A To pick up a dra…" at bounding box center [879, 220] width 565 height 115
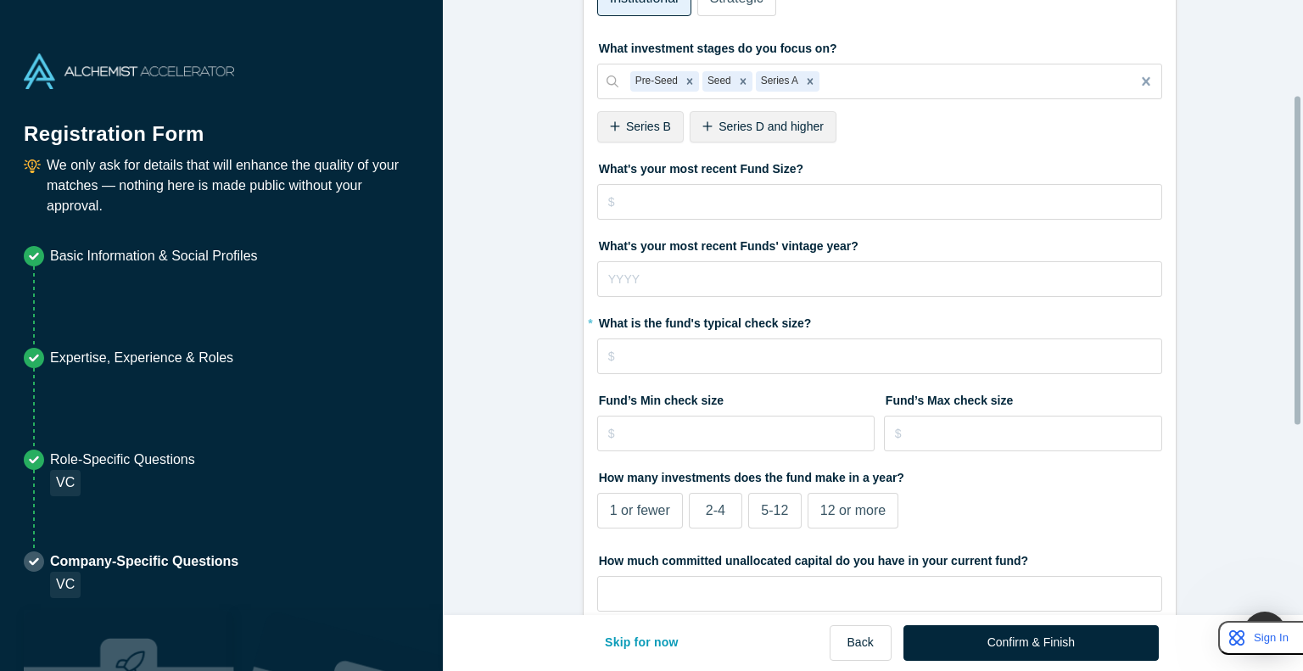
scroll to position [193, 0]
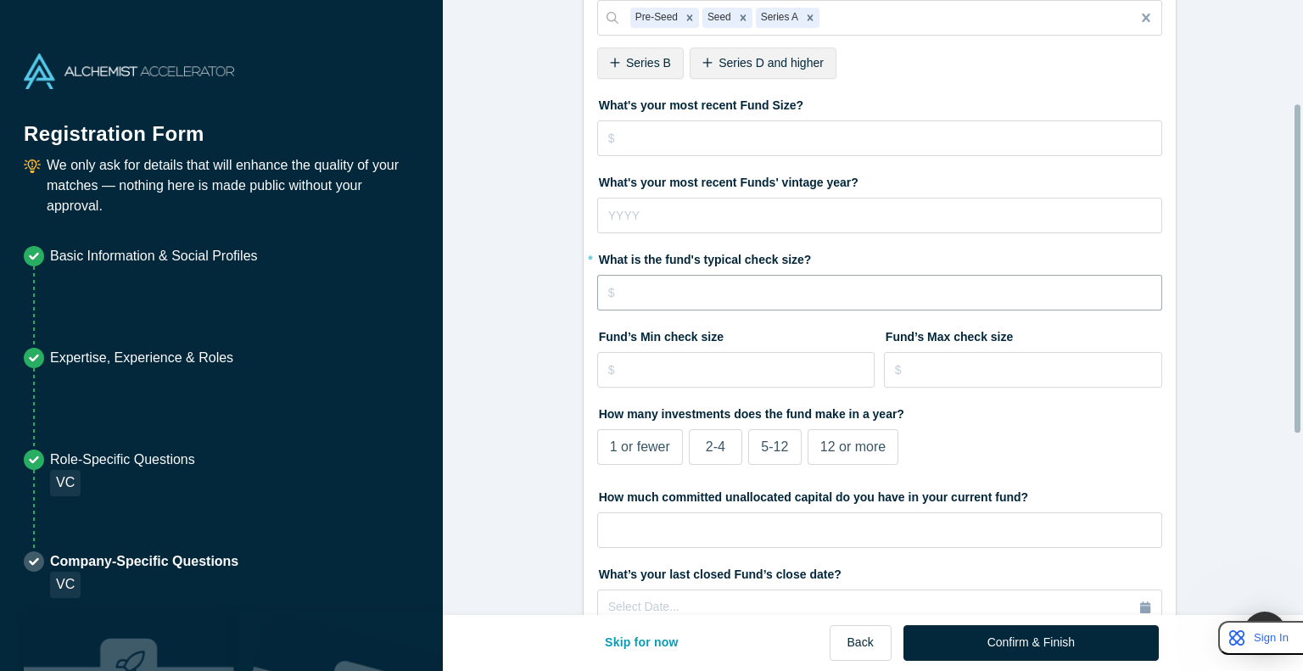
click at [650, 300] on input "tel" at bounding box center [879, 293] width 565 height 36
click at [650, 296] on input "$500" at bounding box center [879, 293] width 565 height 36
type input "$5"
type input "$400,000"
click at [650, 369] on input "tel" at bounding box center [736, 370] width 278 height 36
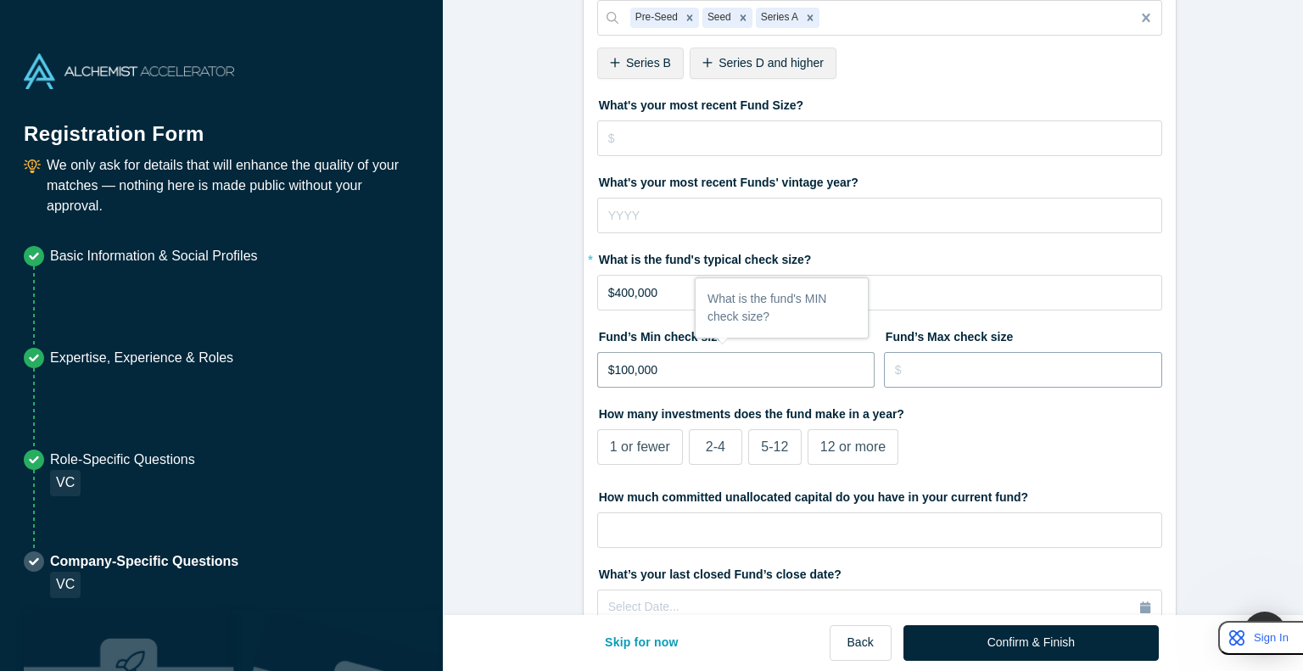
type input "$100,000"
click at [650, 372] on input "tel" at bounding box center [1023, 370] width 278 height 36
type input "$2,000,000"
click at [625, 293] on input "$400,000" at bounding box center [879, 293] width 565 height 36
type input "$4,000"
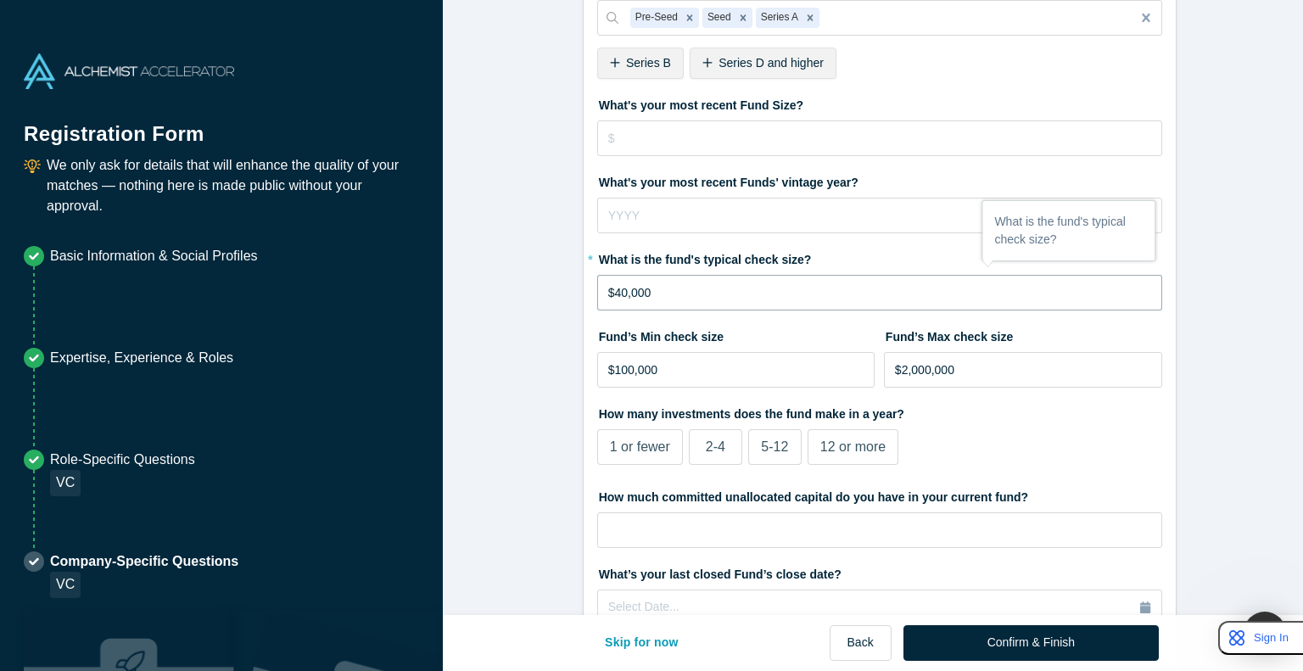
type input "$400,000"
click at [650, 455] on div "12 or more" at bounding box center [852, 447] width 65 height 20
click at [0, 0] on input "12 or more" at bounding box center [0, 0] width 0 height 0
click at [650, 454] on span "5-12" at bounding box center [774, 447] width 27 height 14
click at [0, 0] on input "5-12" at bounding box center [0, 0] width 0 height 0
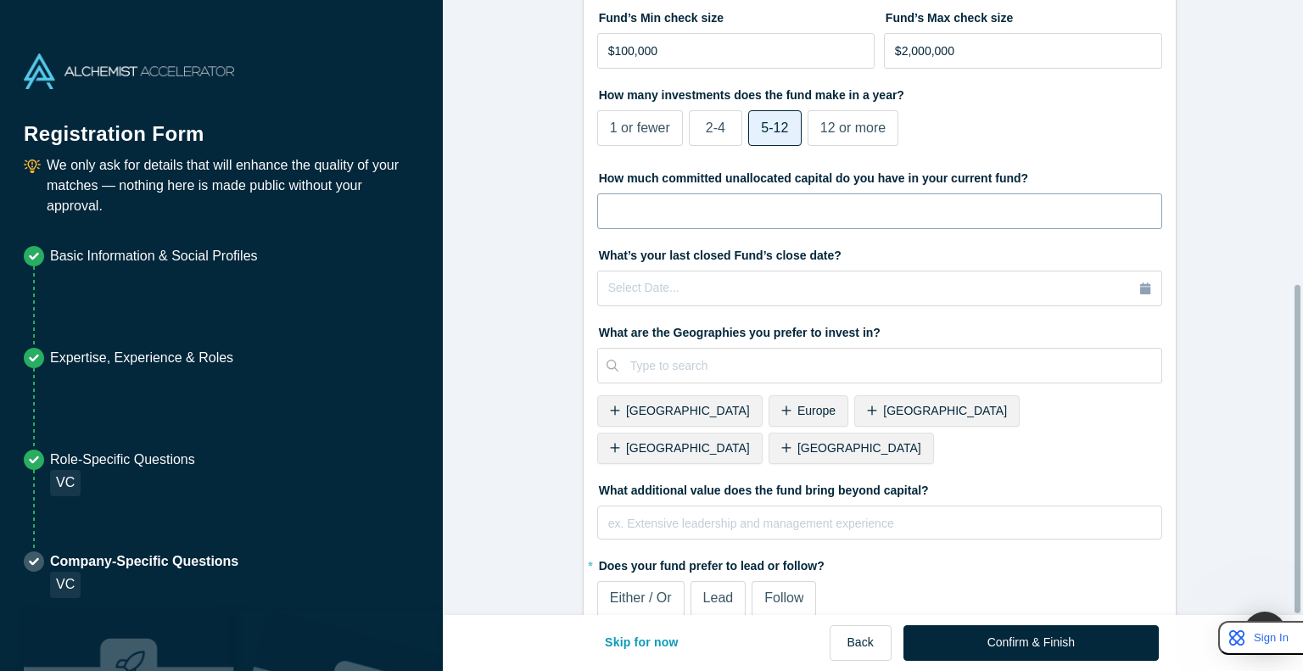
scroll to position [530, 0]
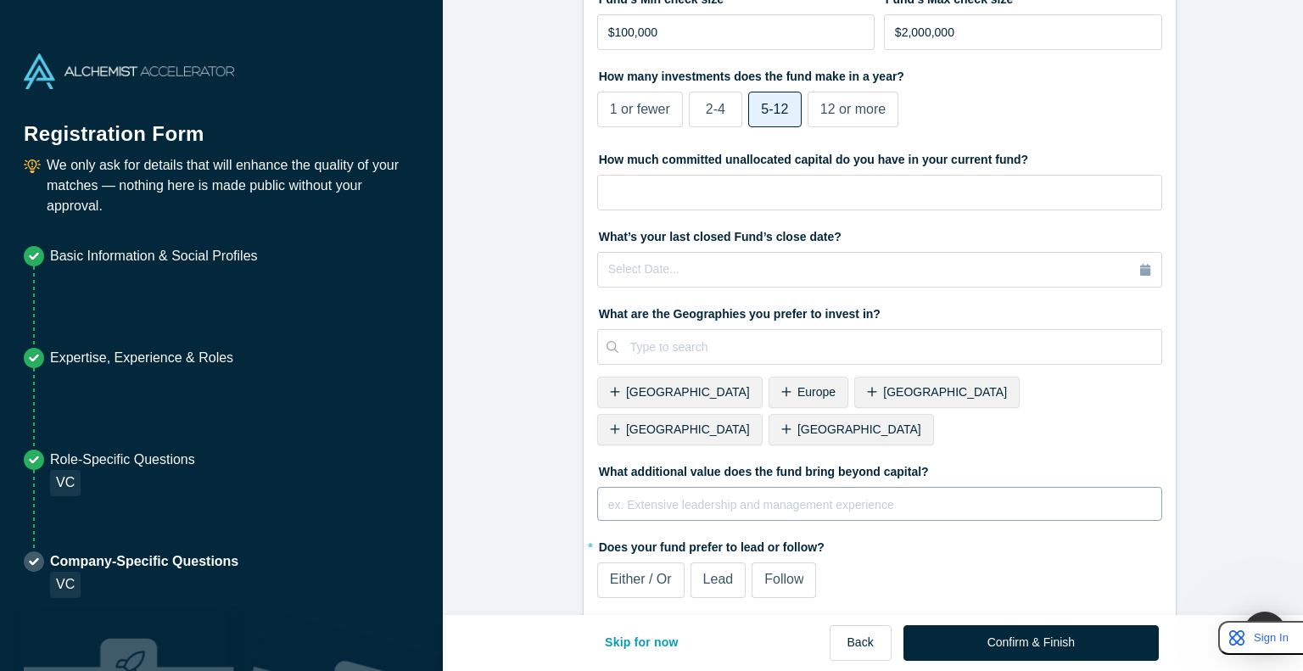
click at [650, 493] on div "rdw-editor" at bounding box center [880, 502] width 542 height 18
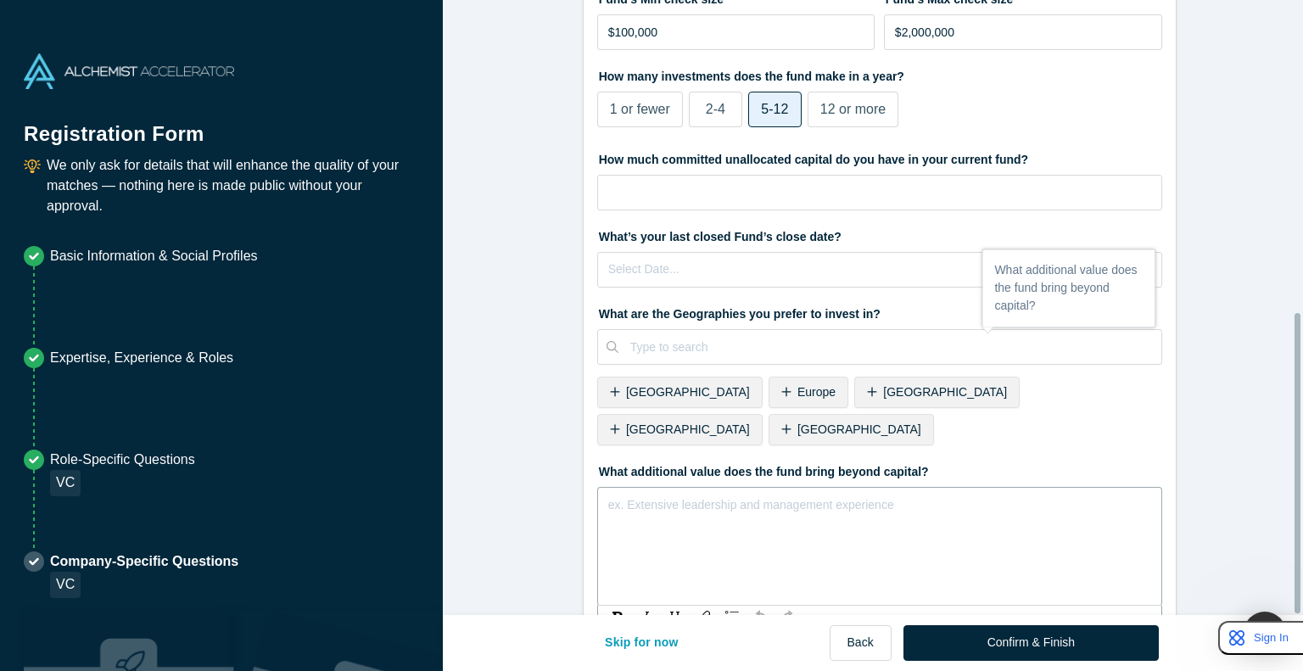
scroll to position [638, 0]
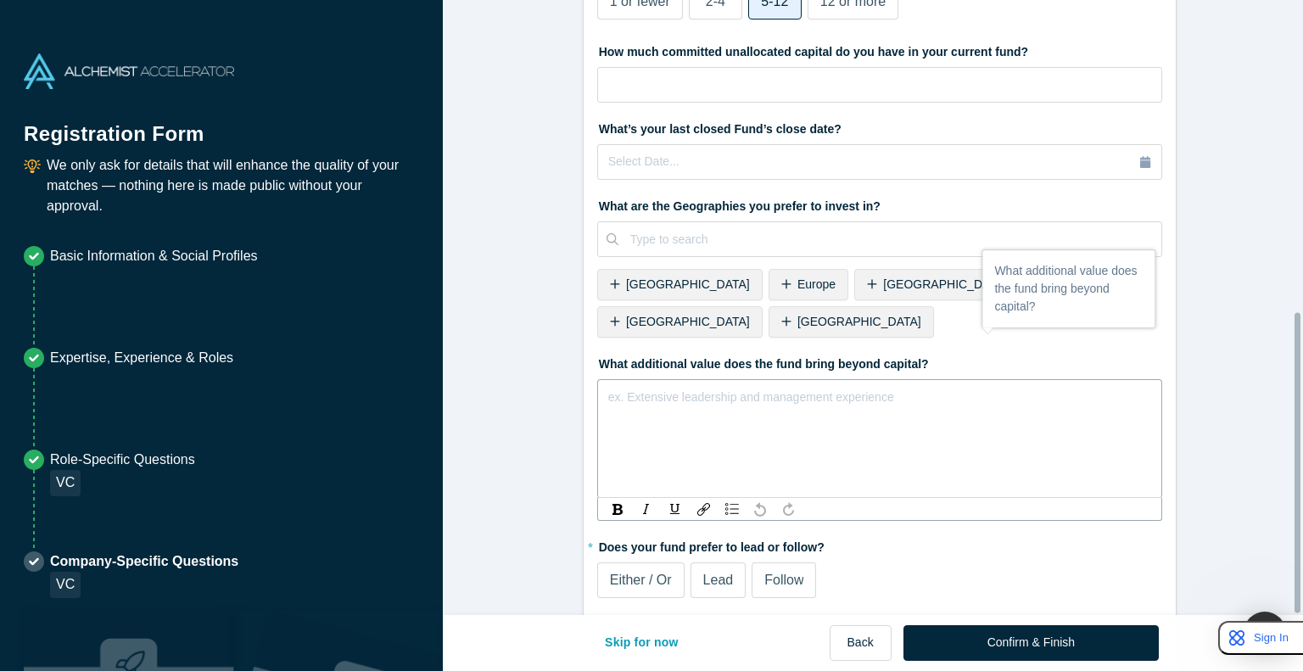
click at [628, 573] on span "Either / Or" at bounding box center [641, 580] width 62 height 14
click at [0, 0] on input "Either / Or" at bounding box center [0, 0] width 0 height 0
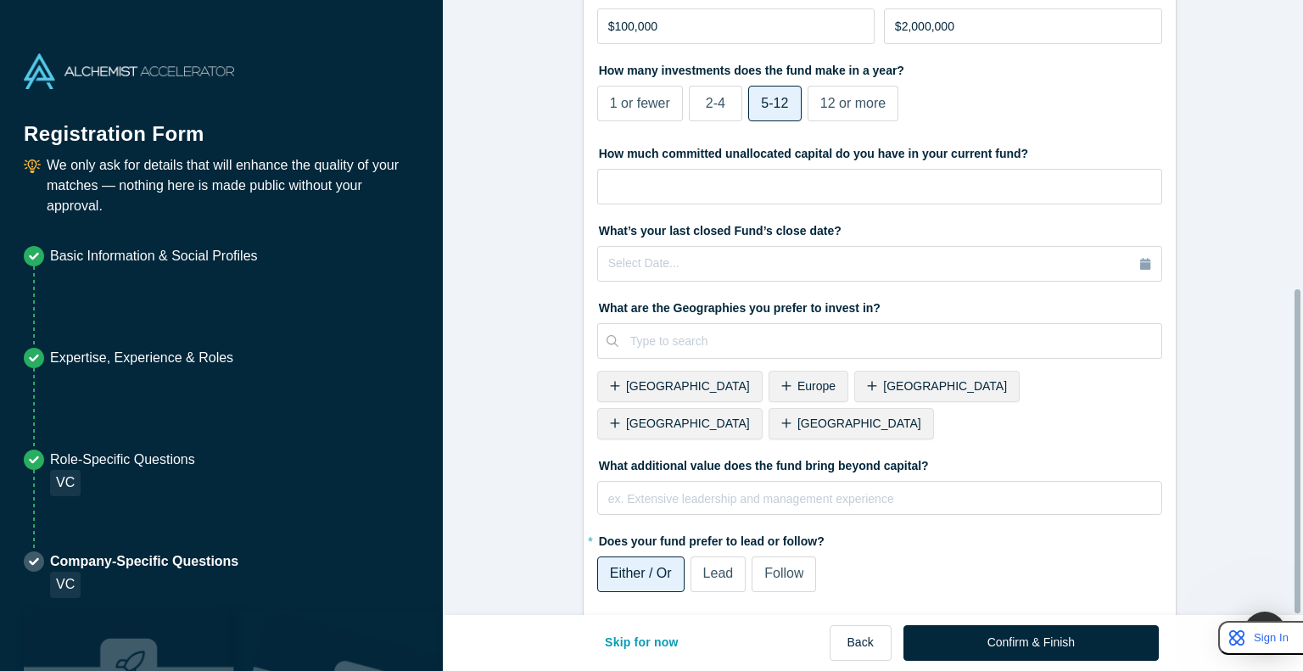
scroll to position [530, 0]
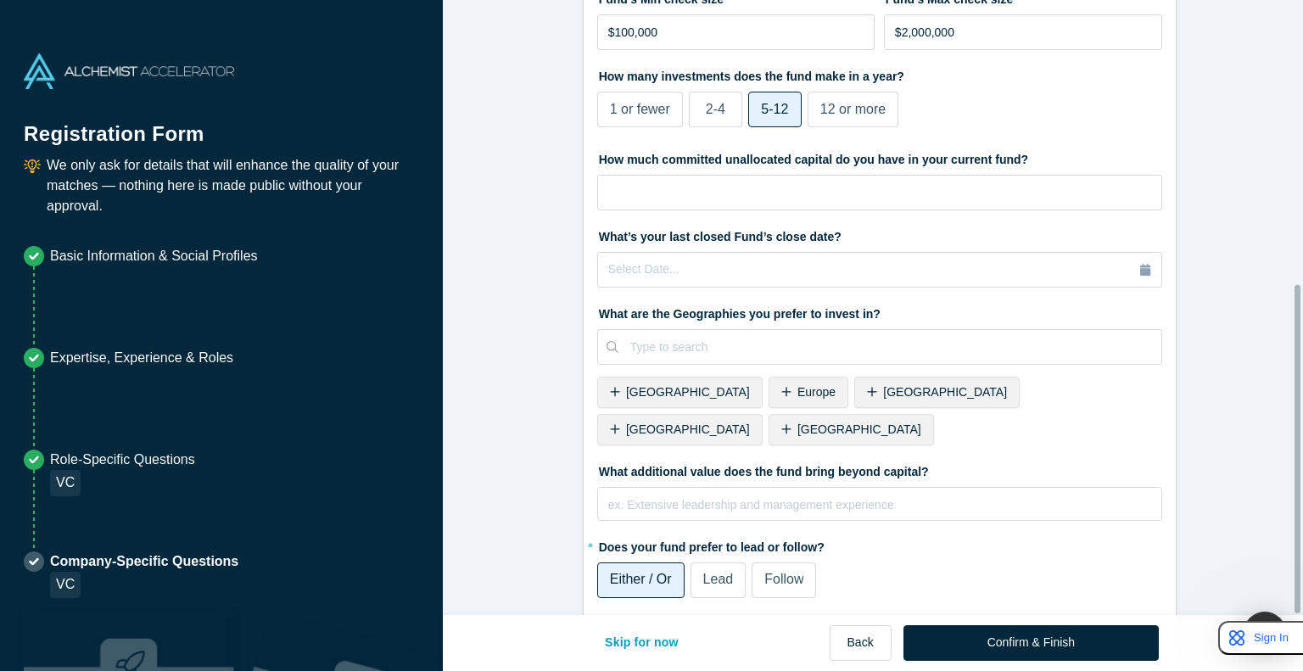
click at [650, 563] on label "Lead" at bounding box center [719, 581] width 56 height 36
click at [0, 0] on input "Lead" at bounding box center [0, 0] width 0 height 0
click at [650, 572] on span "Follow" at bounding box center [783, 579] width 39 height 14
click at [0, 0] on input "Follow" at bounding box center [0, 0] width 0 height 0
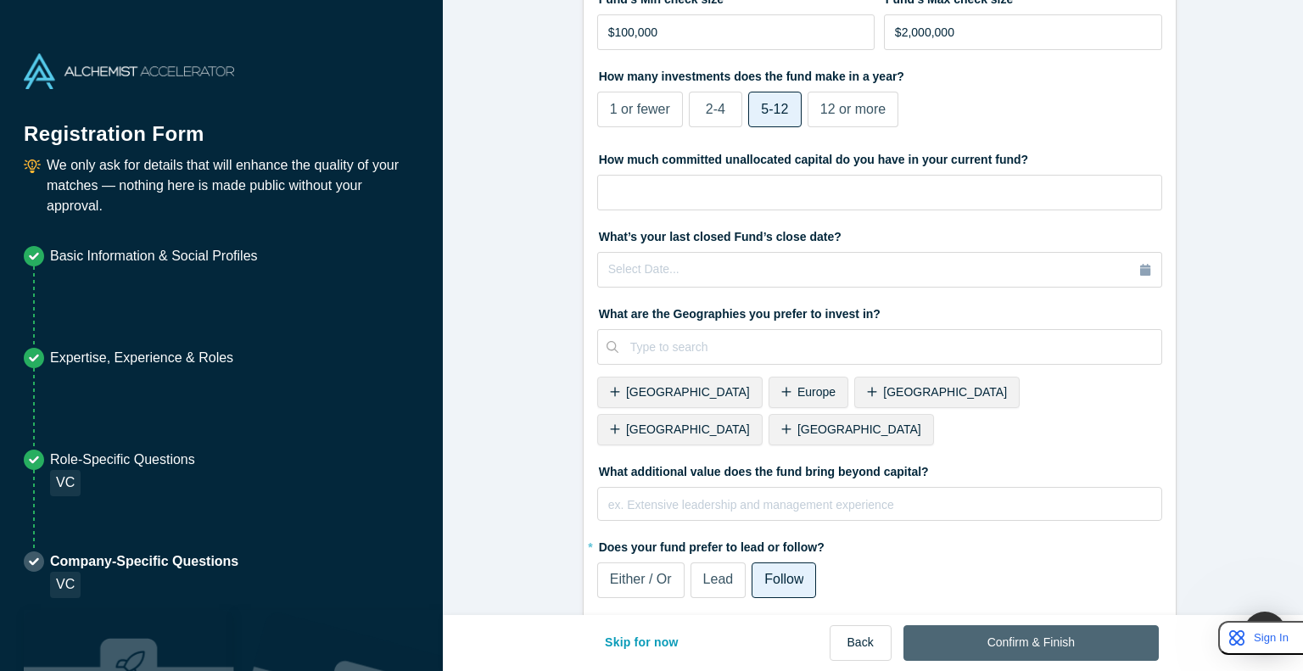
click at [650, 642] on button "Confirm & Finish" at bounding box center [1031, 643] width 255 height 36
